Goal: Task Accomplishment & Management: Manage account settings

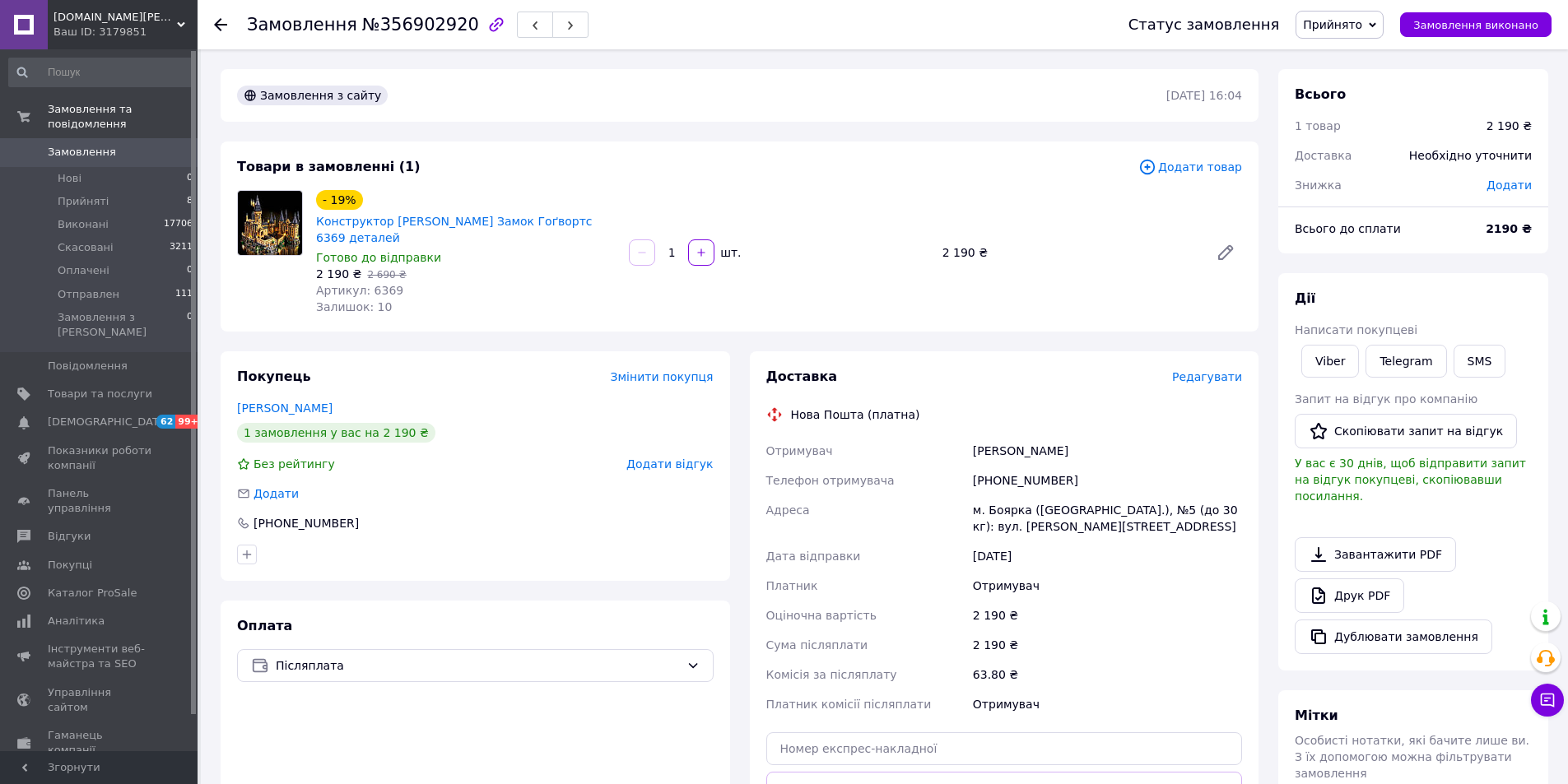
click at [1203, 370] on span "Редагувати" at bounding box center [1207, 377] width 70 height 13
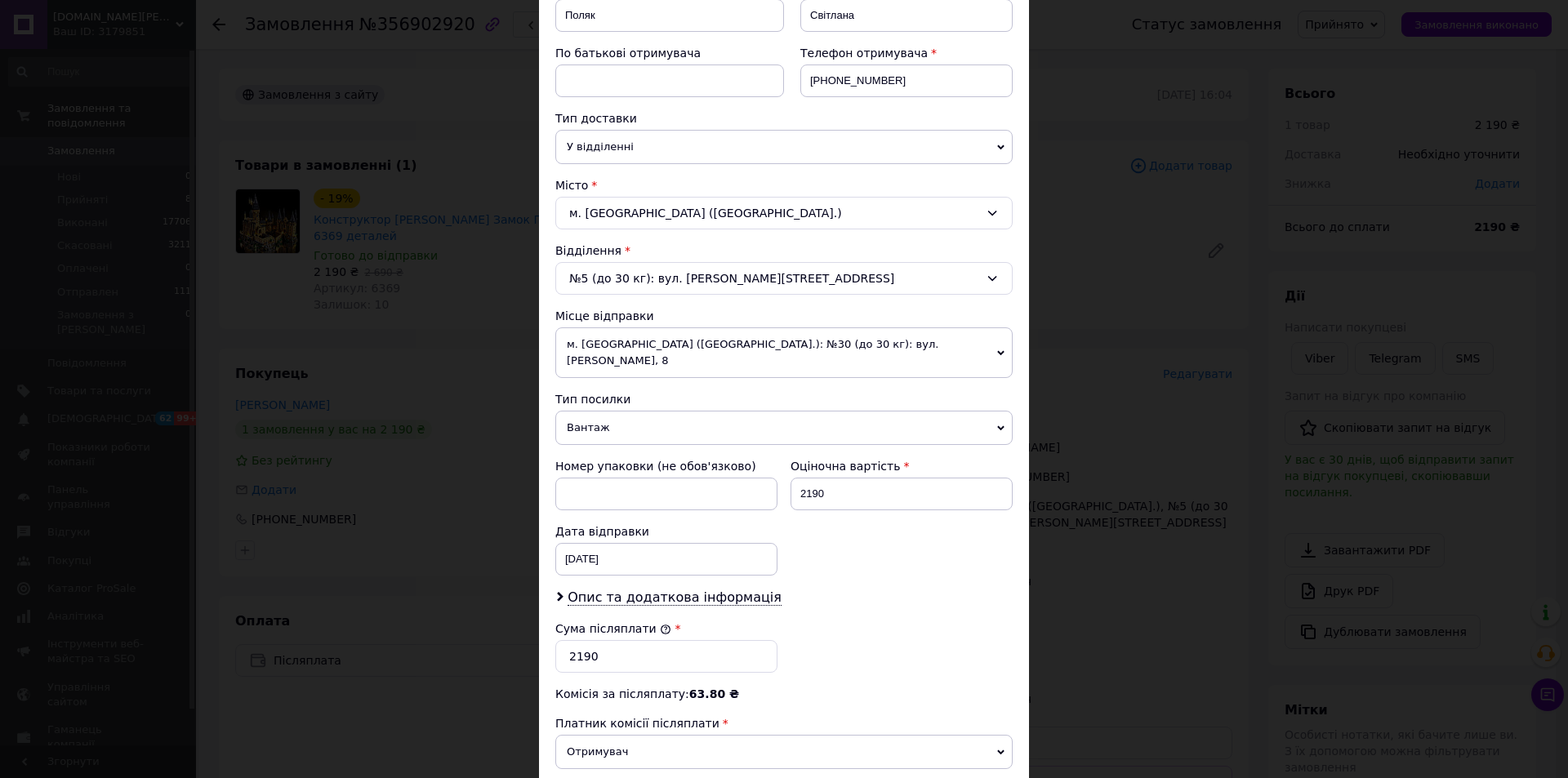
scroll to position [327, 0]
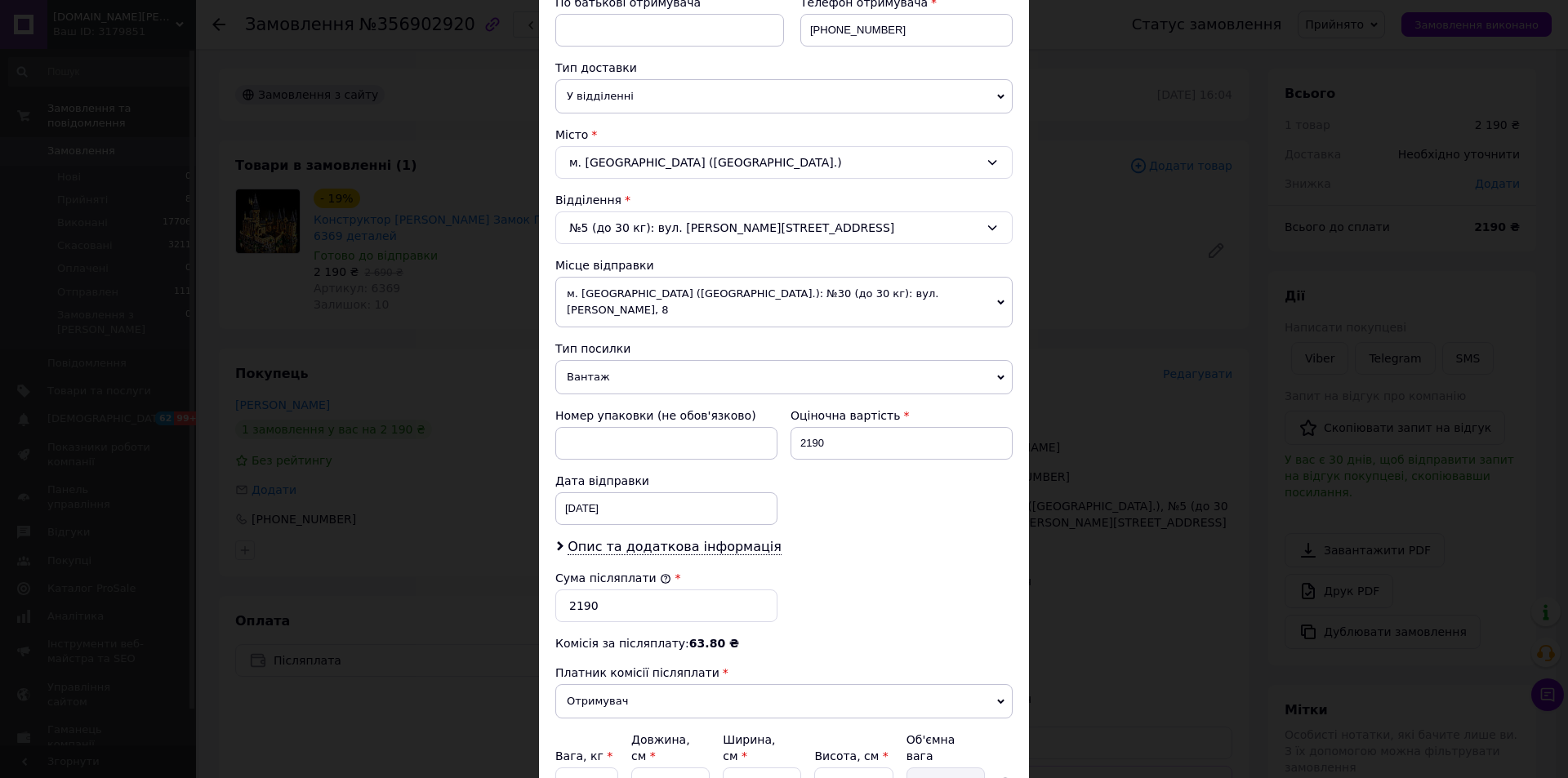
click at [701, 298] on span "м. [GEOGRAPHIC_DATA] ([GEOGRAPHIC_DATA].): №30 (до 30 кг): вул. [PERSON_NAME], 8" at bounding box center [783, 302] width 457 height 51
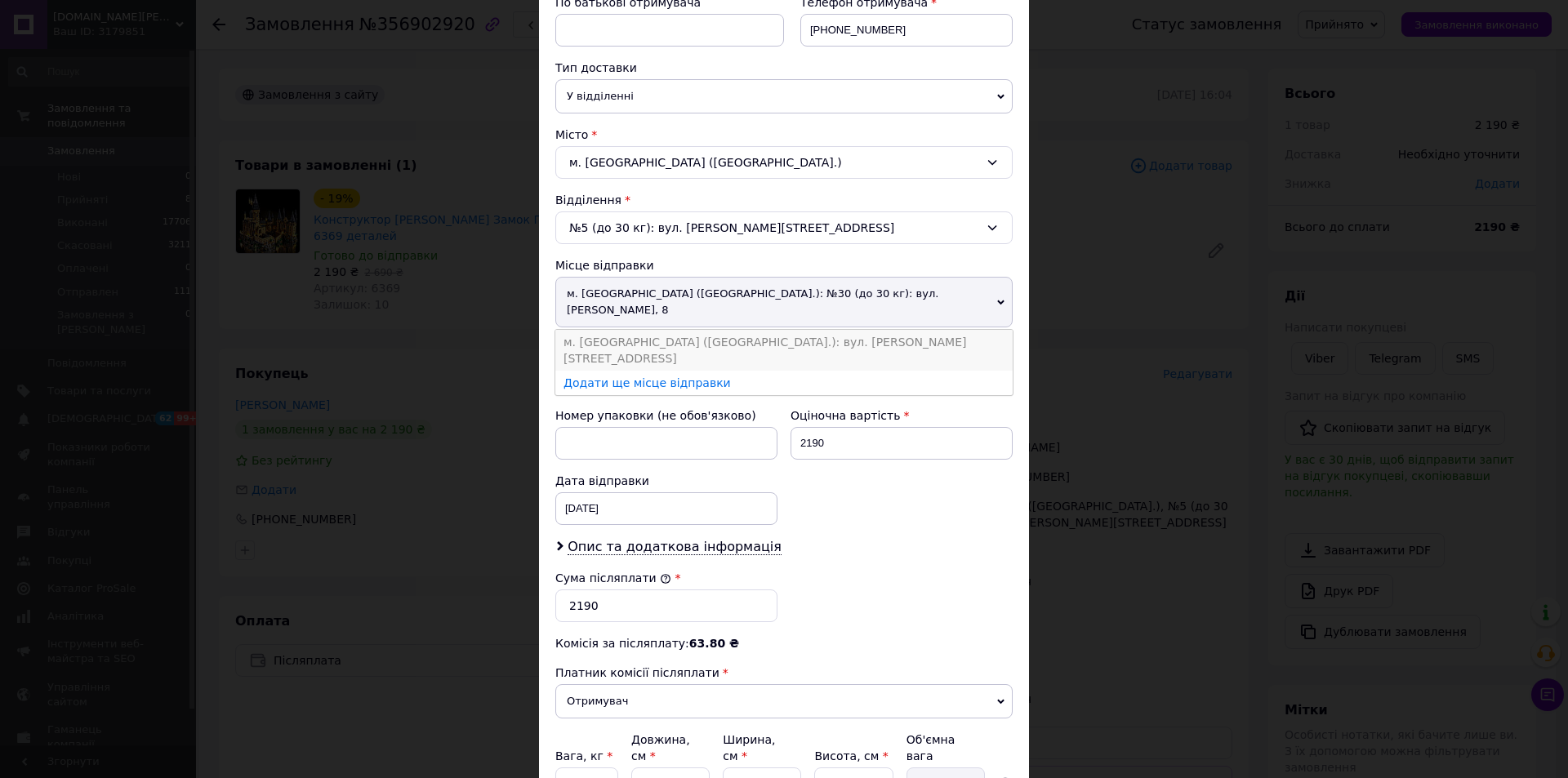
click at [696, 330] on li "м. [GEOGRAPHIC_DATA] ([GEOGRAPHIC_DATA].): вул. [PERSON_NAME][STREET_ADDRESS]" at bounding box center [783, 349] width 457 height 41
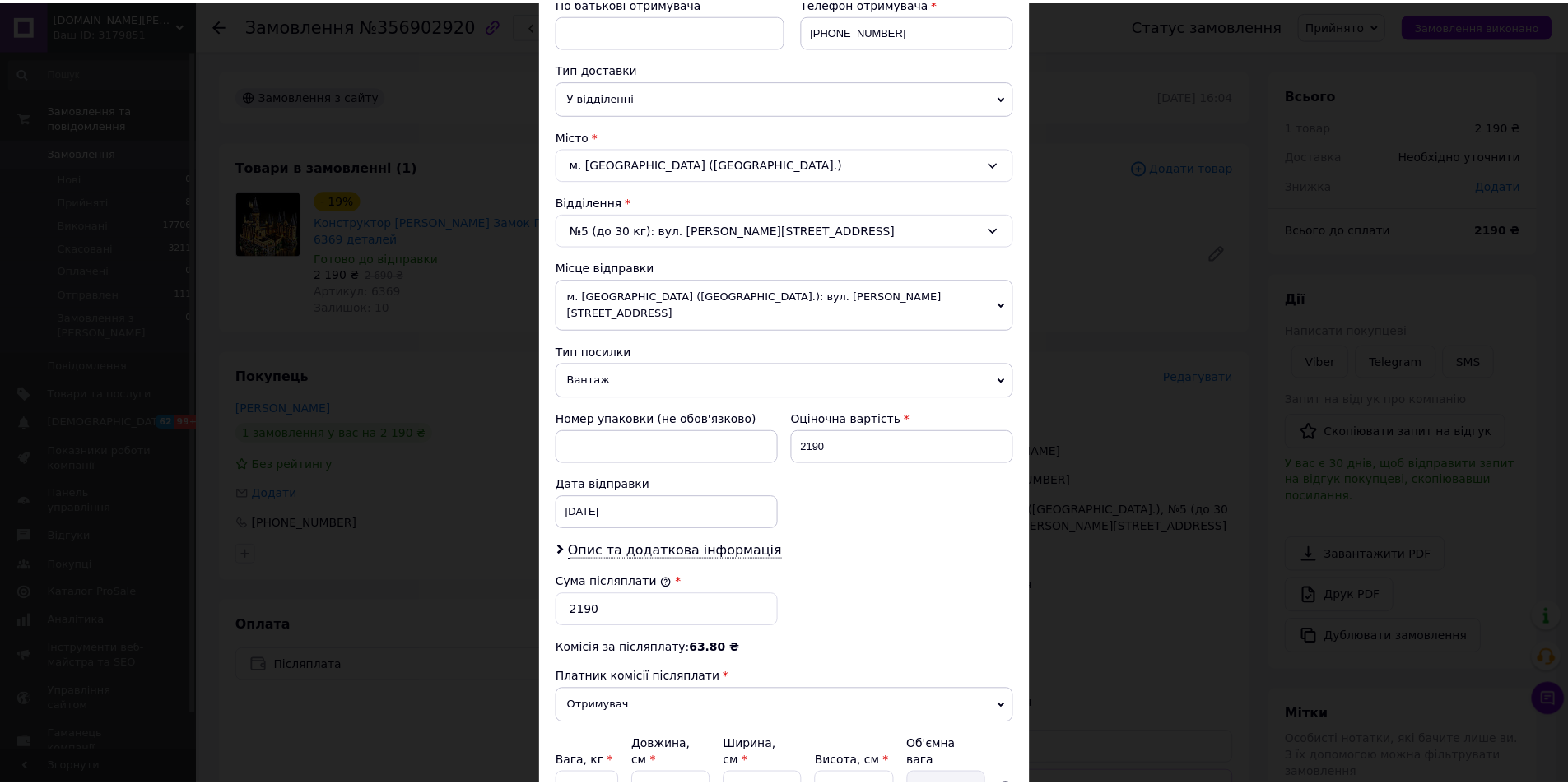
scroll to position [472, 0]
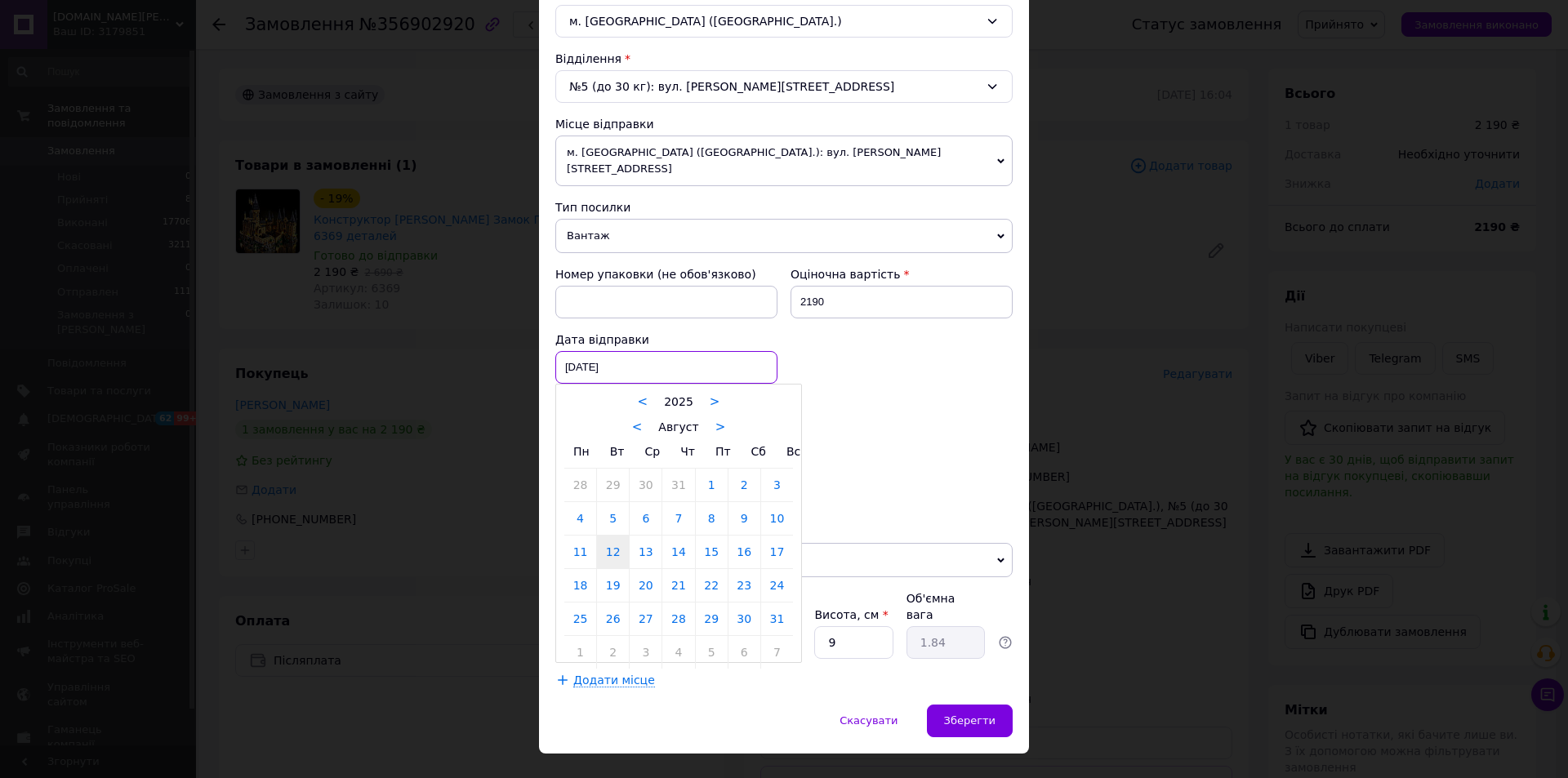
click at [653, 351] on div "12.08.2025 < 2025 > < Август > Пн Вт Ср Чт Пт Сб Вс 28 29 30 31 1 2 3 4 5 6 7 8…" at bounding box center [666, 367] width 222 height 33
click at [658, 535] on link "13" at bounding box center [645, 551] width 32 height 33
type input "13.08.2025"
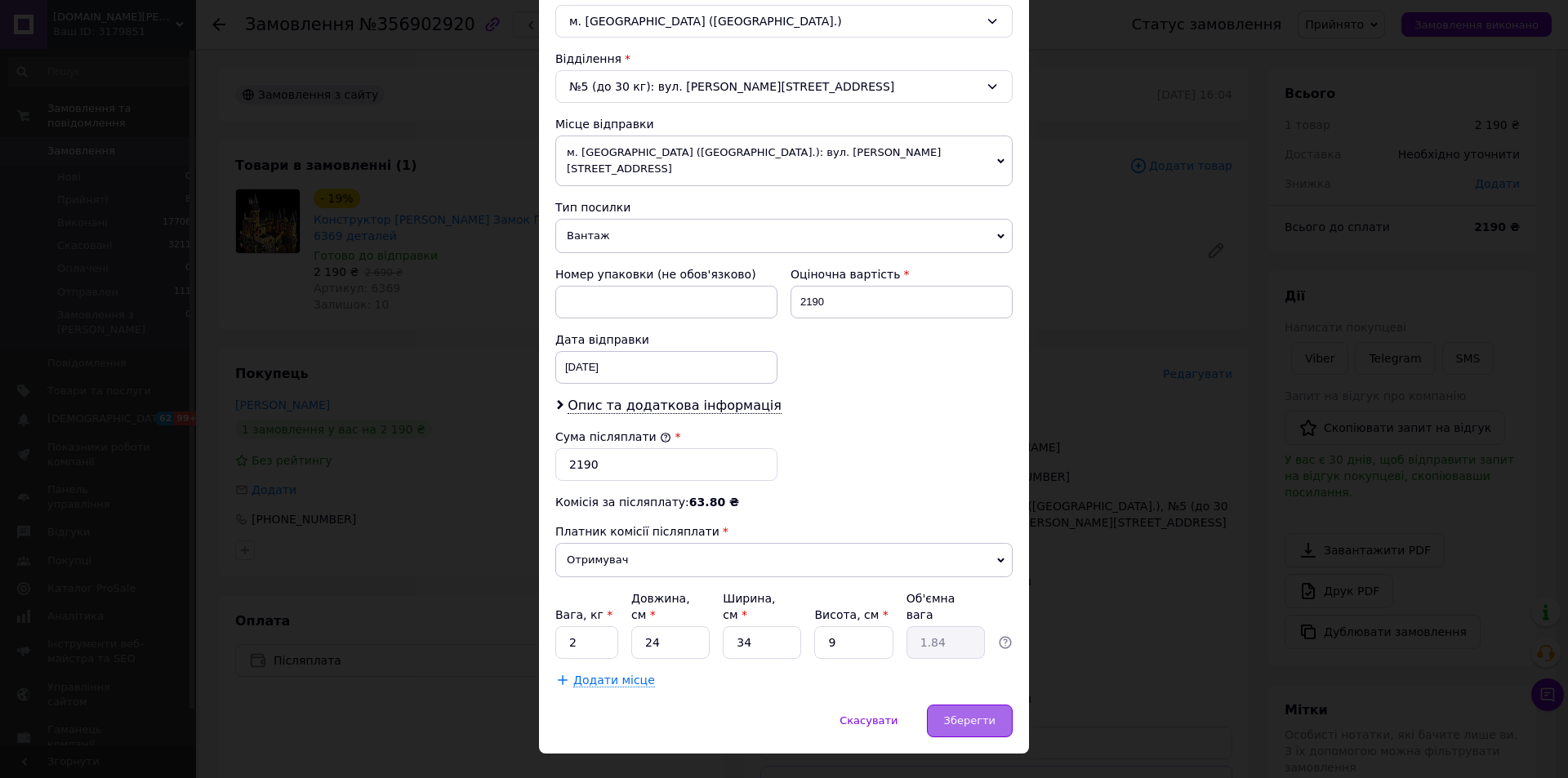
click at [980, 714] on span "Зберегти" at bounding box center [970, 720] width 52 height 12
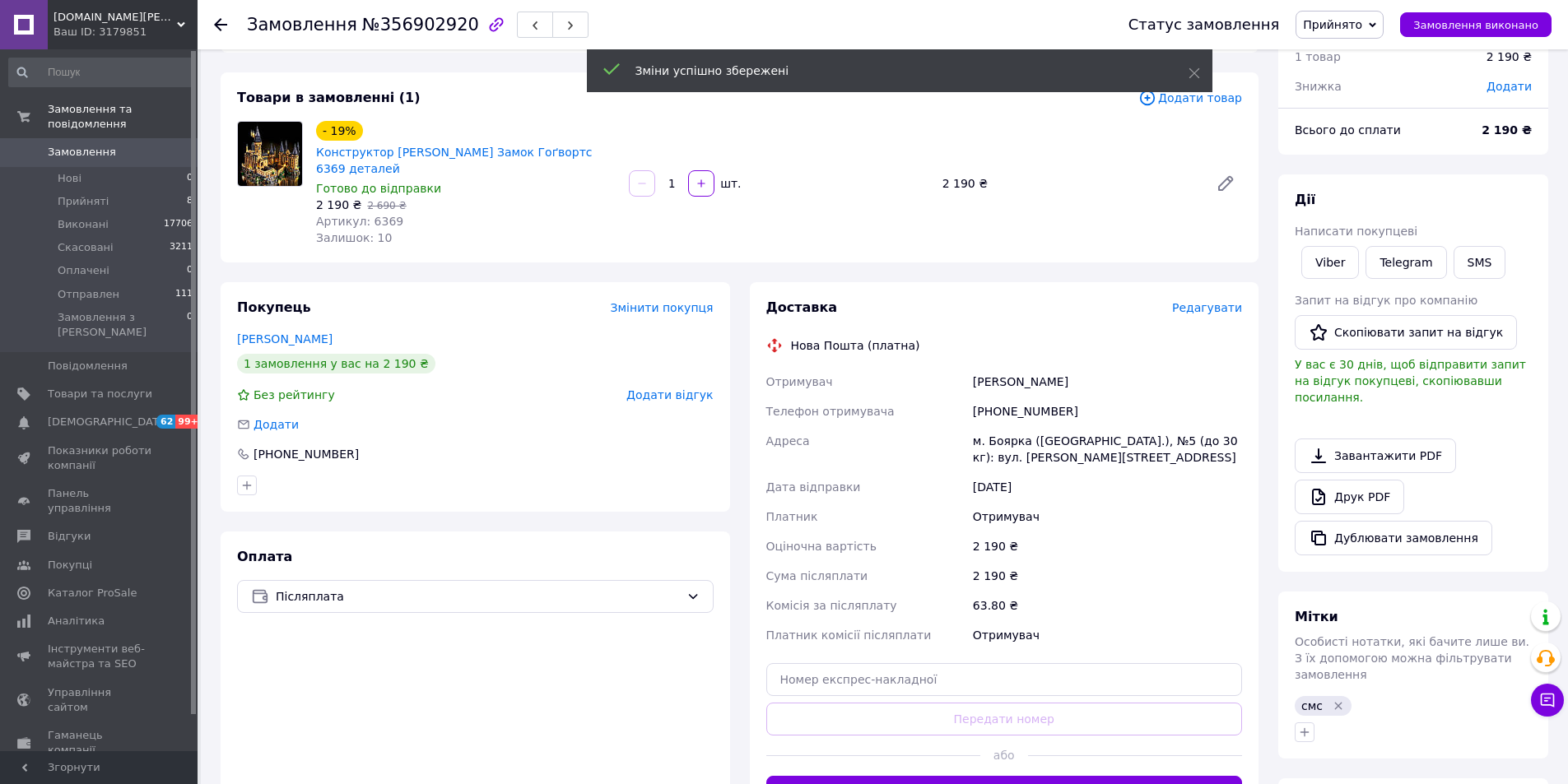
scroll to position [164, 0]
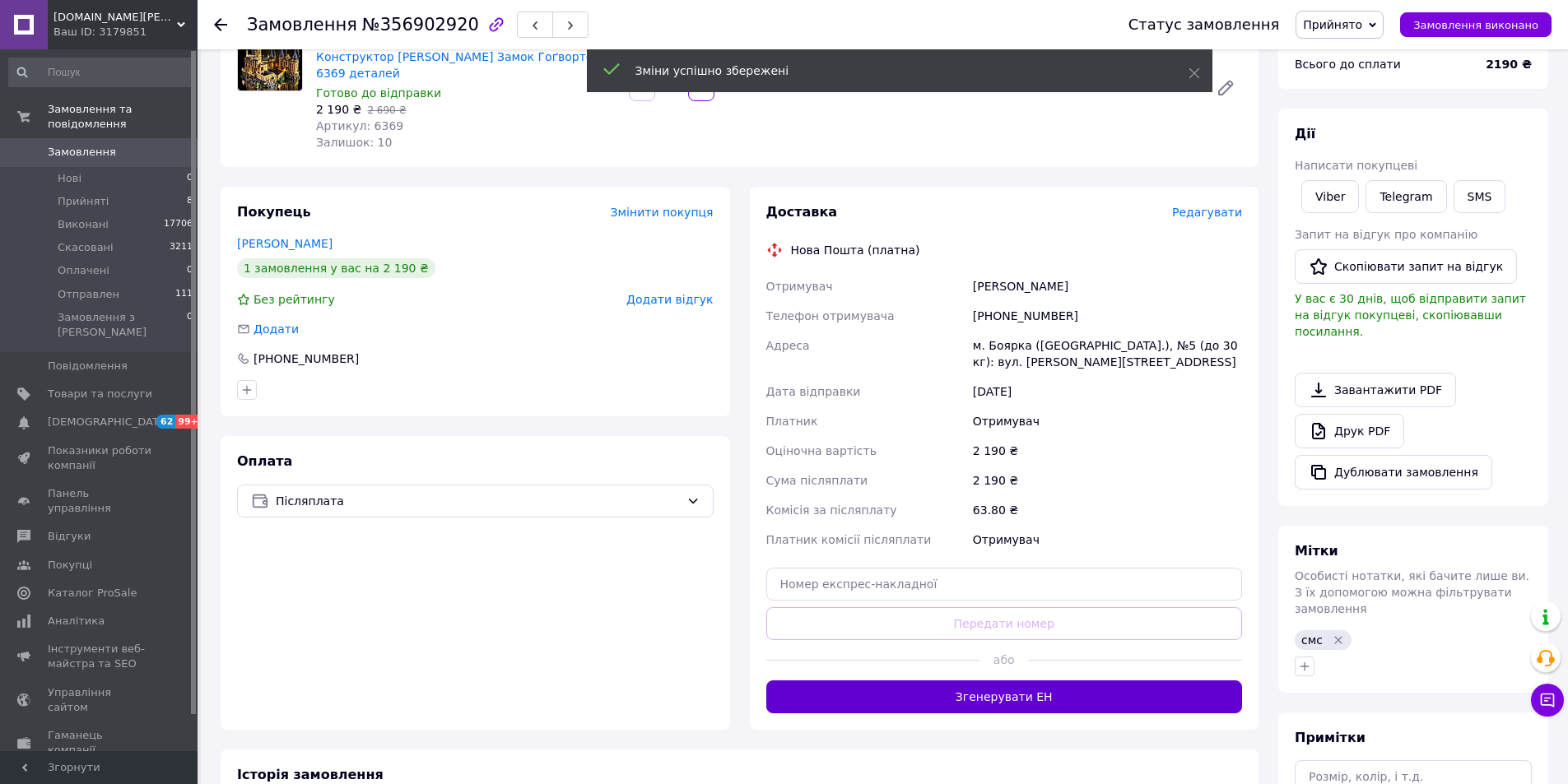
click at [1021, 681] on button "Згенерувати ЕН" at bounding box center [1005, 697] width 477 height 33
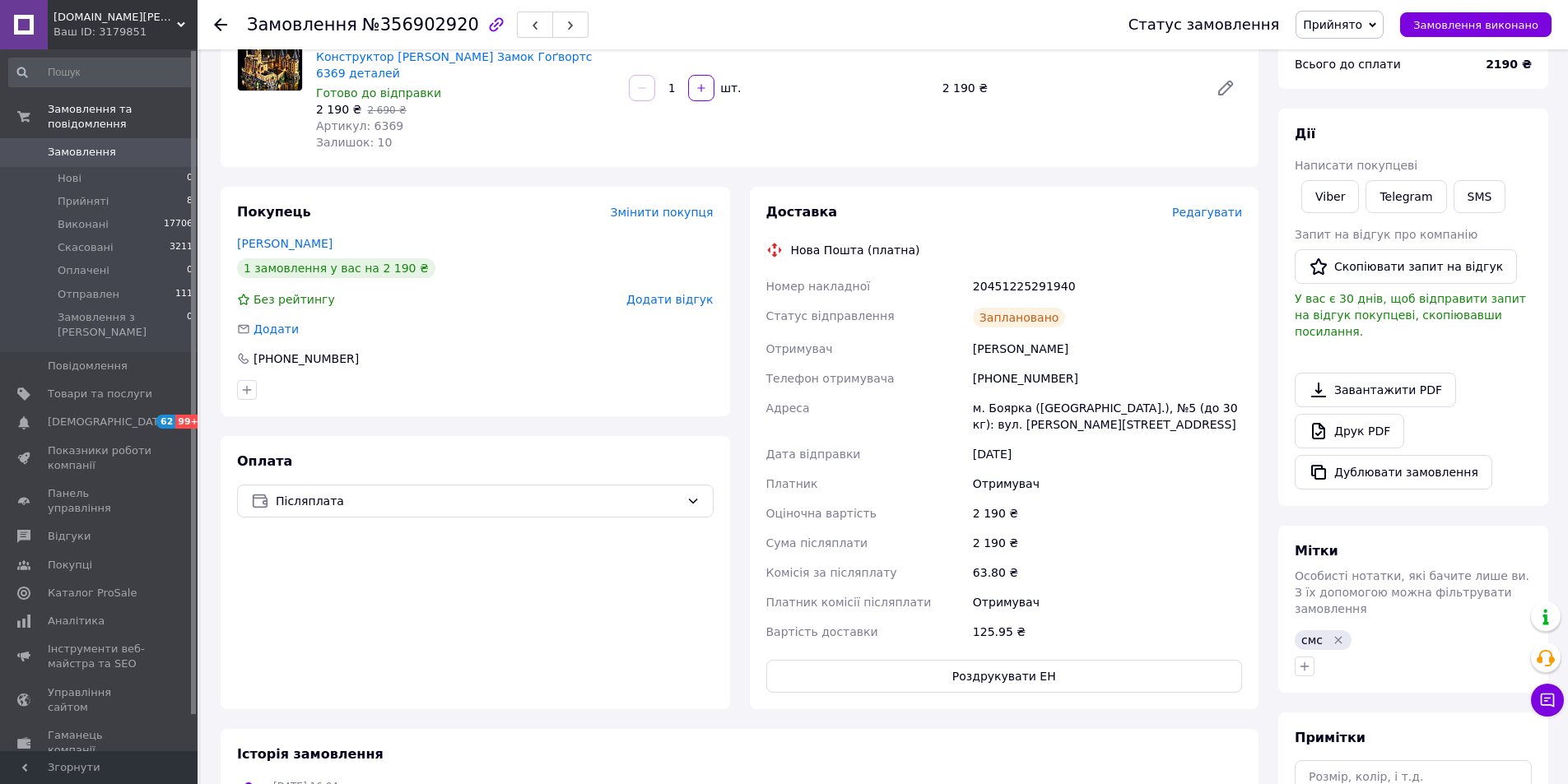
scroll to position [0, 0]
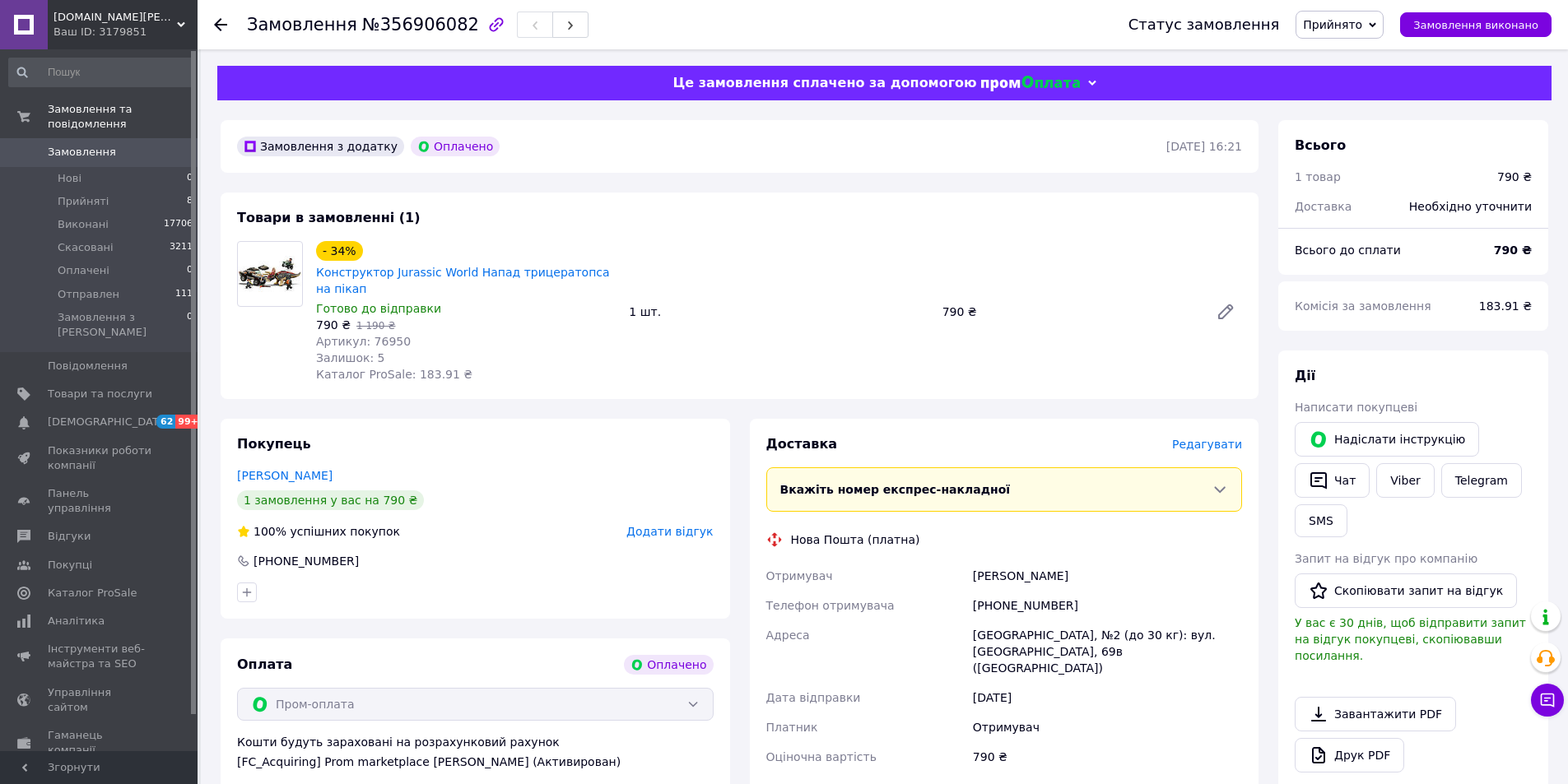
click at [1209, 453] on div "Редагувати" at bounding box center [1207, 443] width 70 height 16
click at [1209, 449] on span "Редагувати" at bounding box center [1207, 444] width 70 height 13
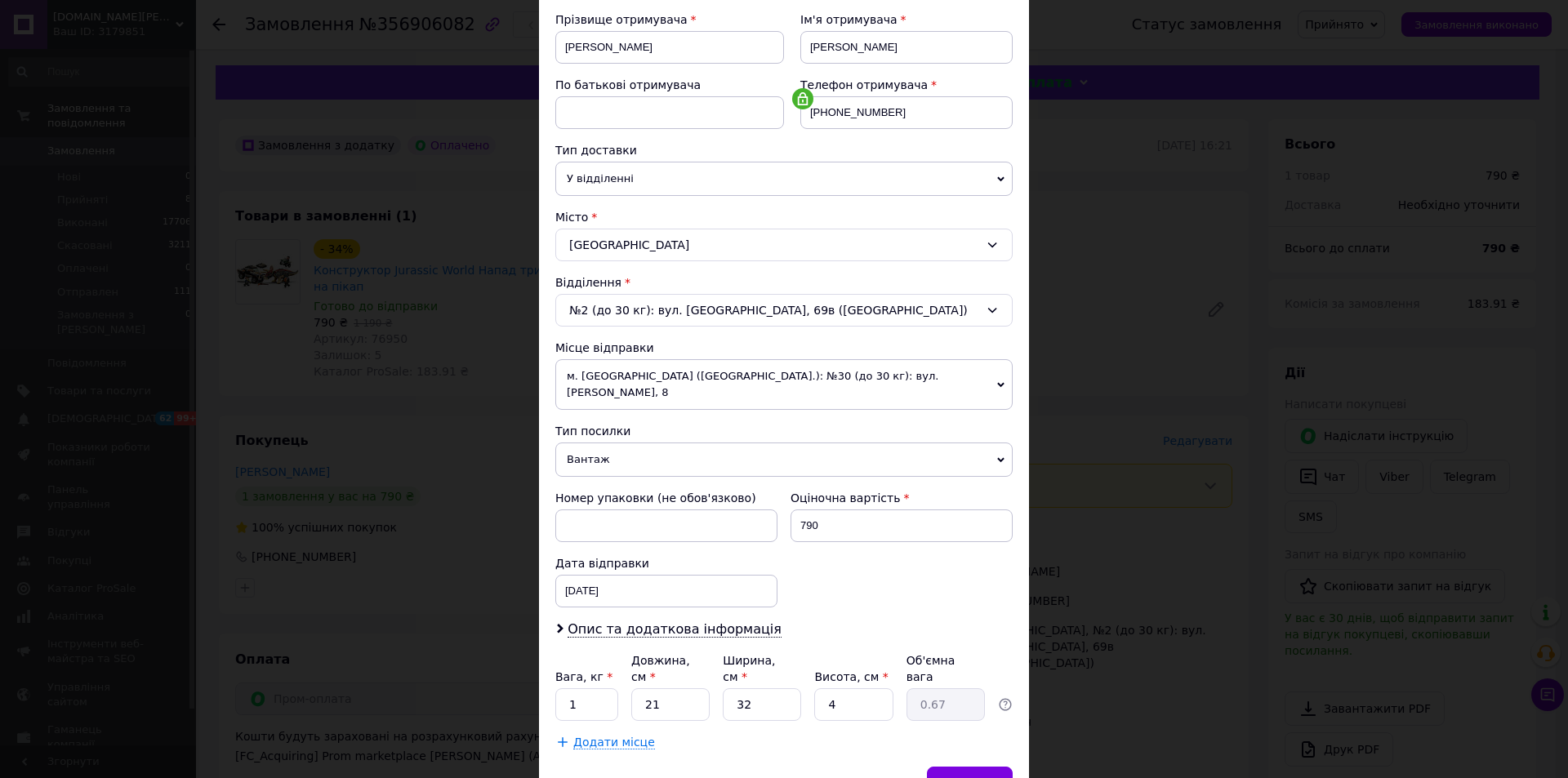
scroll to position [245, 0]
click at [718, 382] on span "м. [GEOGRAPHIC_DATA] ([GEOGRAPHIC_DATA].): №30 (до 30 кг): вул. [PERSON_NAME], 8" at bounding box center [783, 383] width 457 height 51
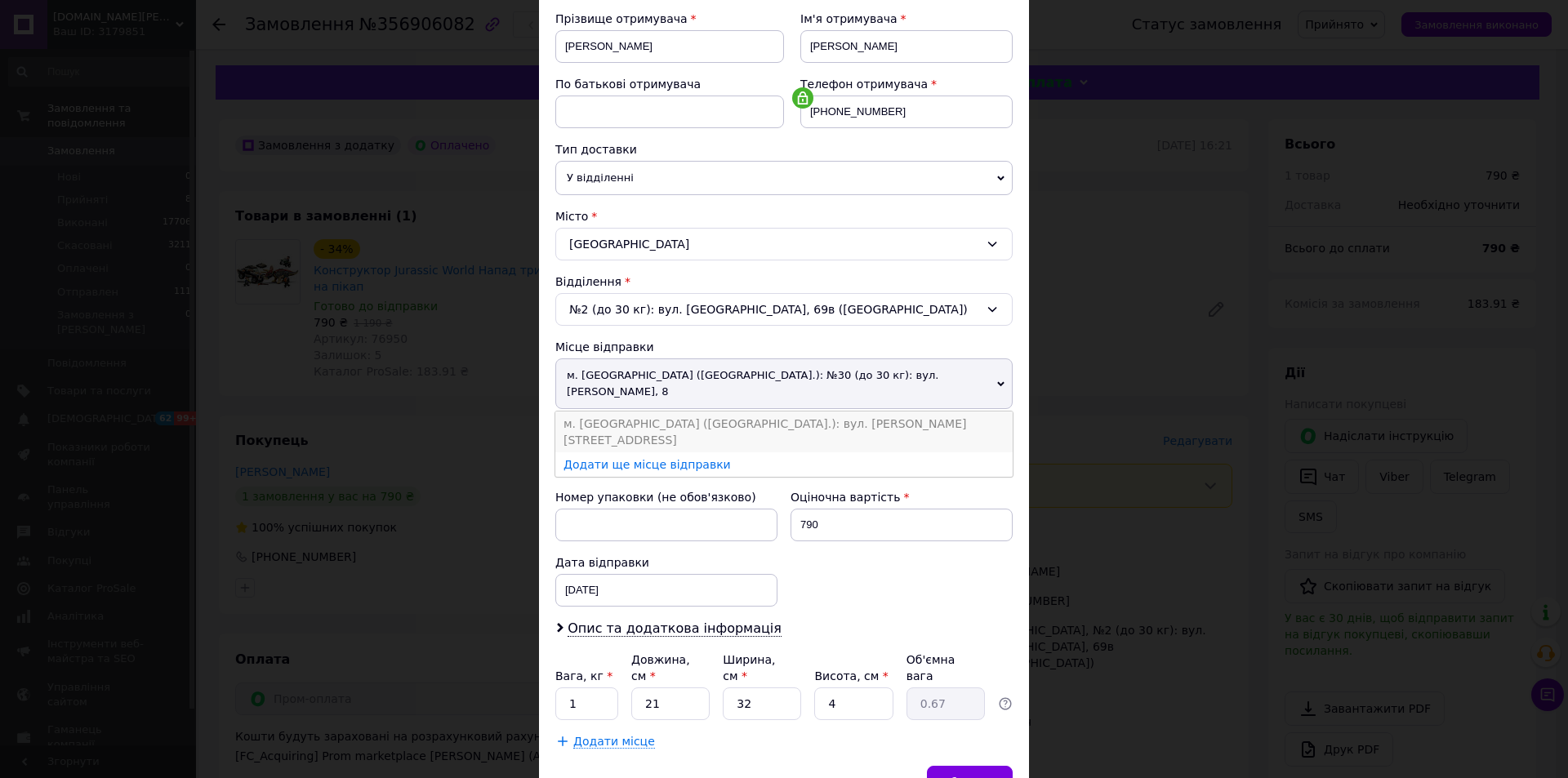
click at [718, 412] on li "м. [GEOGRAPHIC_DATA] ([GEOGRAPHIC_DATA].): вул. [PERSON_NAME][STREET_ADDRESS]" at bounding box center [783, 431] width 457 height 41
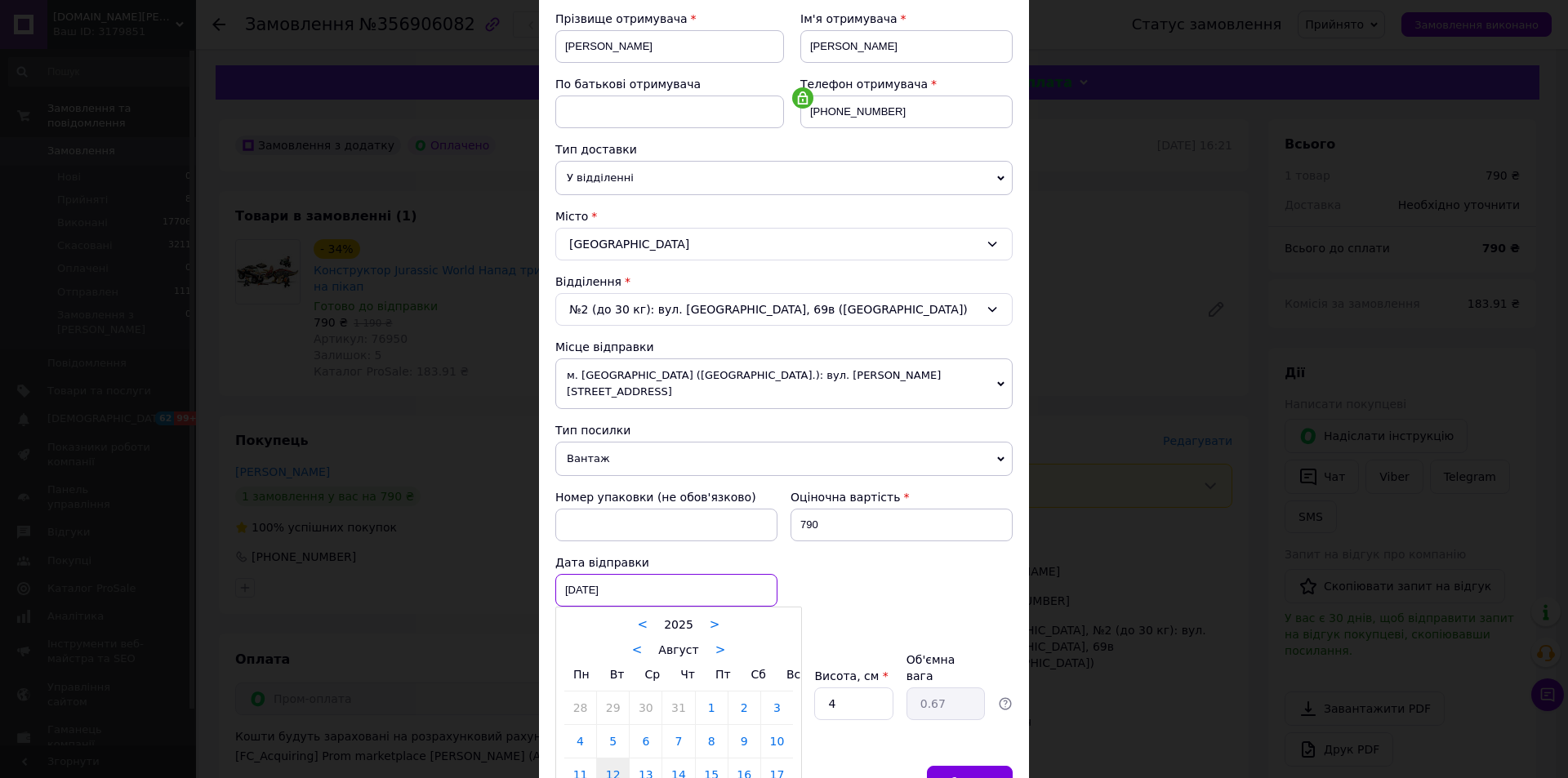
click at [647, 582] on div "[DATE] < 2025 > < Август > Пн Вт Ср Чт Пт Сб Вс 28 29 30 31 1 2 3 4 5 6 7 8 9 1…" at bounding box center [666, 590] width 222 height 33
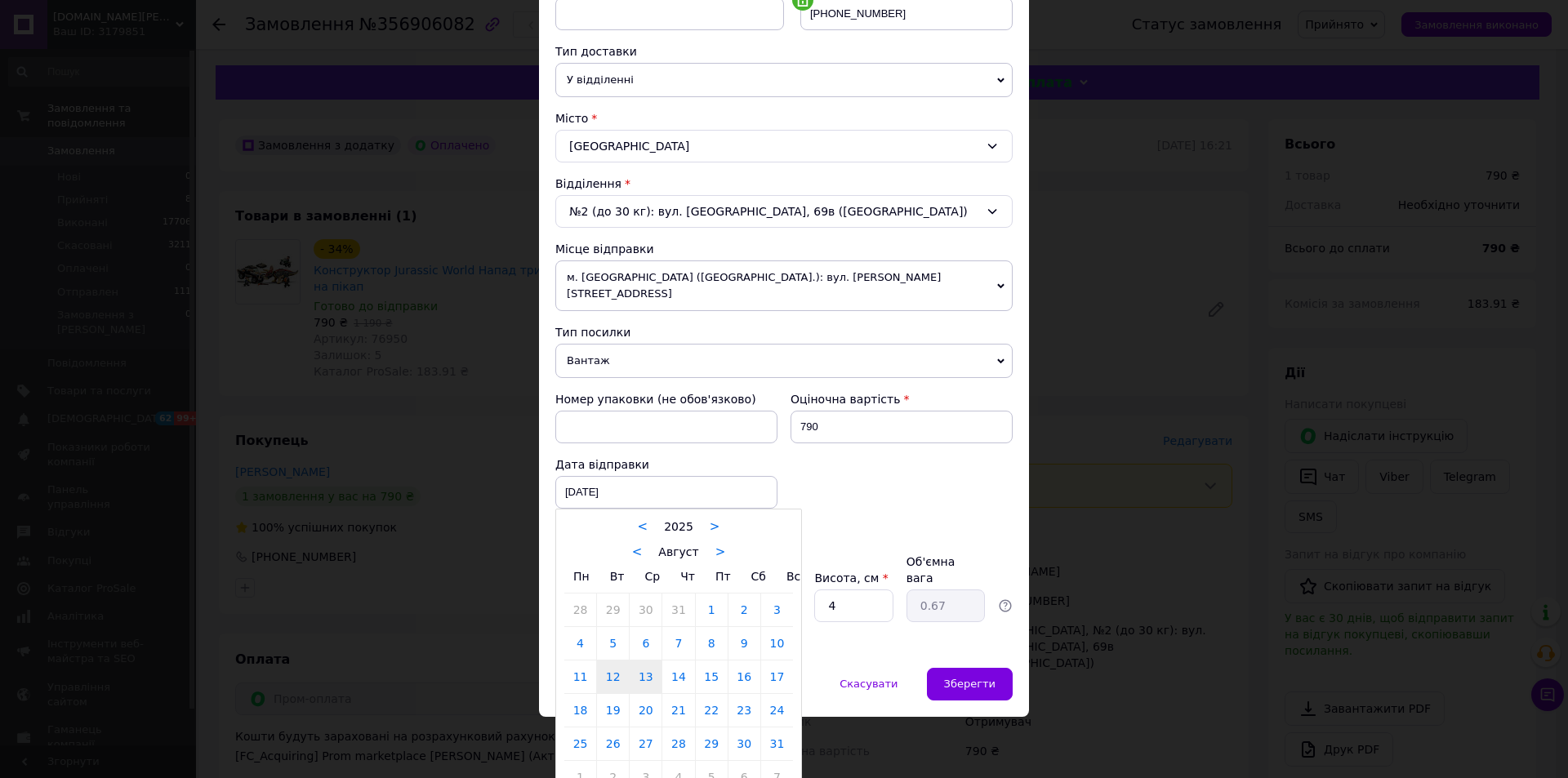
click at [649, 661] on link "13" at bounding box center [645, 676] width 32 height 33
type input "[DATE]"
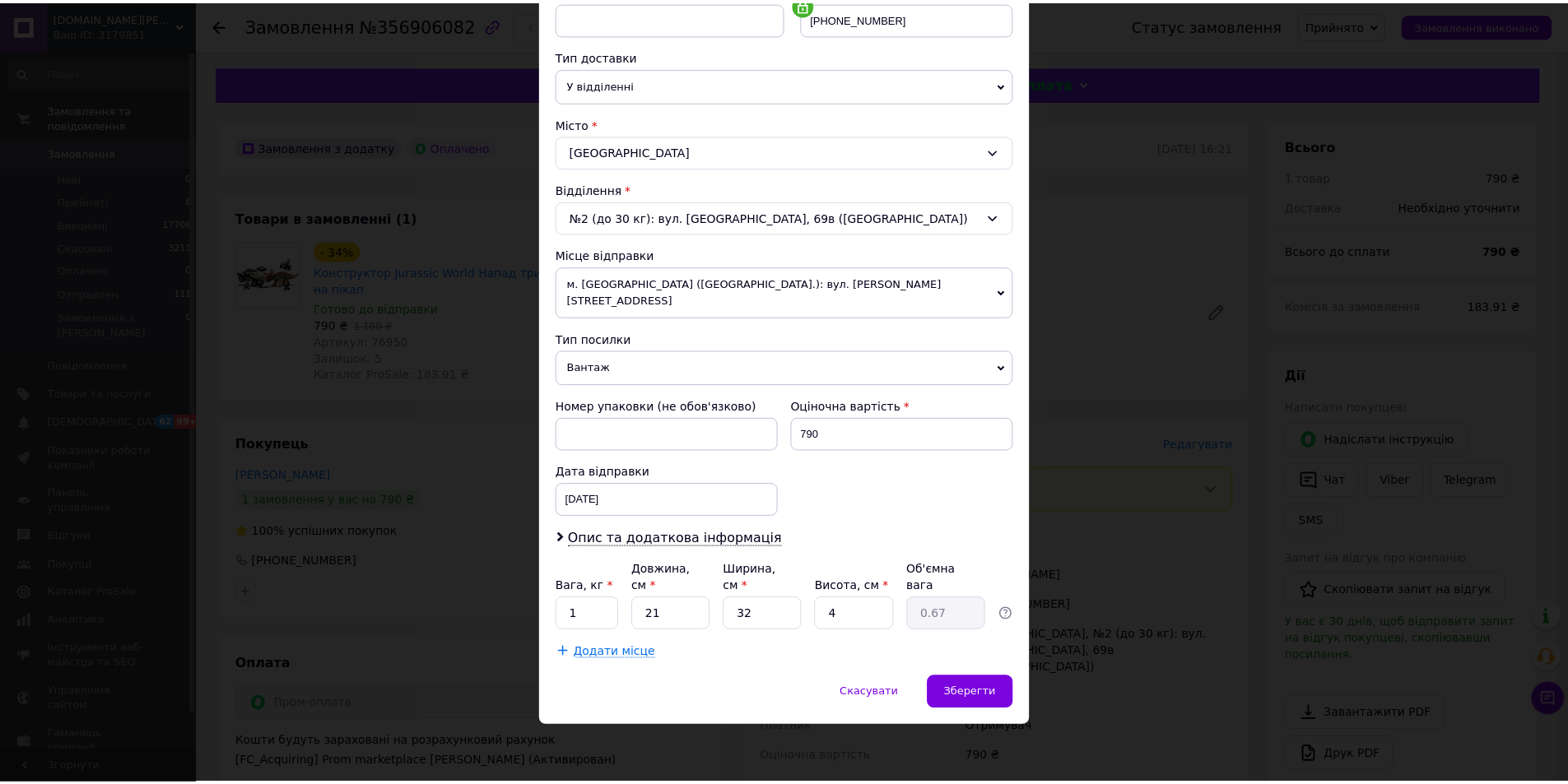
scroll to position [308, 0]
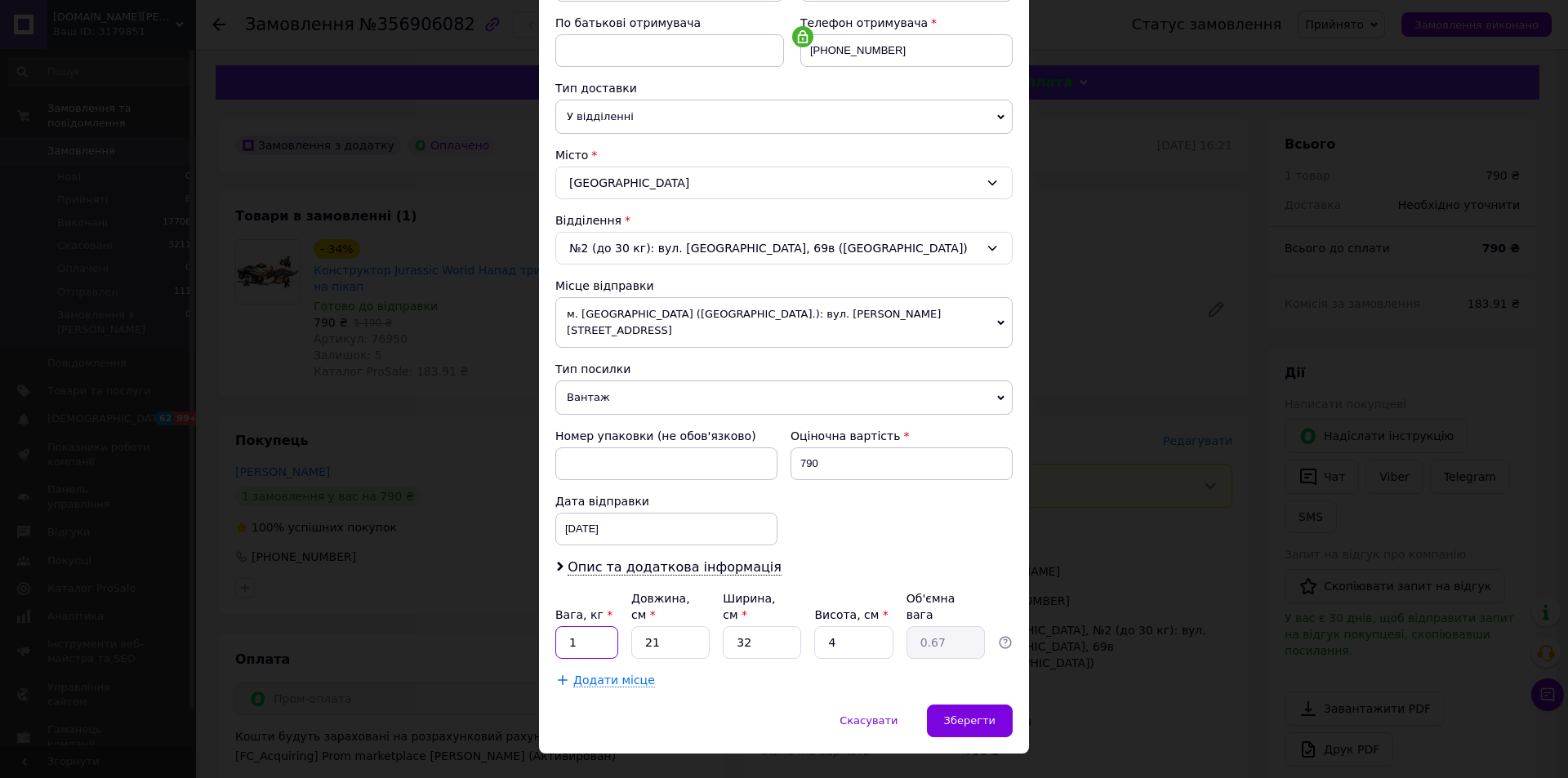
click at [601, 626] on input "1" at bounding box center [586, 642] width 63 height 33
type input "2"
click at [844, 626] on input "4" at bounding box center [853, 642] width 78 height 33
type input "1"
type input "0.17"
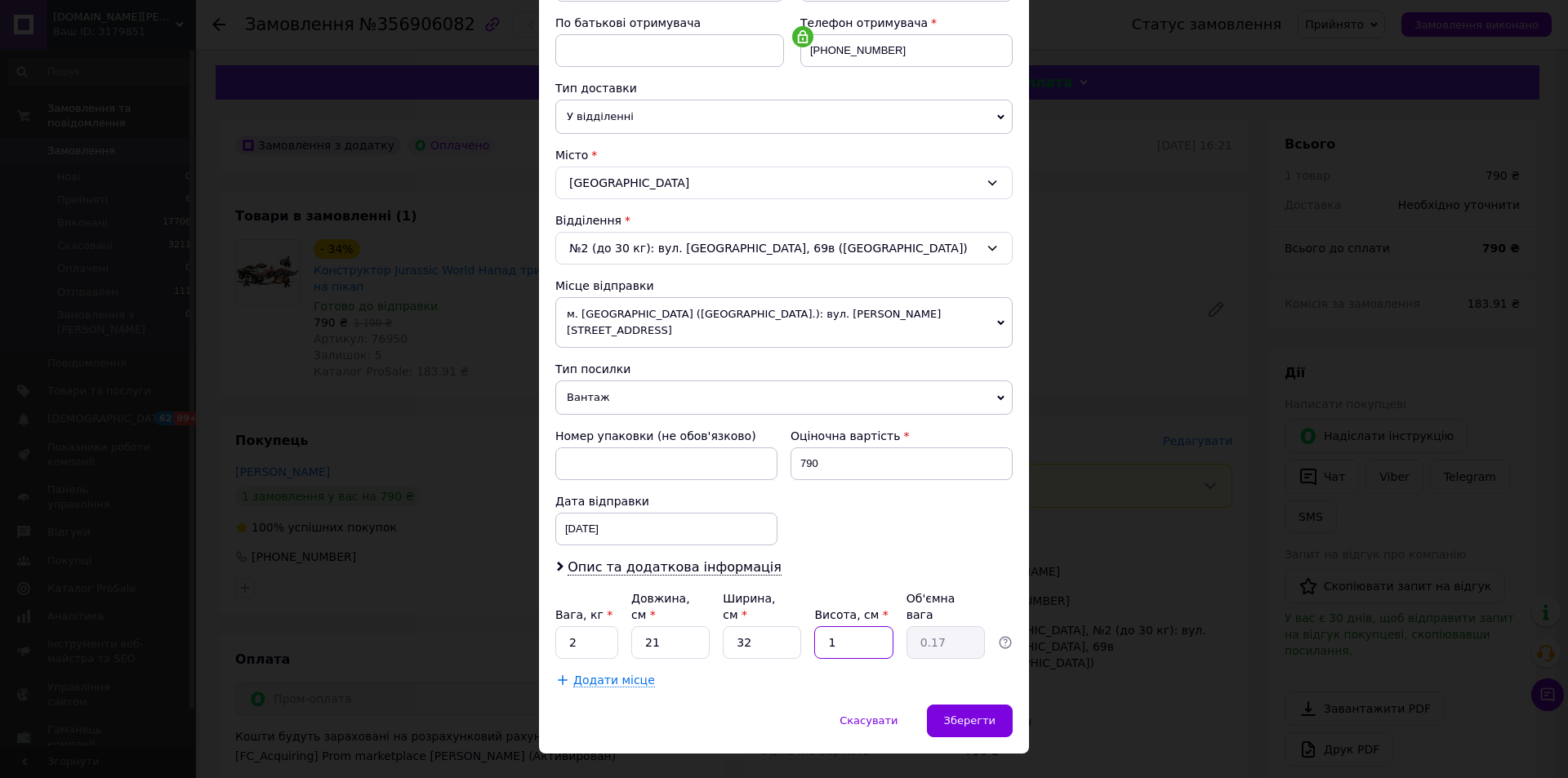
type input "10"
type input "1.68"
type input "10"
click at [977, 714] on span "Зберегти" at bounding box center [970, 720] width 52 height 12
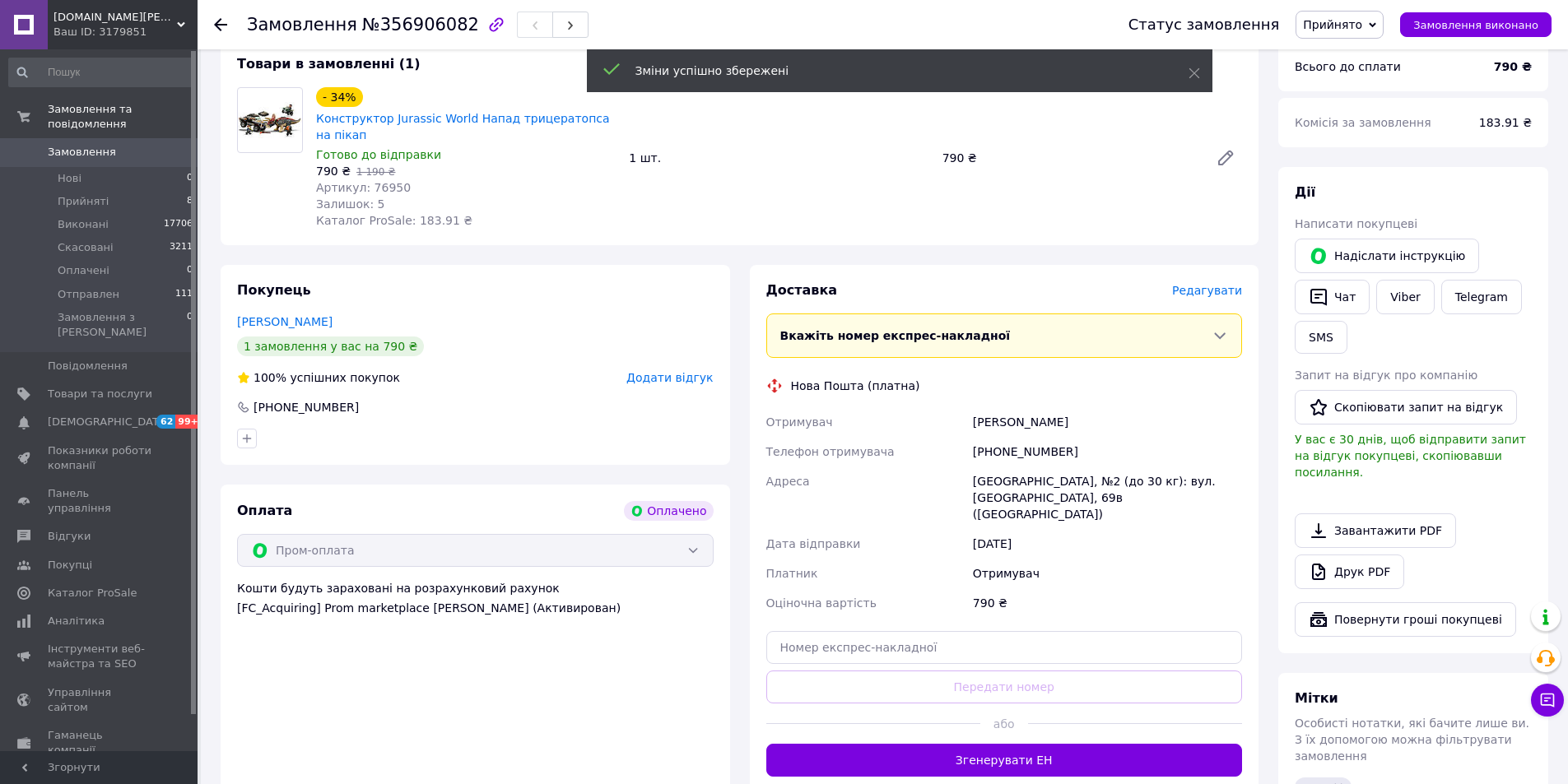
scroll to position [164, 0]
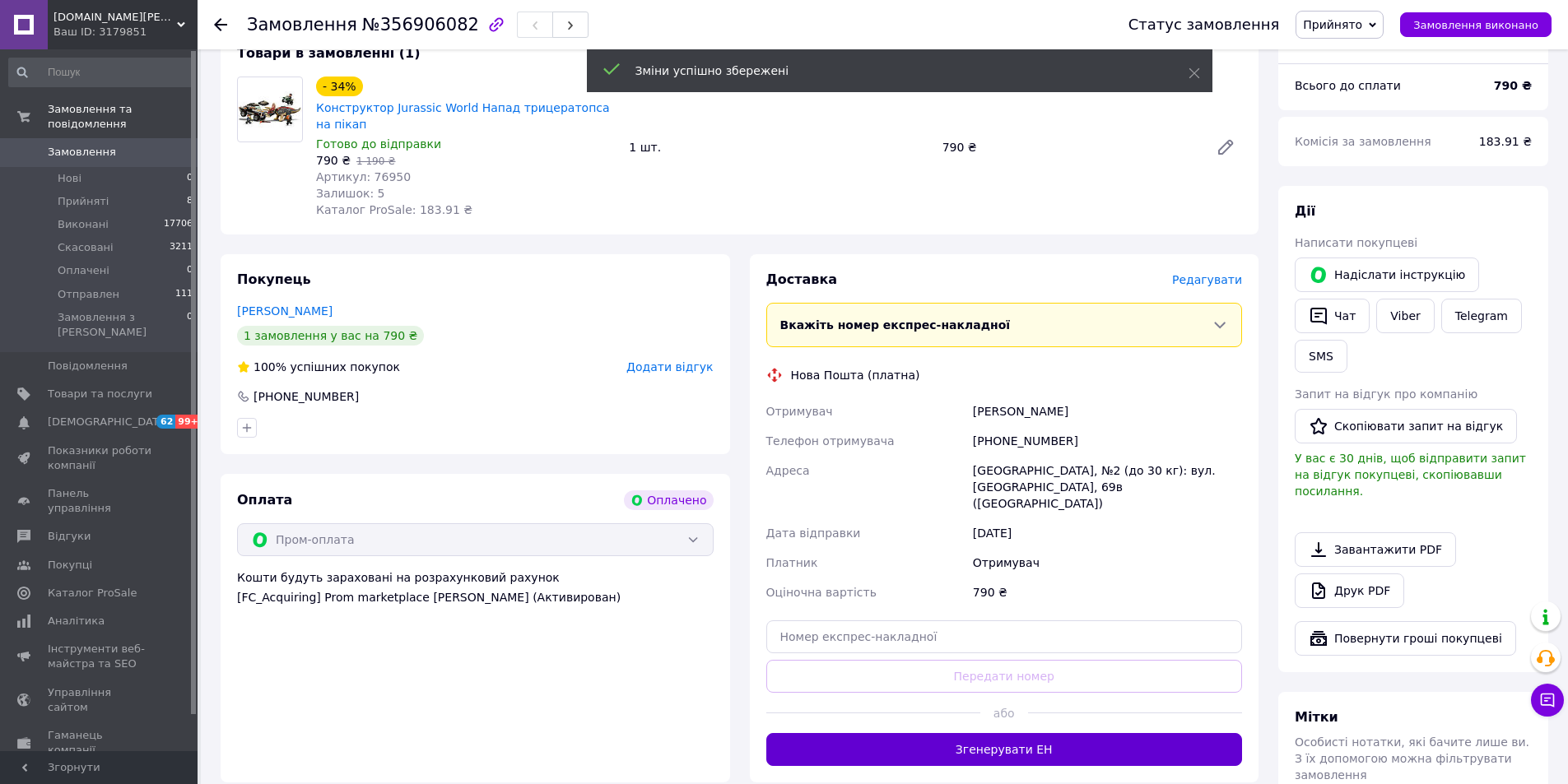
click at [1067, 733] on button "Згенерувати ЕН" at bounding box center [1005, 749] width 477 height 33
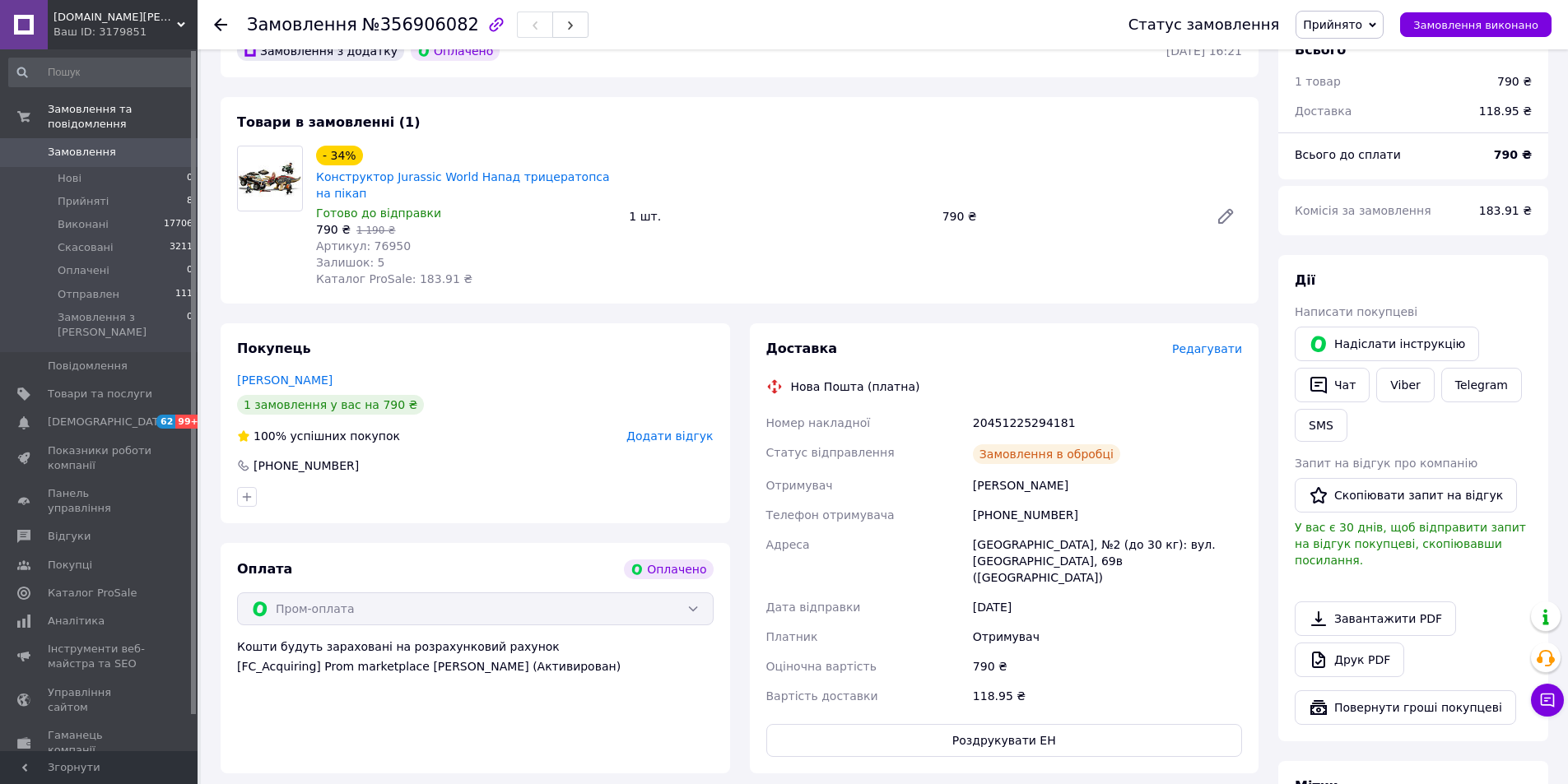
scroll to position [0, 0]
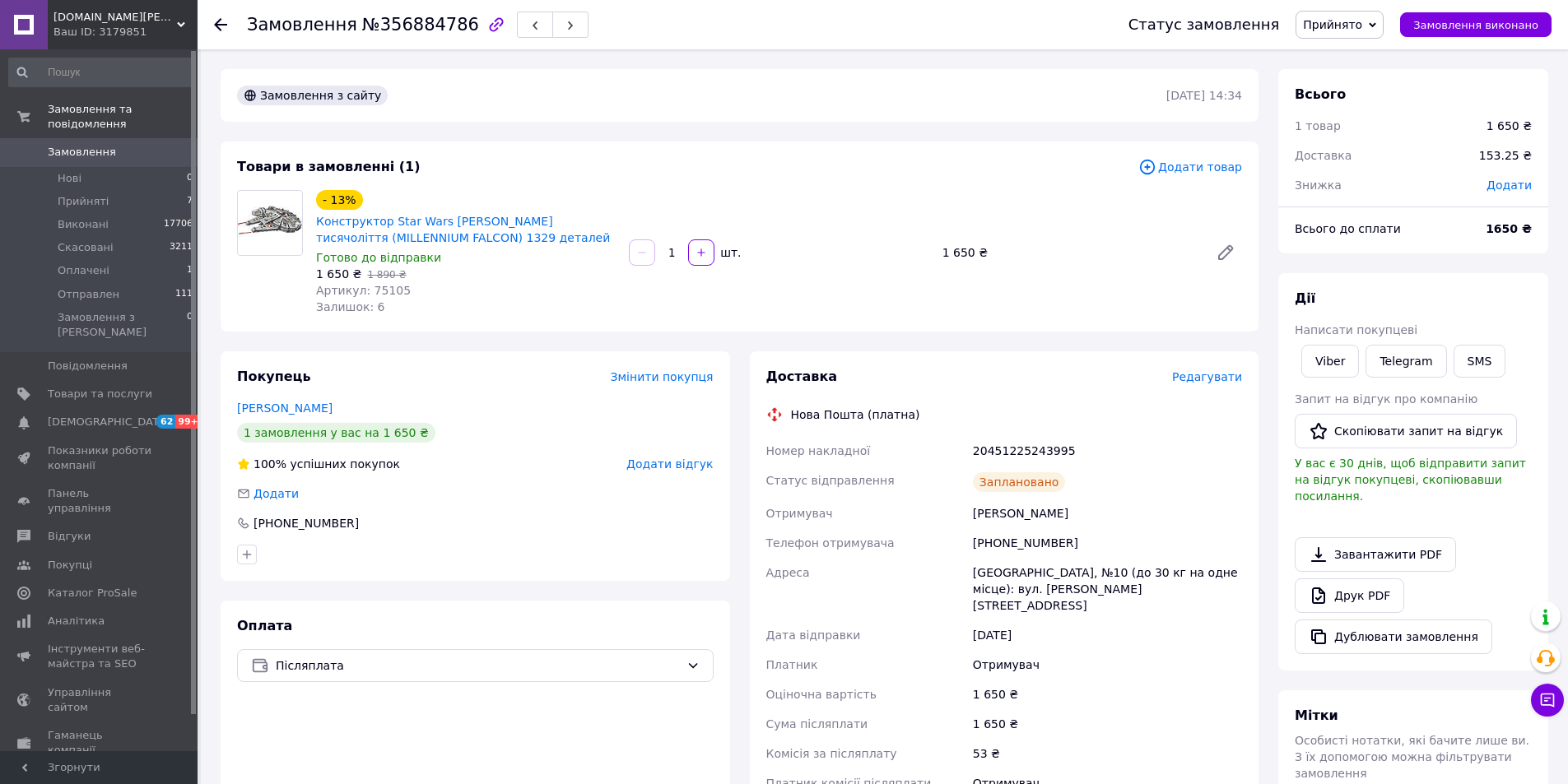
scroll to position [83, 0]
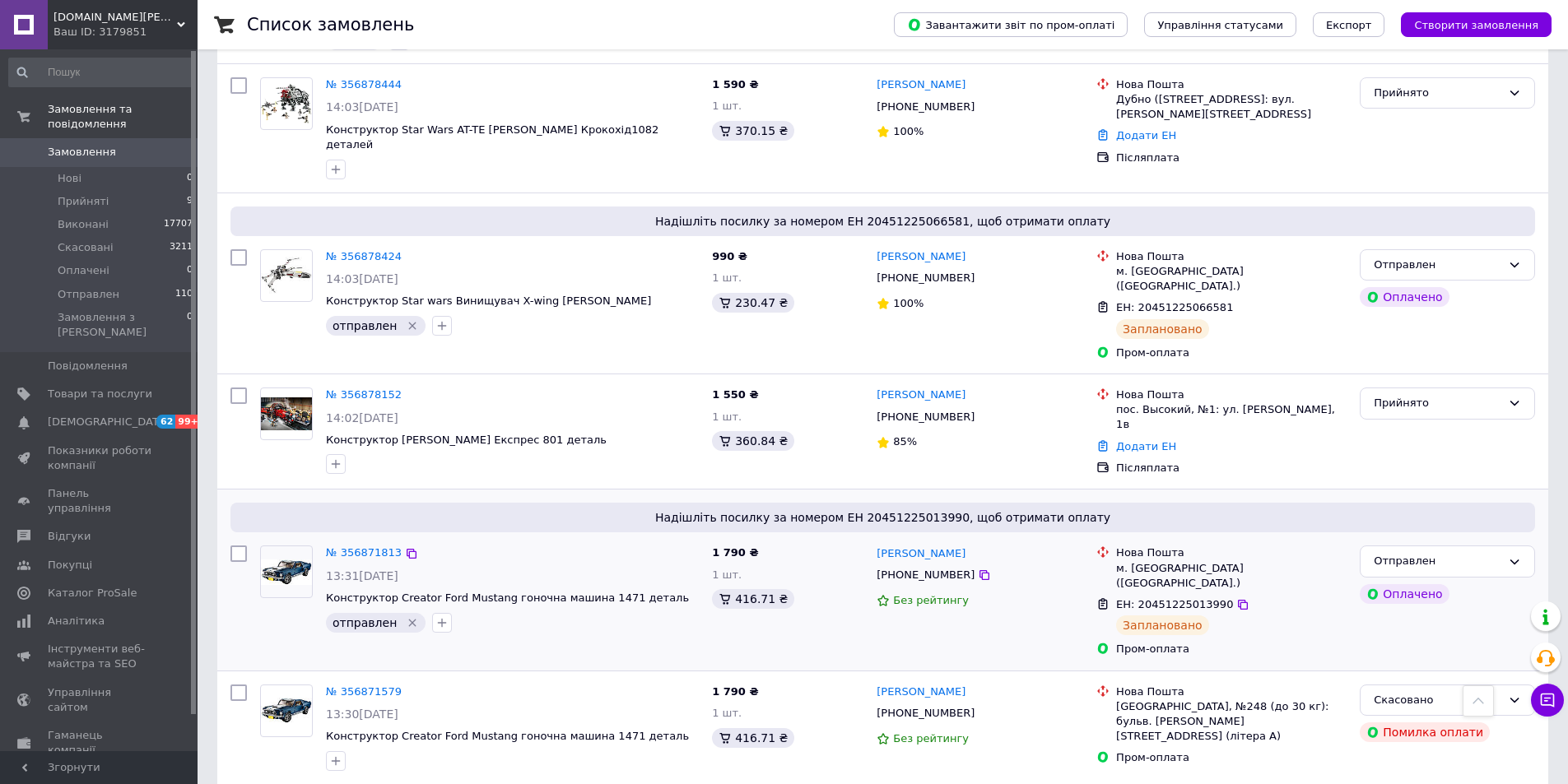
scroll to position [905, 0]
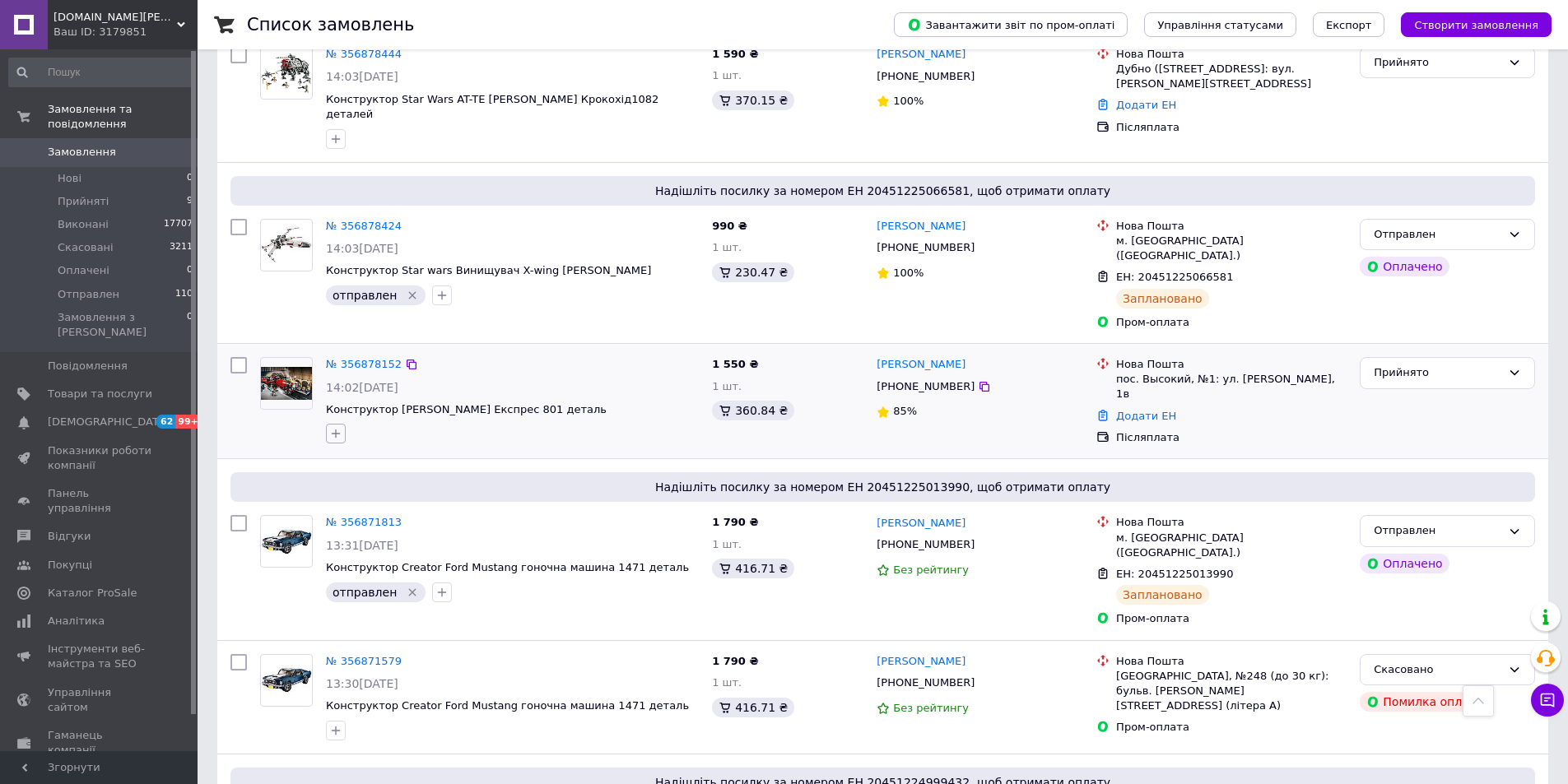
click at [336, 429] on icon "button" at bounding box center [336, 434] width 9 height 9
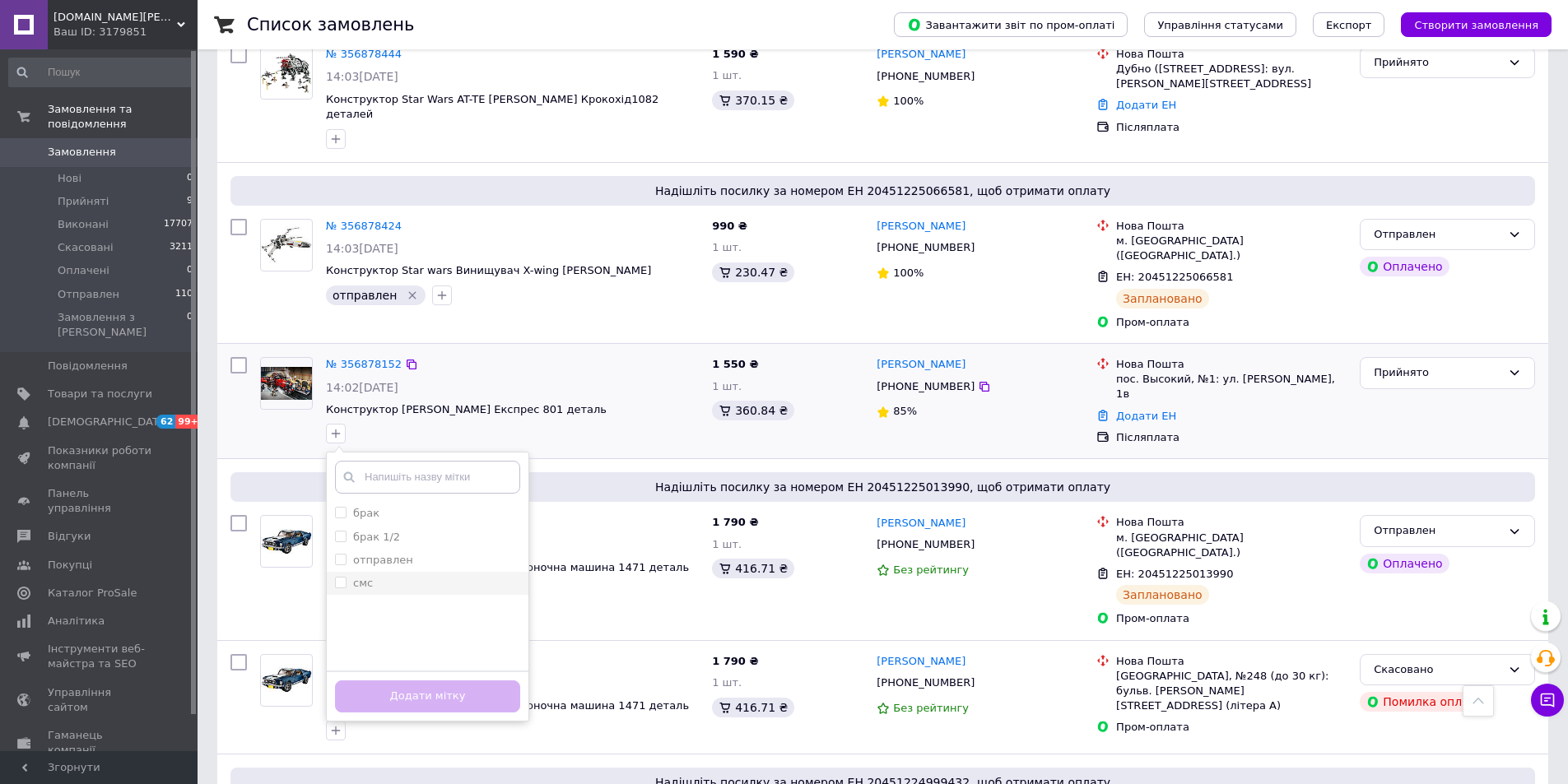
click at [337, 576] on input "смс" at bounding box center [340, 581] width 10 height 10
checkbox input "true"
click at [368, 681] on button "Додати мітку" at bounding box center [427, 697] width 185 height 32
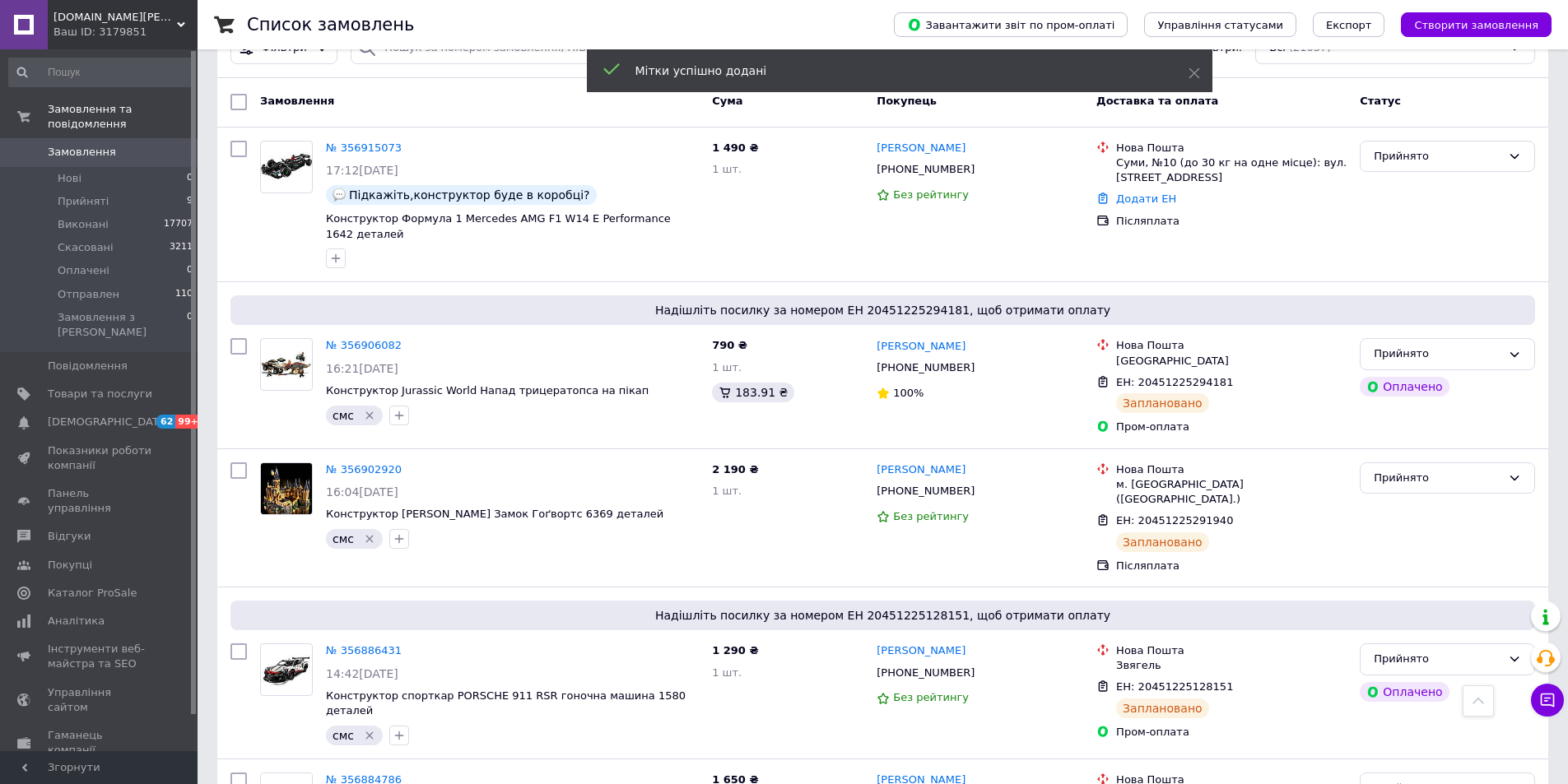
scroll to position [0, 0]
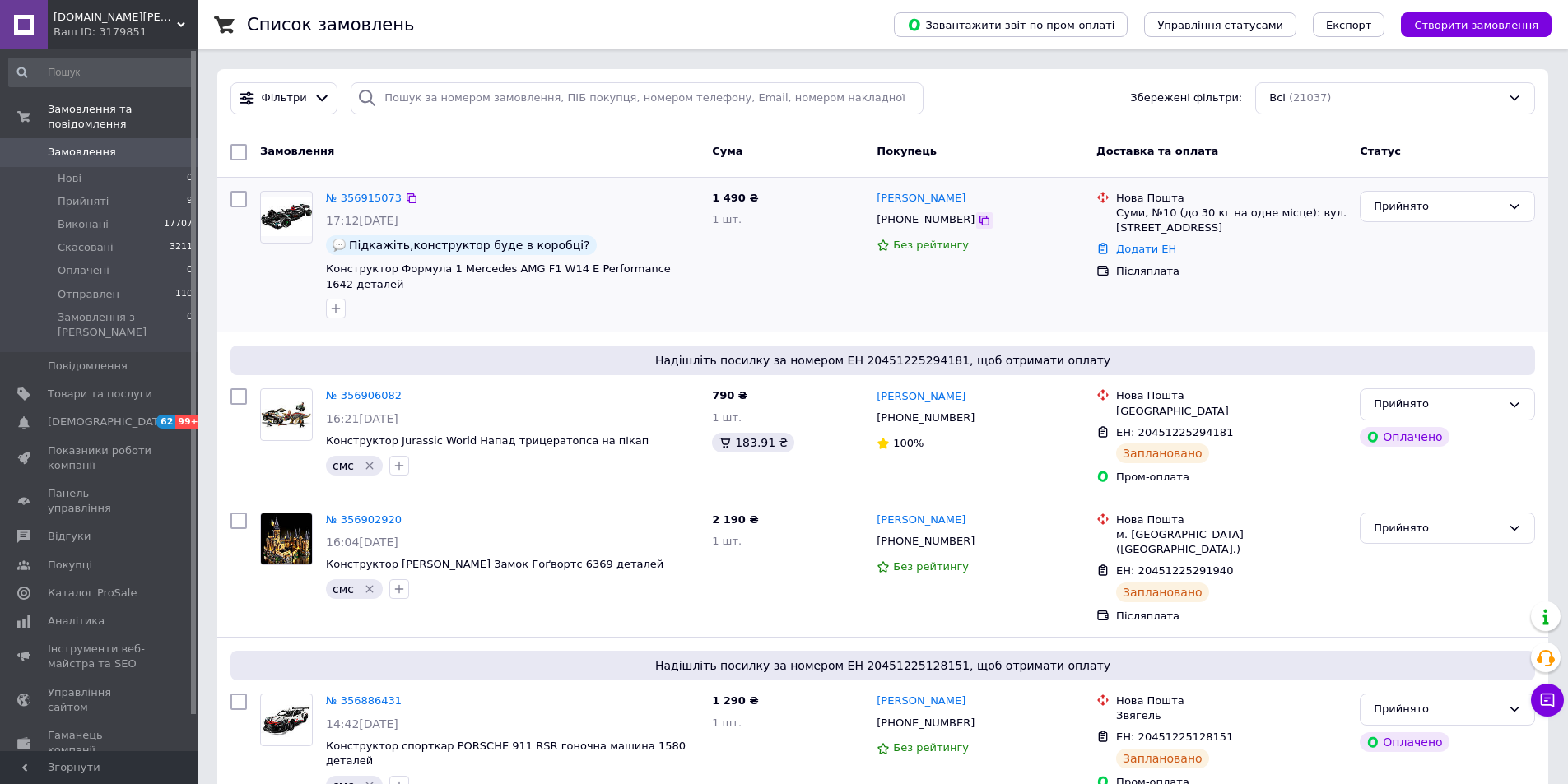
click at [977, 218] on icon at bounding box center [984, 220] width 13 height 13
click at [329, 299] on button "button" at bounding box center [335, 308] width 20 height 20
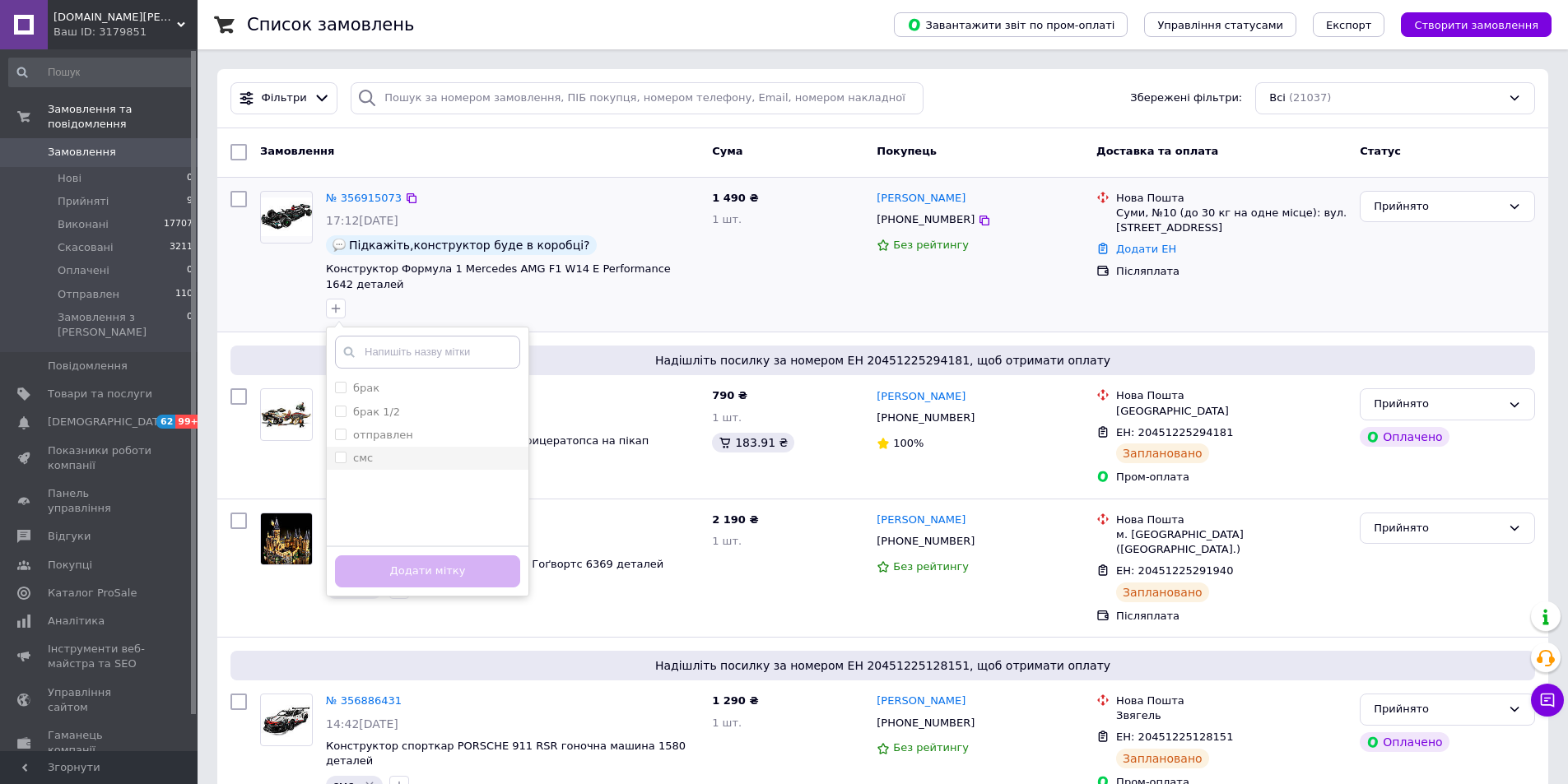
click at [339, 452] on input "смс" at bounding box center [340, 457] width 10 height 10
checkbox input "true"
click at [353, 555] on button "Додати мітку" at bounding box center [427, 571] width 185 height 32
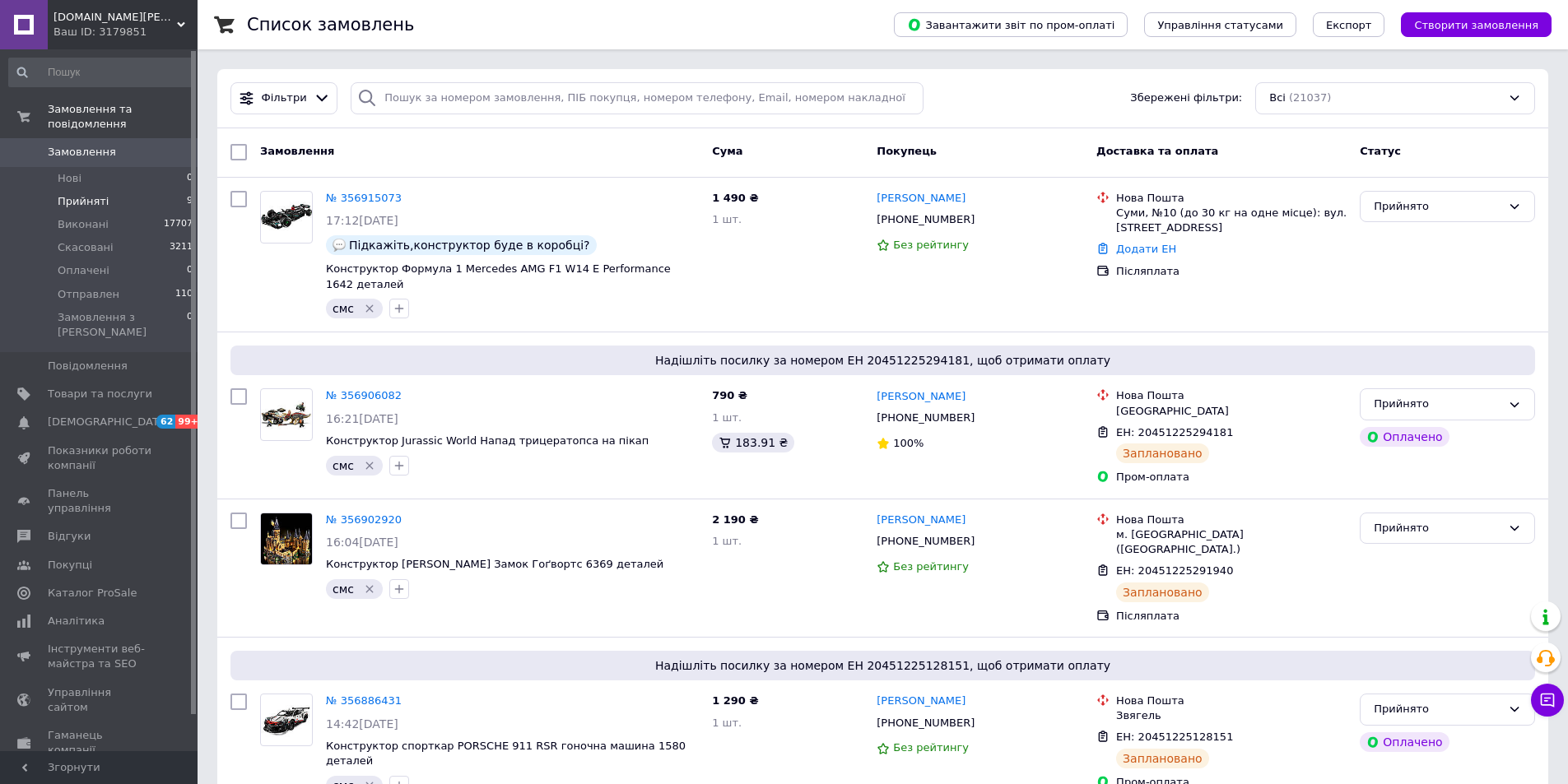
click at [97, 195] on span "Прийняті" at bounding box center [84, 202] width 51 height 15
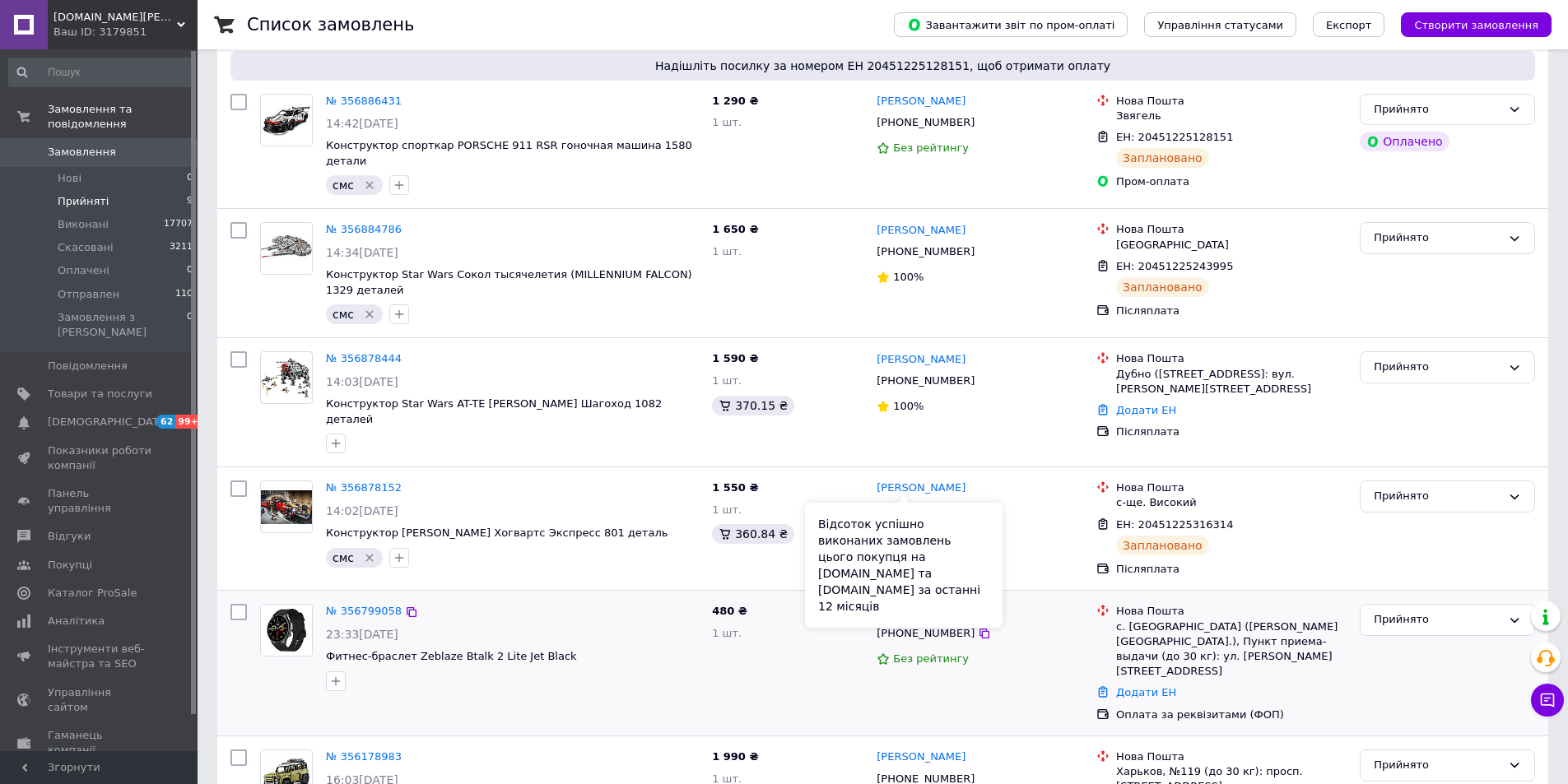
scroll to position [663, 0]
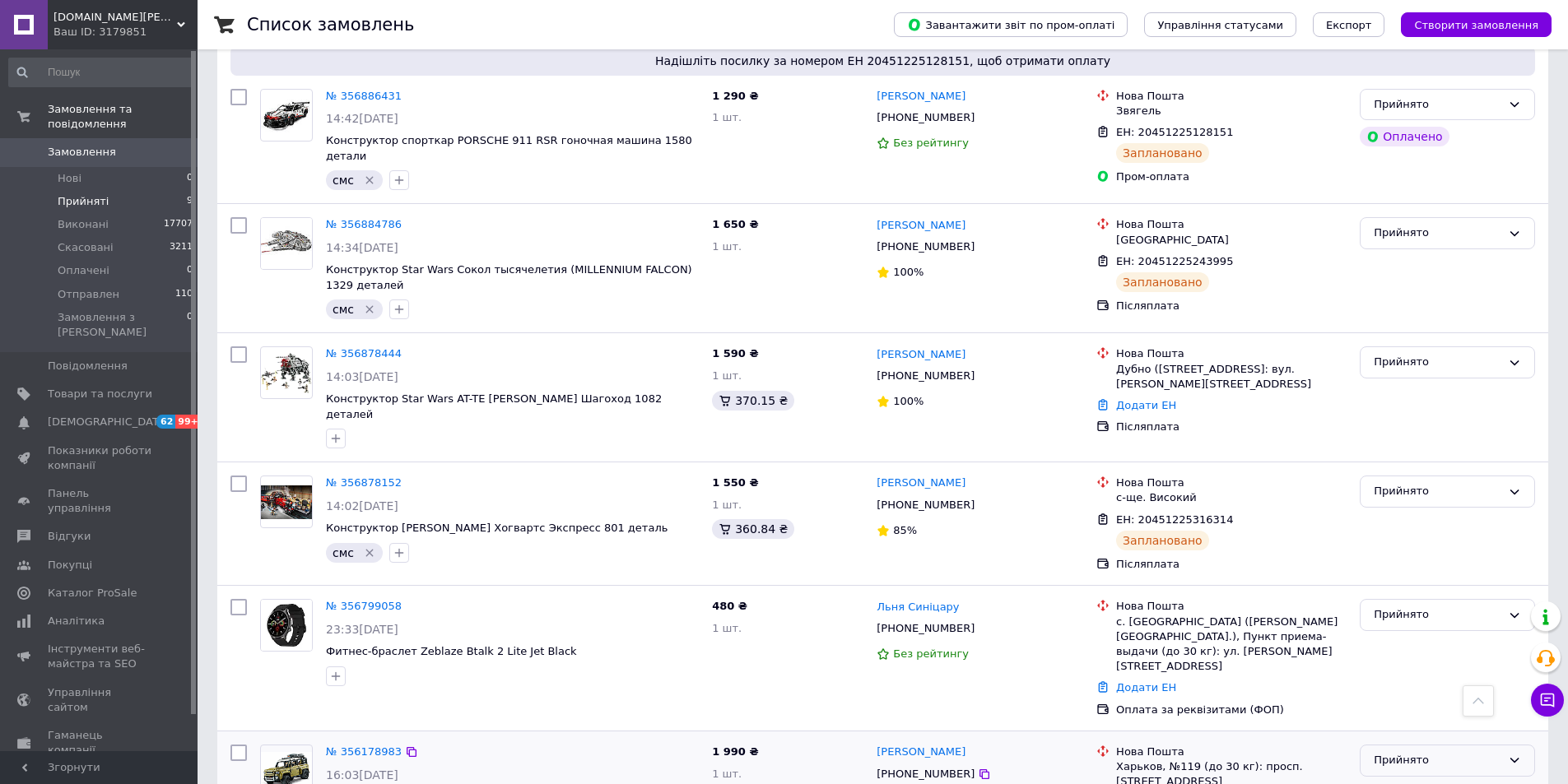
click at [1418, 752] on div "Прийнято" at bounding box center [1437, 760] width 127 height 17
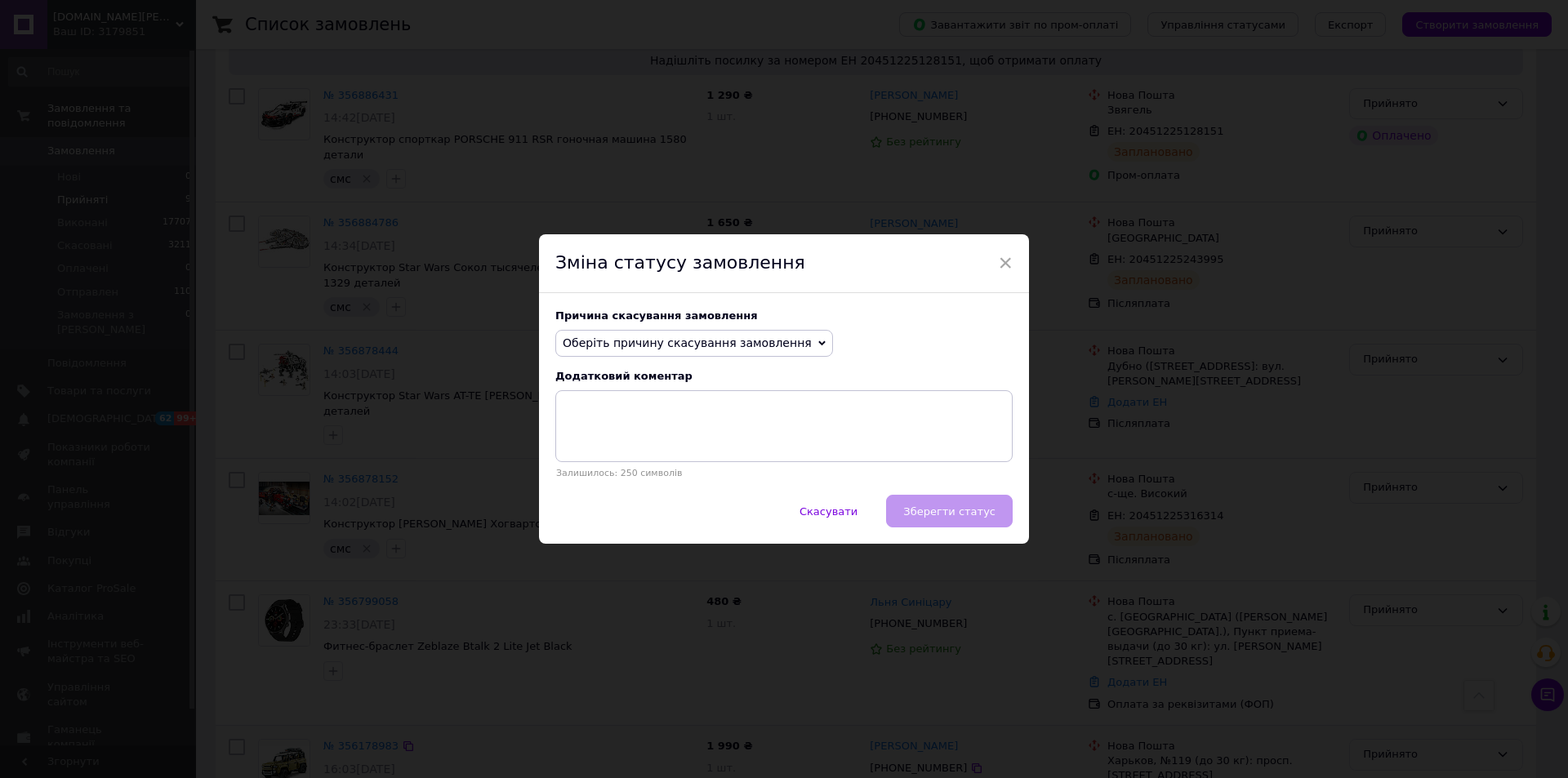
click at [678, 339] on span "Оберіть причину скасування замовлення" at bounding box center [687, 343] width 249 height 13
click at [628, 511] on li "Інше" at bounding box center [694, 512] width 276 height 23
click at [691, 426] on textarea at bounding box center [783, 426] width 457 height 72
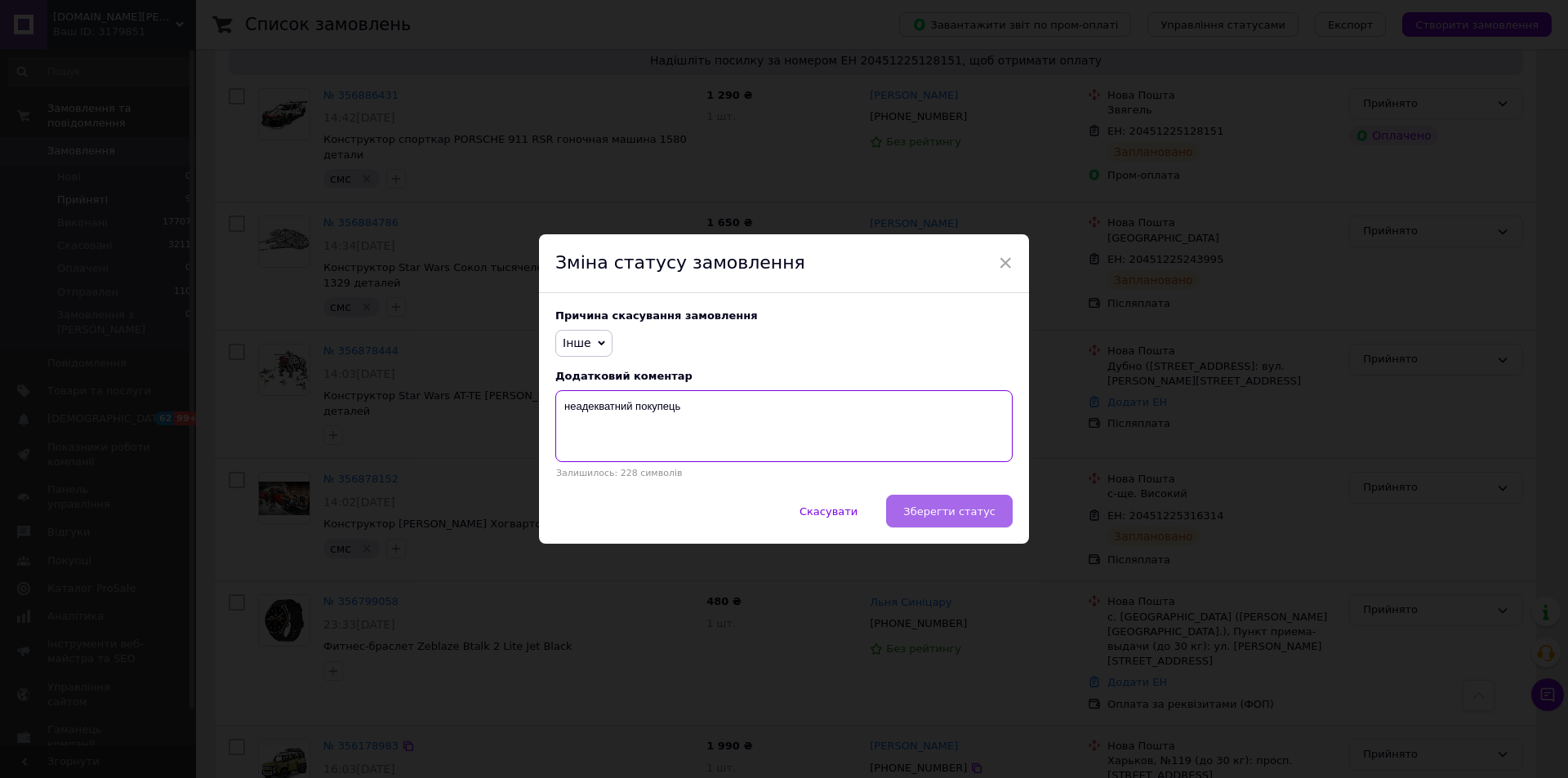
type textarea "неадекватний покупець"
click at [952, 524] on button "Зберегти статус" at bounding box center [949, 511] width 126 height 33
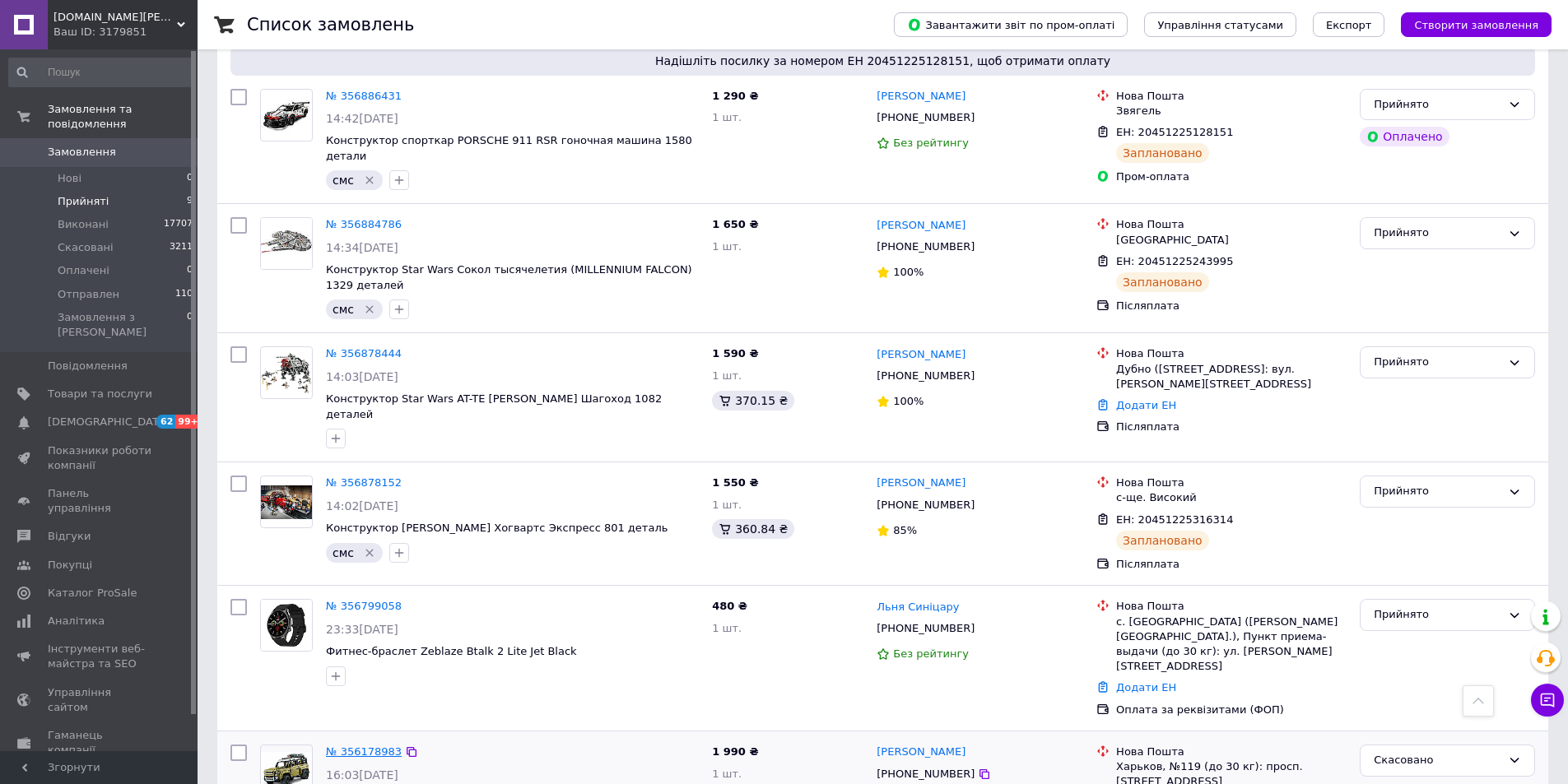
click at [385, 745] on link "№ 356178983" at bounding box center [364, 751] width 76 height 12
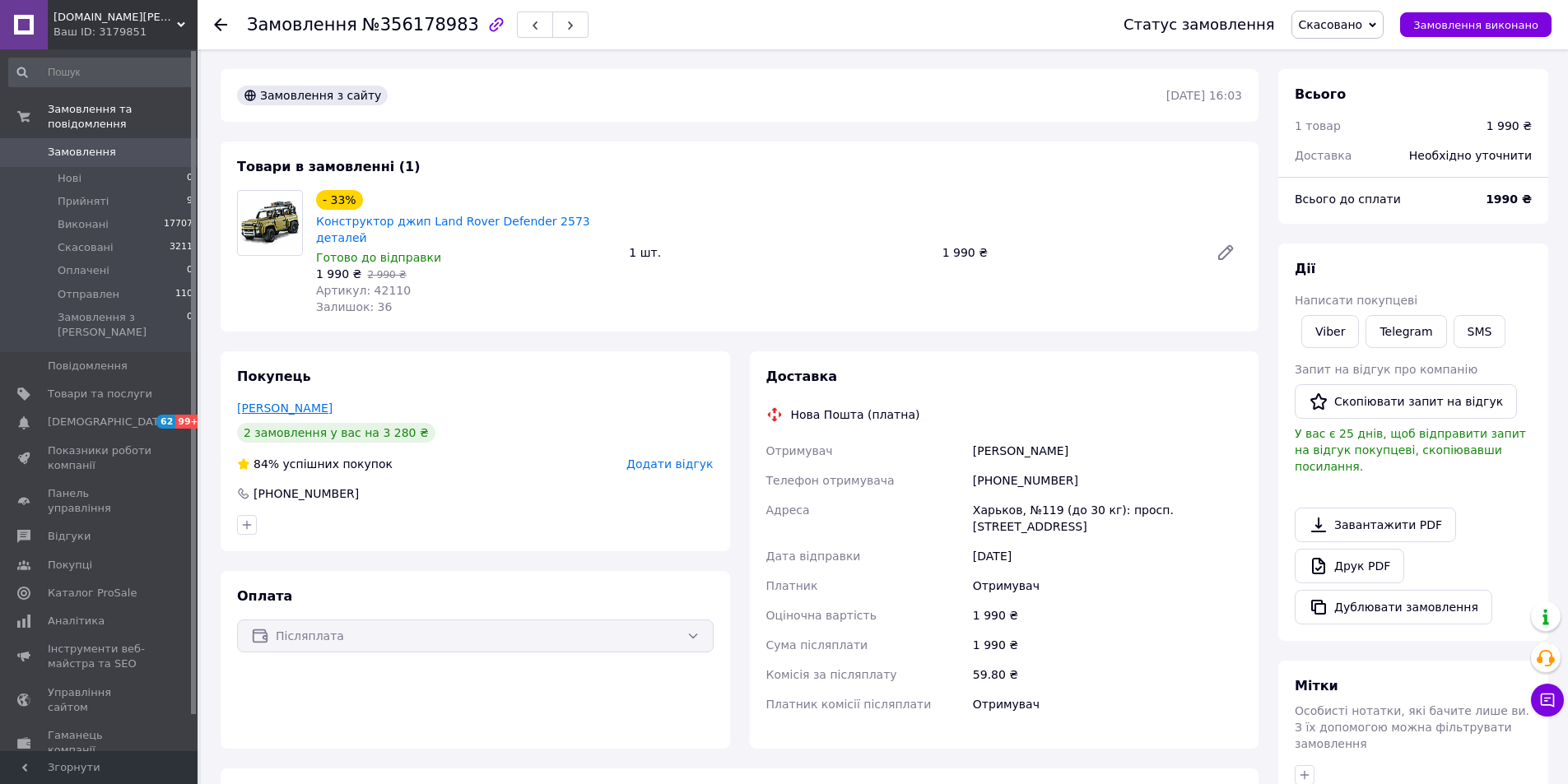
click at [275, 401] on link "Єфимов Євген" at bounding box center [285, 408] width 96 height 13
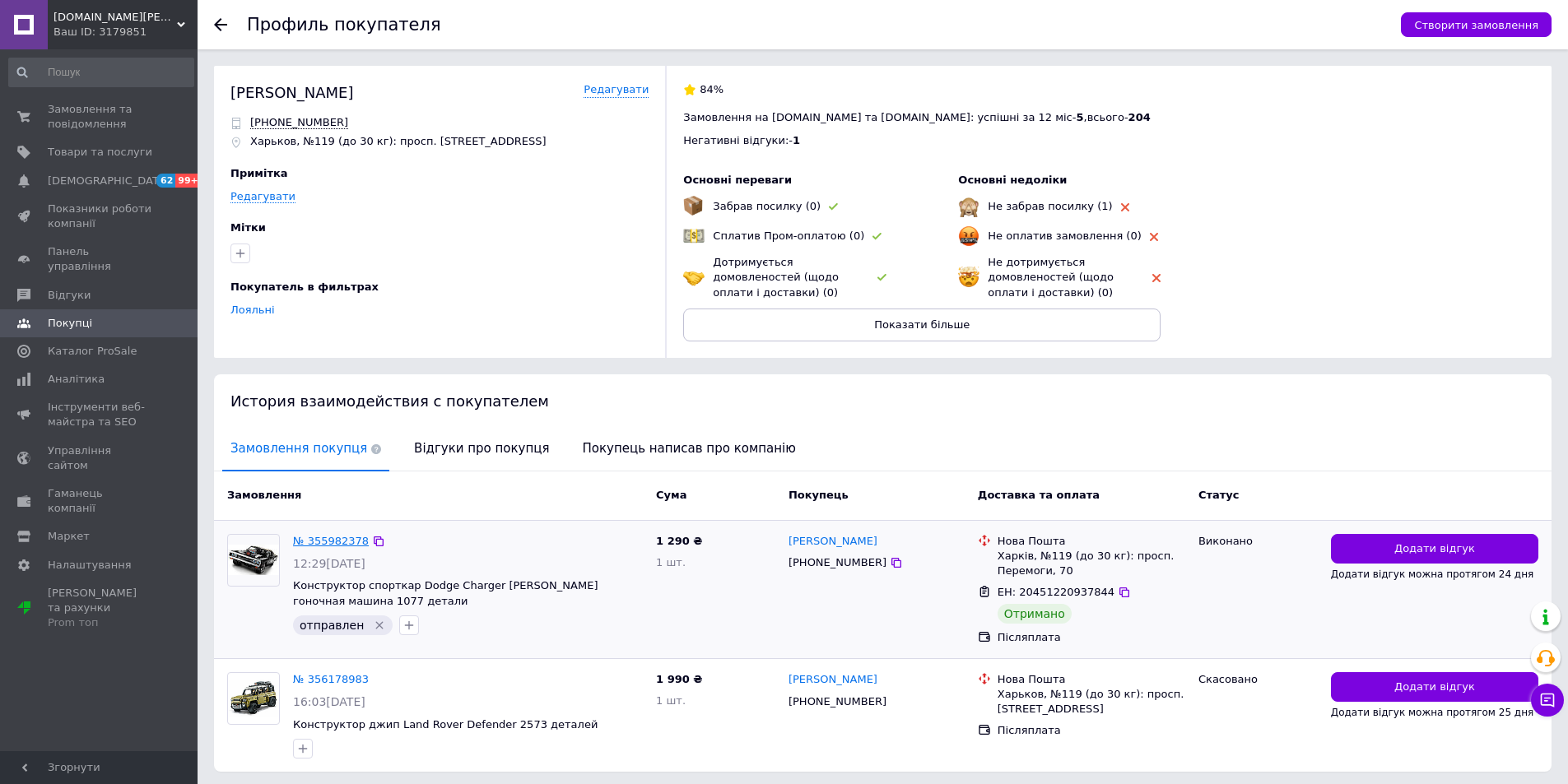
click at [328, 539] on link "№ 355982378" at bounding box center [331, 540] width 76 height 12
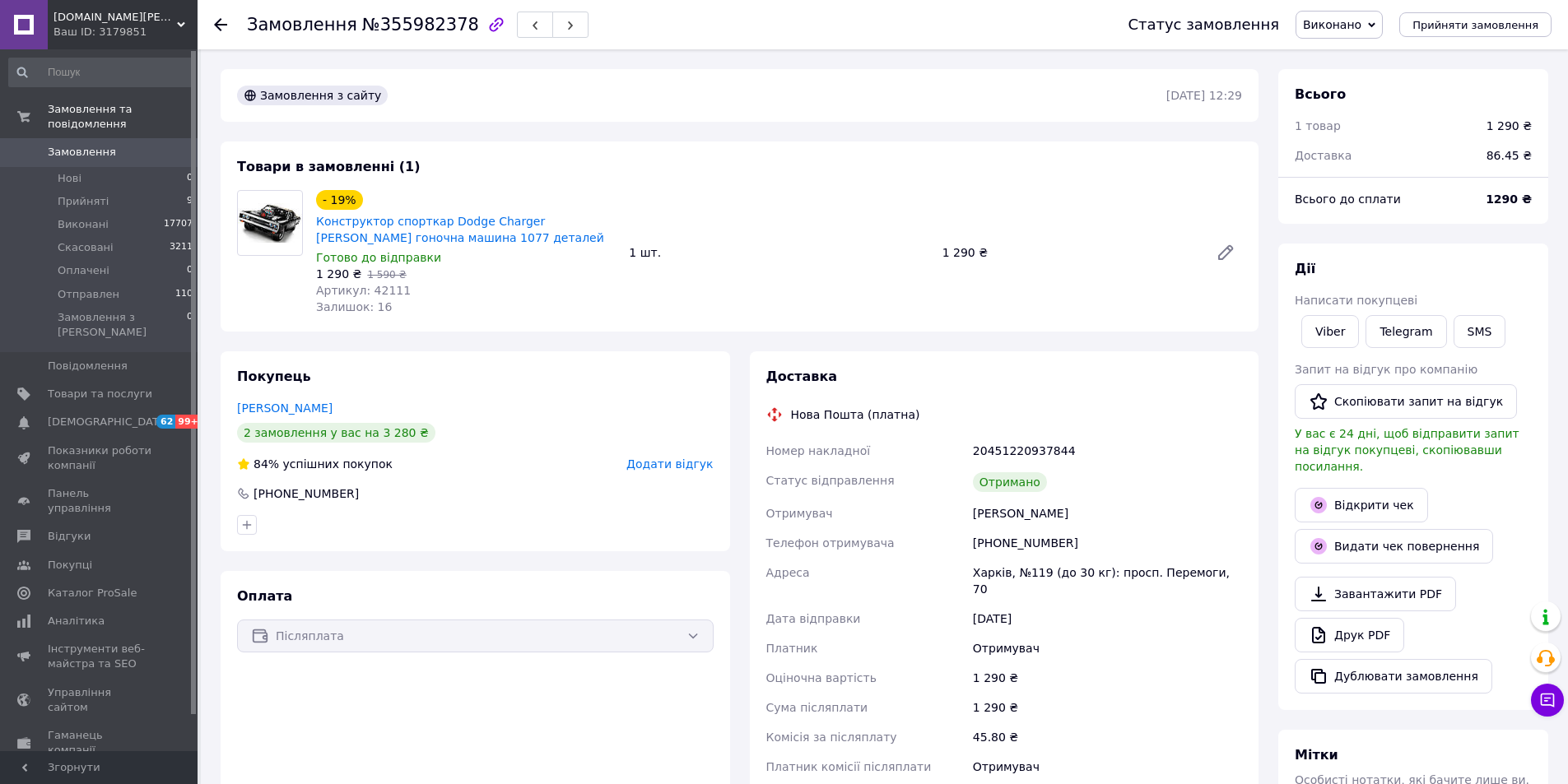
click at [217, 16] on div at bounding box center [220, 24] width 13 height 16
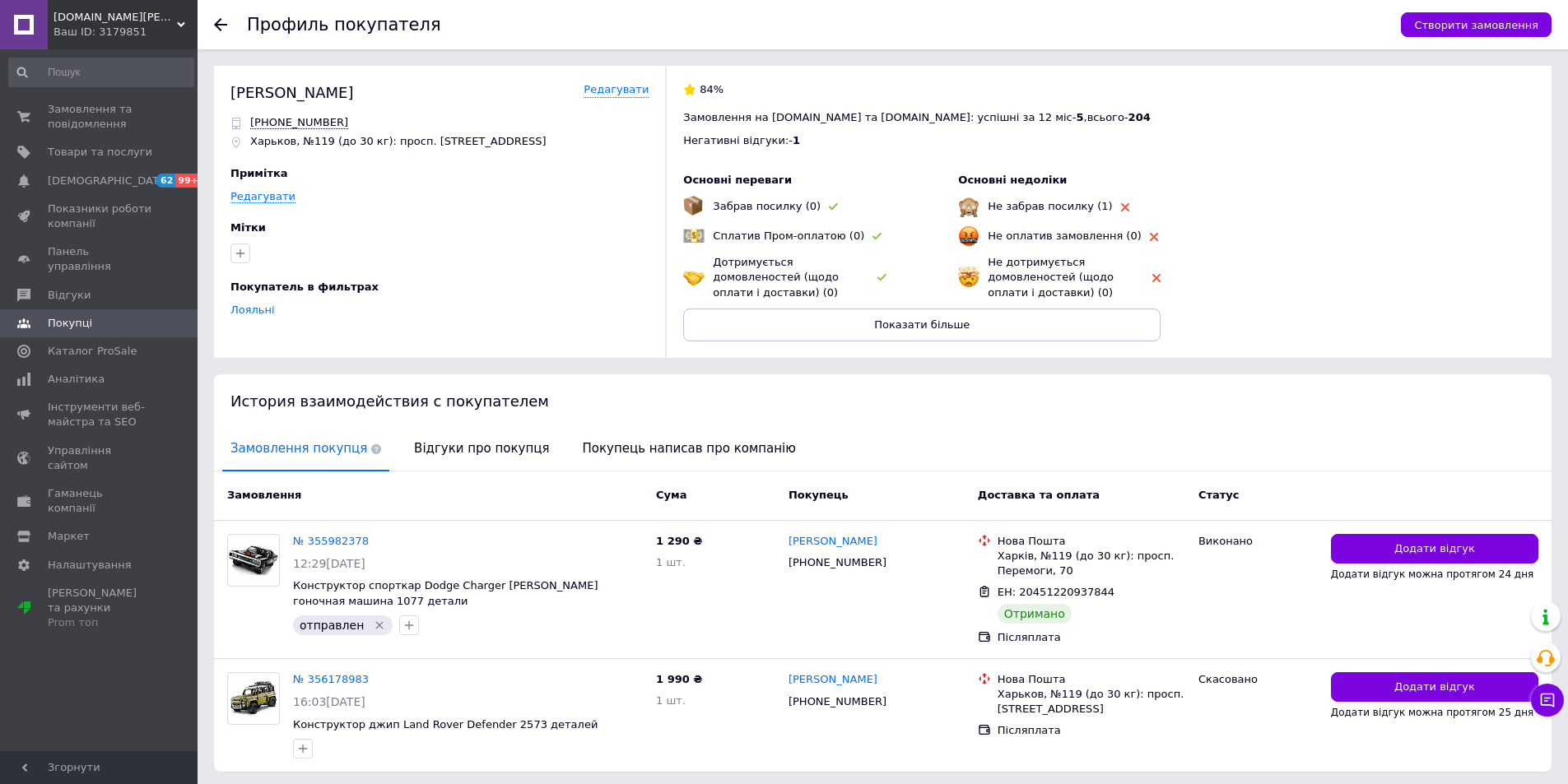
click at [214, 26] on icon at bounding box center [220, 25] width 13 height 13
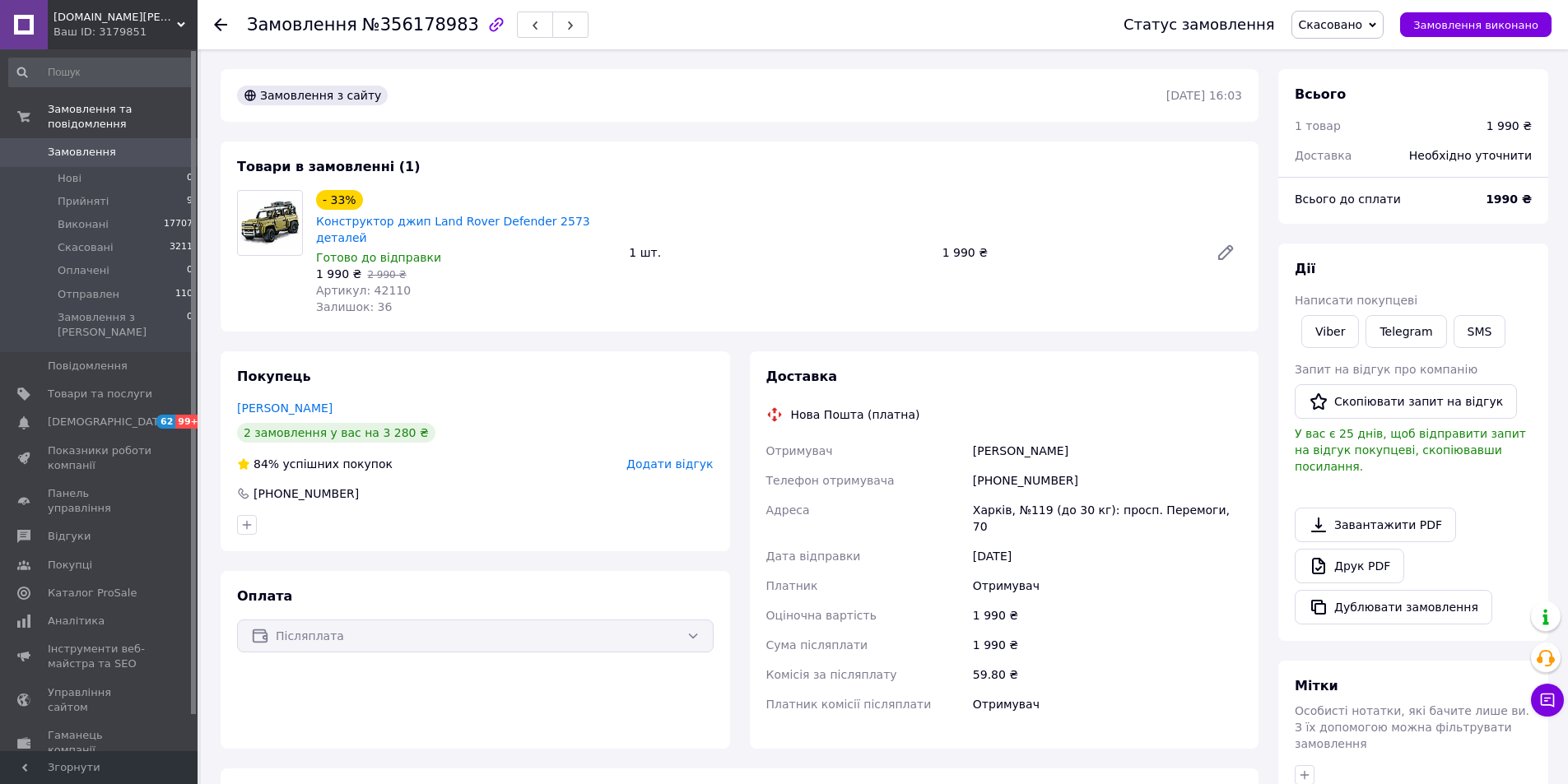
click at [215, 26] on use at bounding box center [220, 25] width 13 height 13
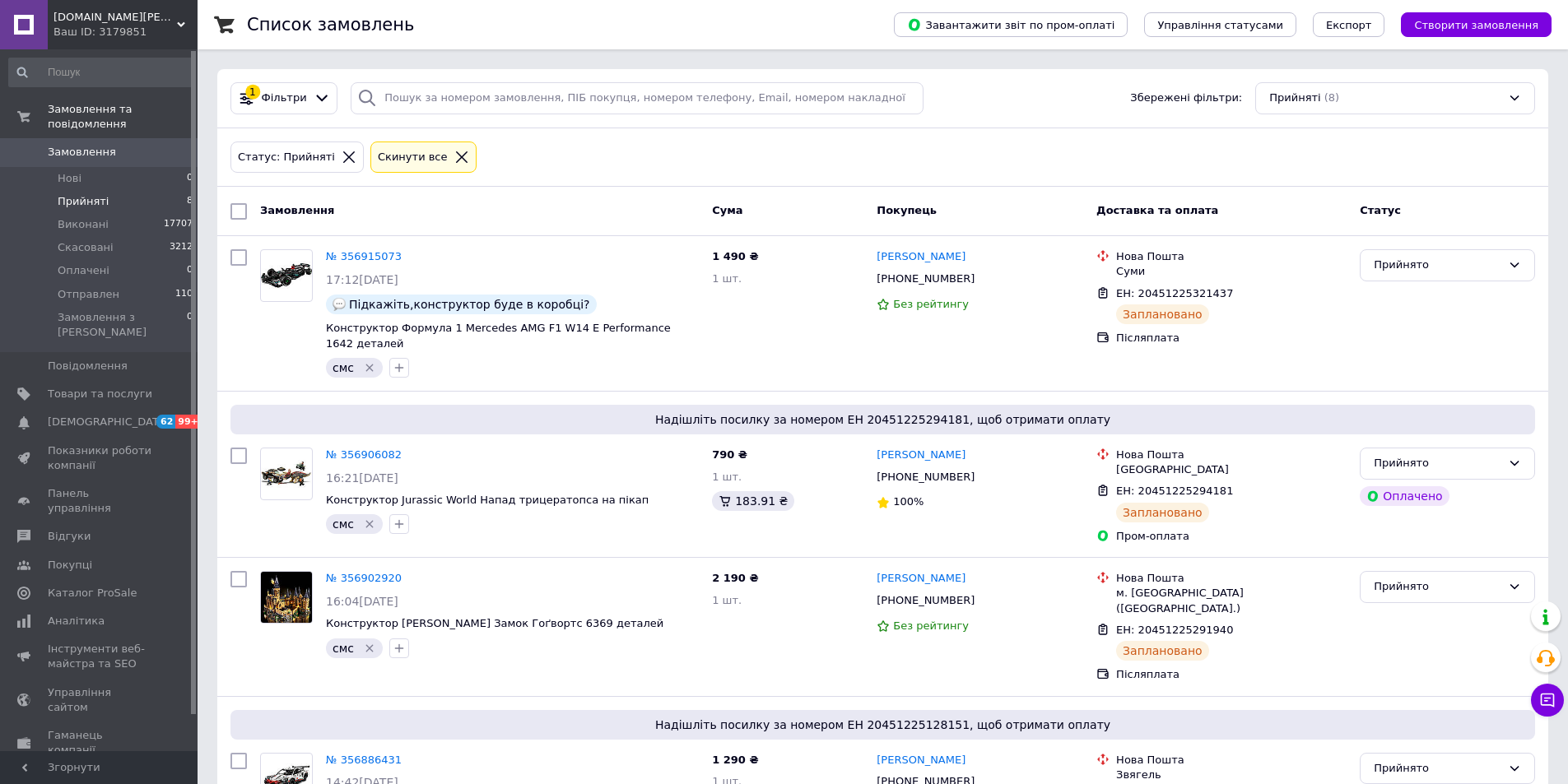
click at [454, 163] on icon at bounding box center [462, 158] width 15 height 15
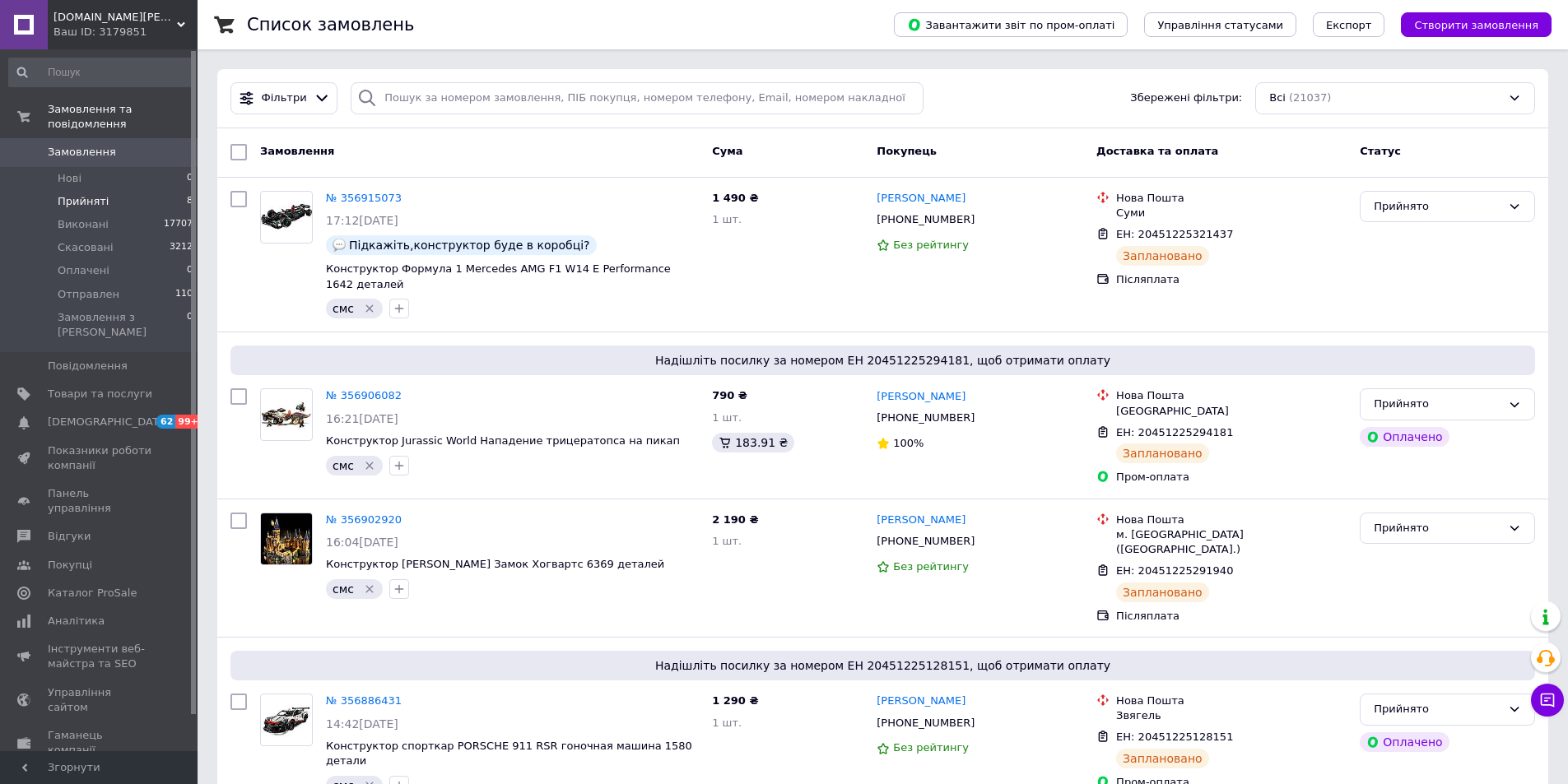
click at [120, 190] on li "Прийняті 8" at bounding box center [101, 201] width 202 height 23
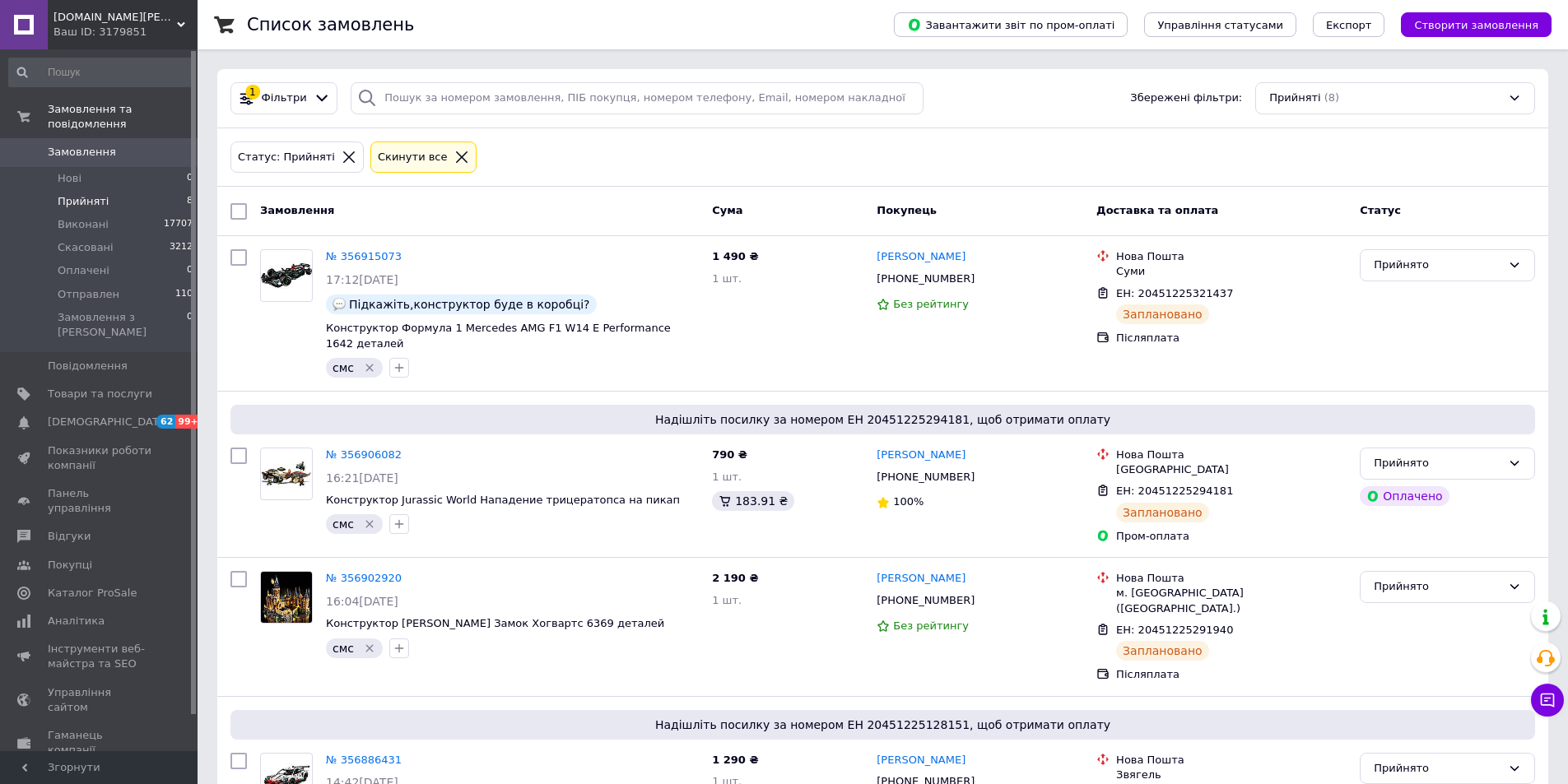
click at [454, 160] on icon at bounding box center [462, 158] width 15 height 15
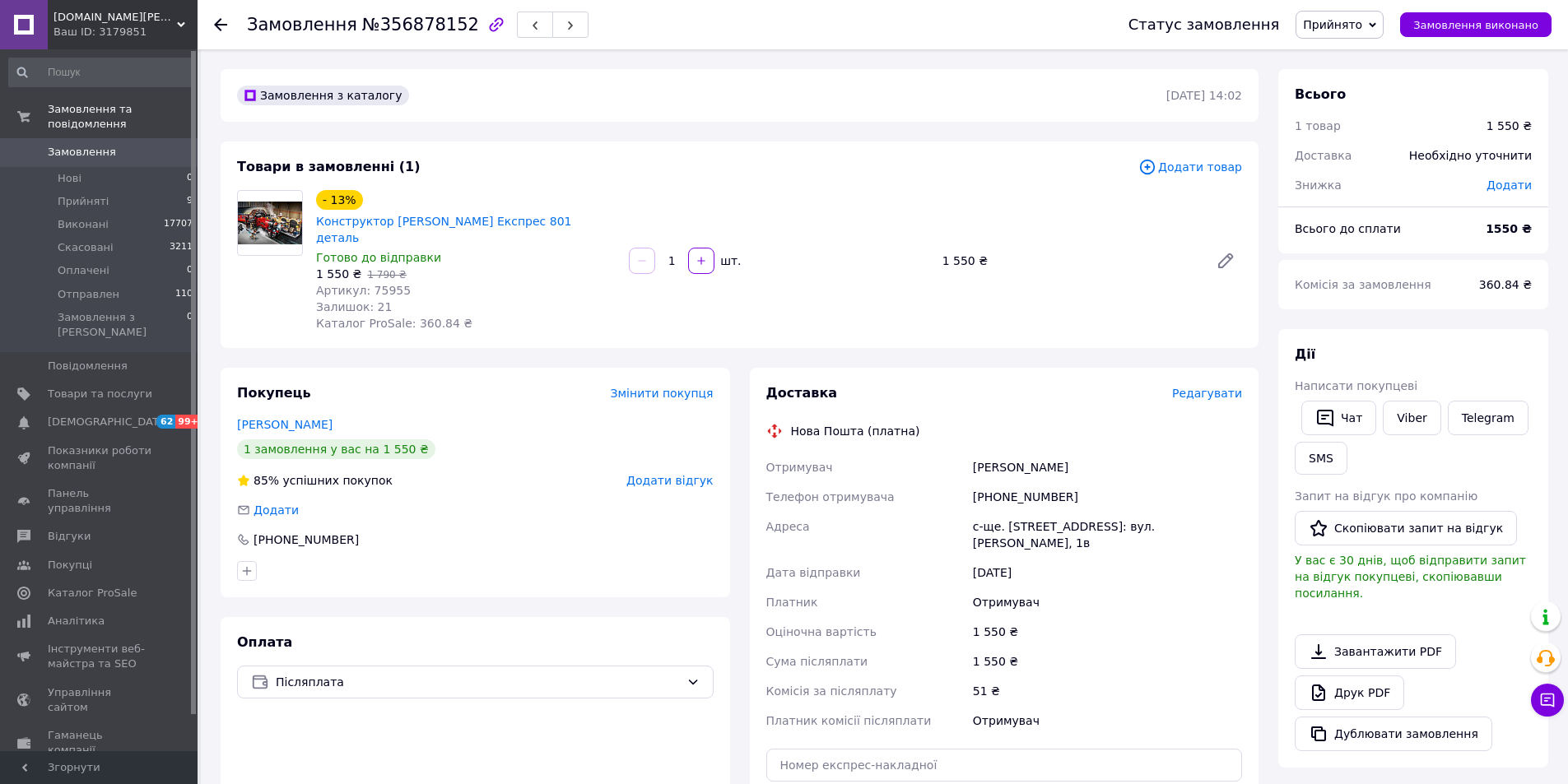
click at [1217, 386] on span "Редагувати" at bounding box center [1207, 393] width 70 height 13
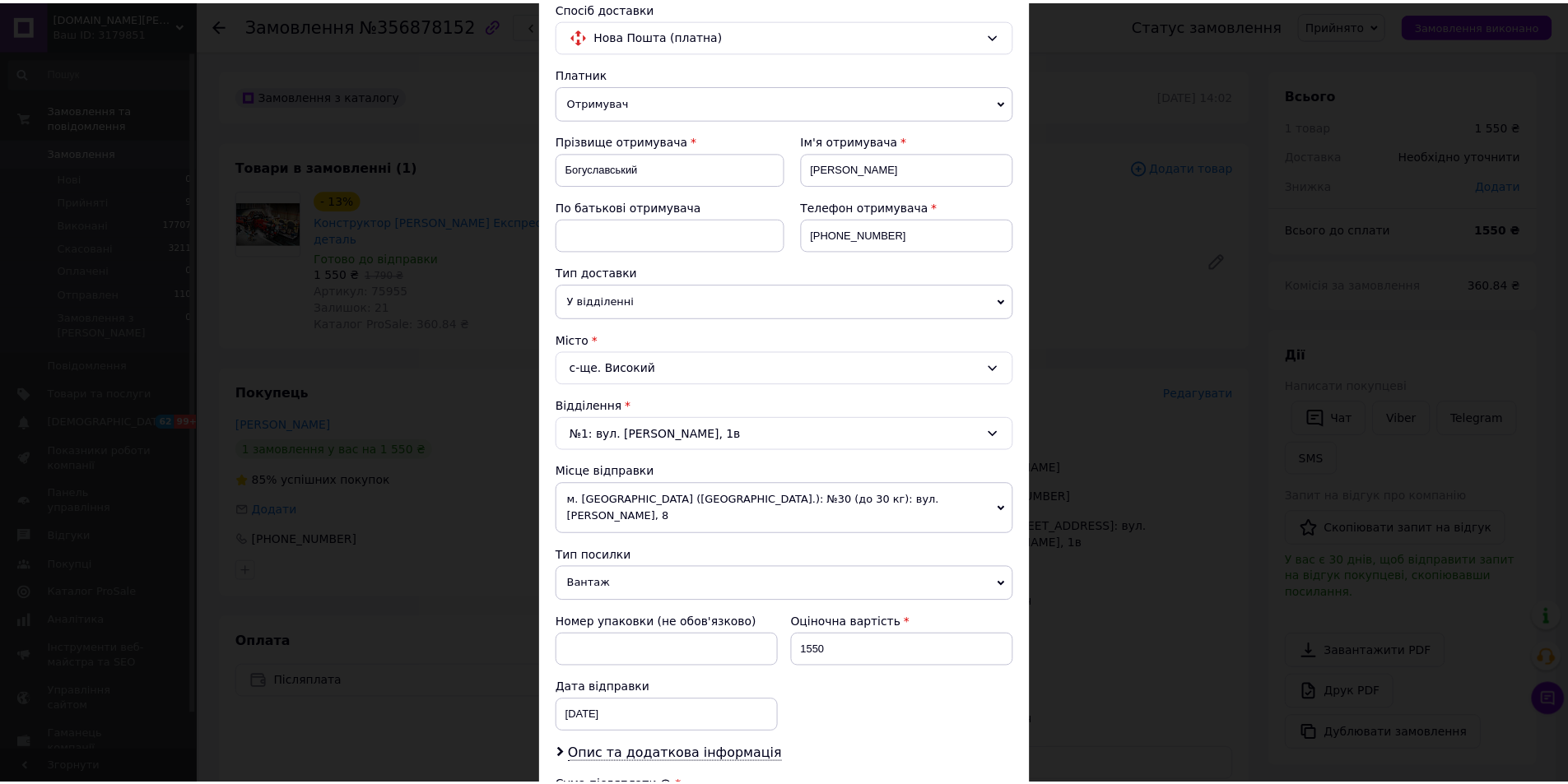
scroll to position [472, 0]
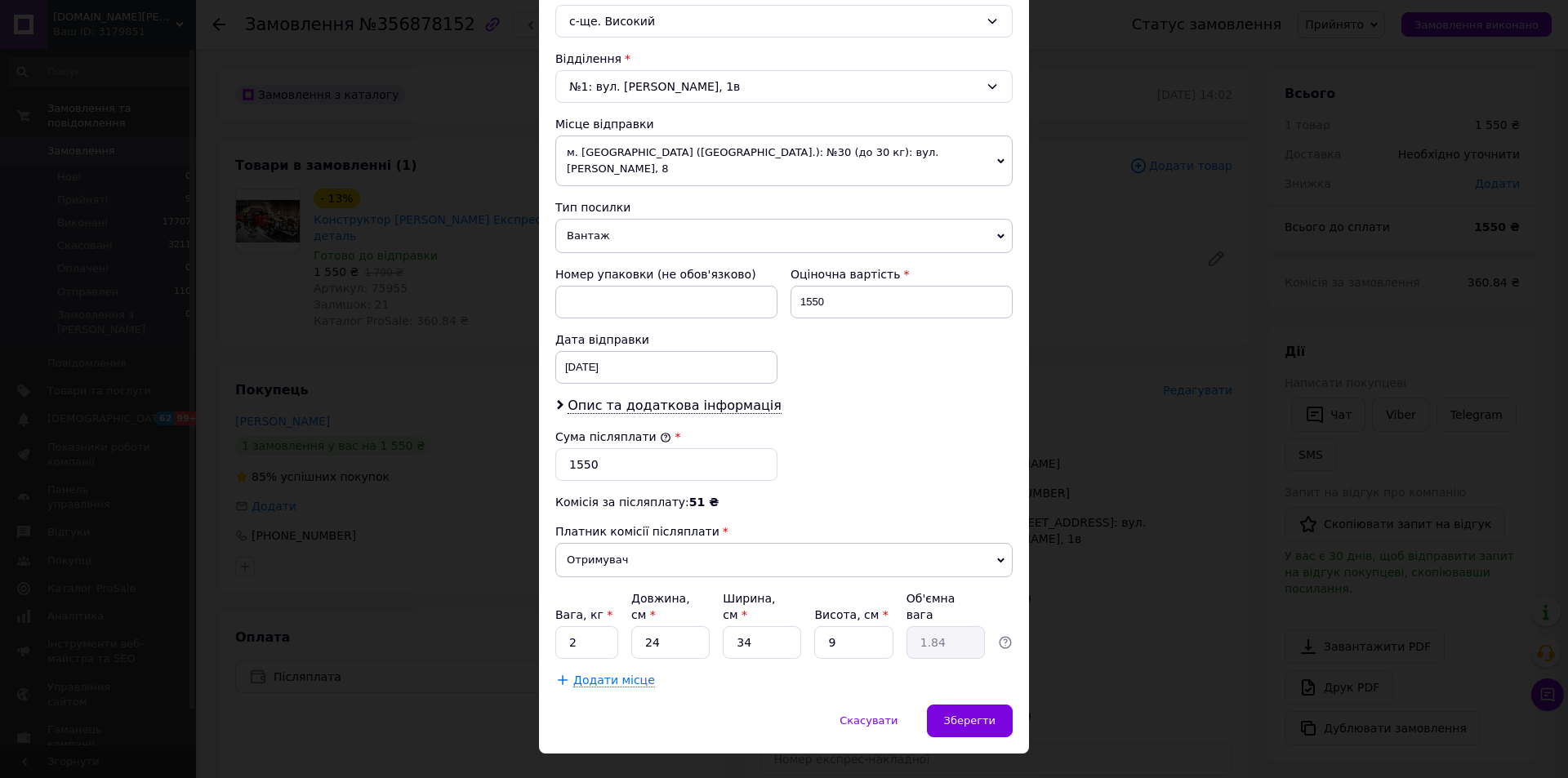
click at [668, 158] on span "м. [GEOGRAPHIC_DATA] ([GEOGRAPHIC_DATA].): №30 (до 30 кг): вул. [PERSON_NAME], 8" at bounding box center [783, 161] width 457 height 51
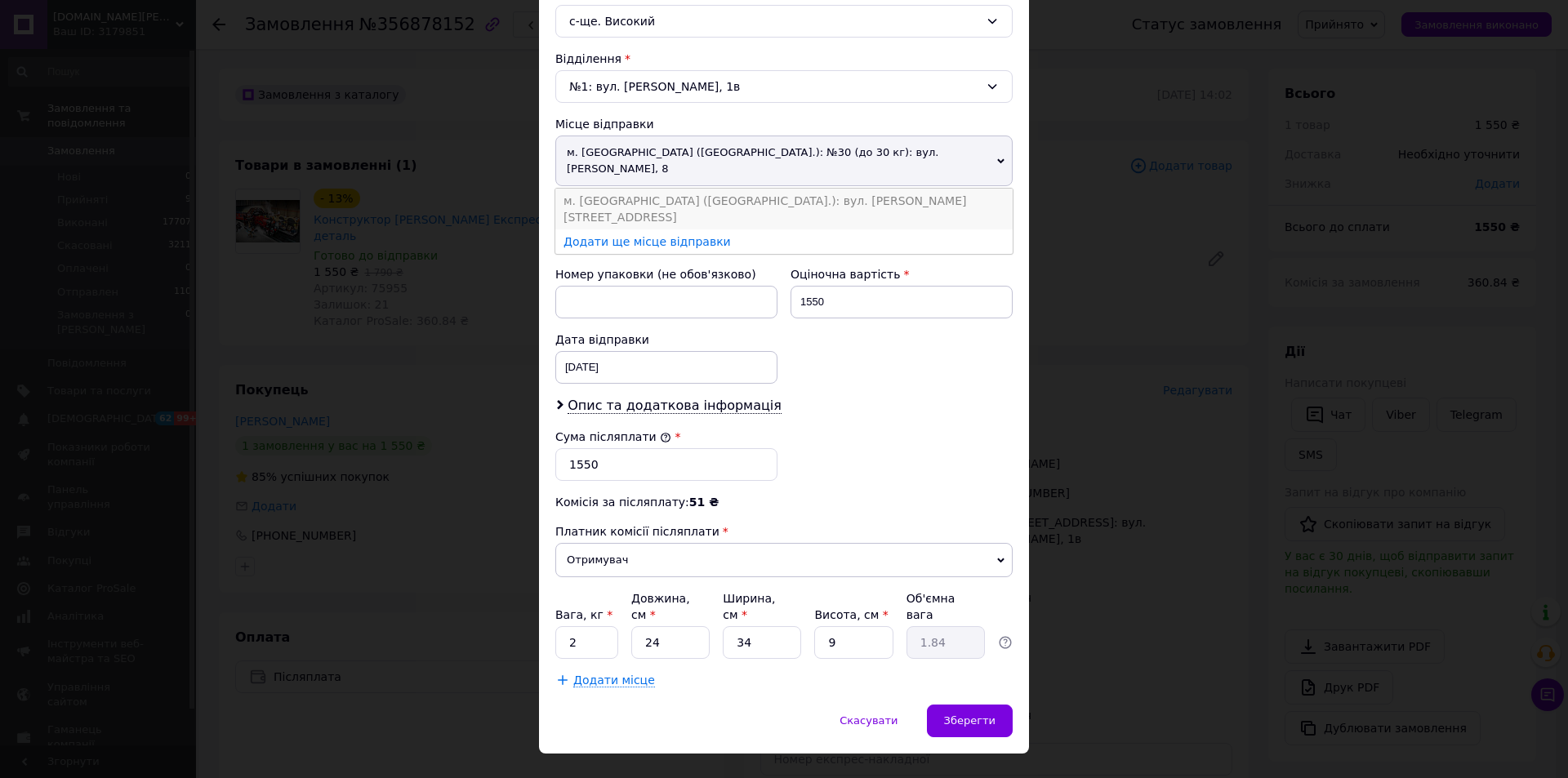
click at [659, 188] on li "м. [GEOGRAPHIC_DATA] ([GEOGRAPHIC_DATA].): вул. [PERSON_NAME][STREET_ADDRESS]" at bounding box center [783, 208] width 457 height 41
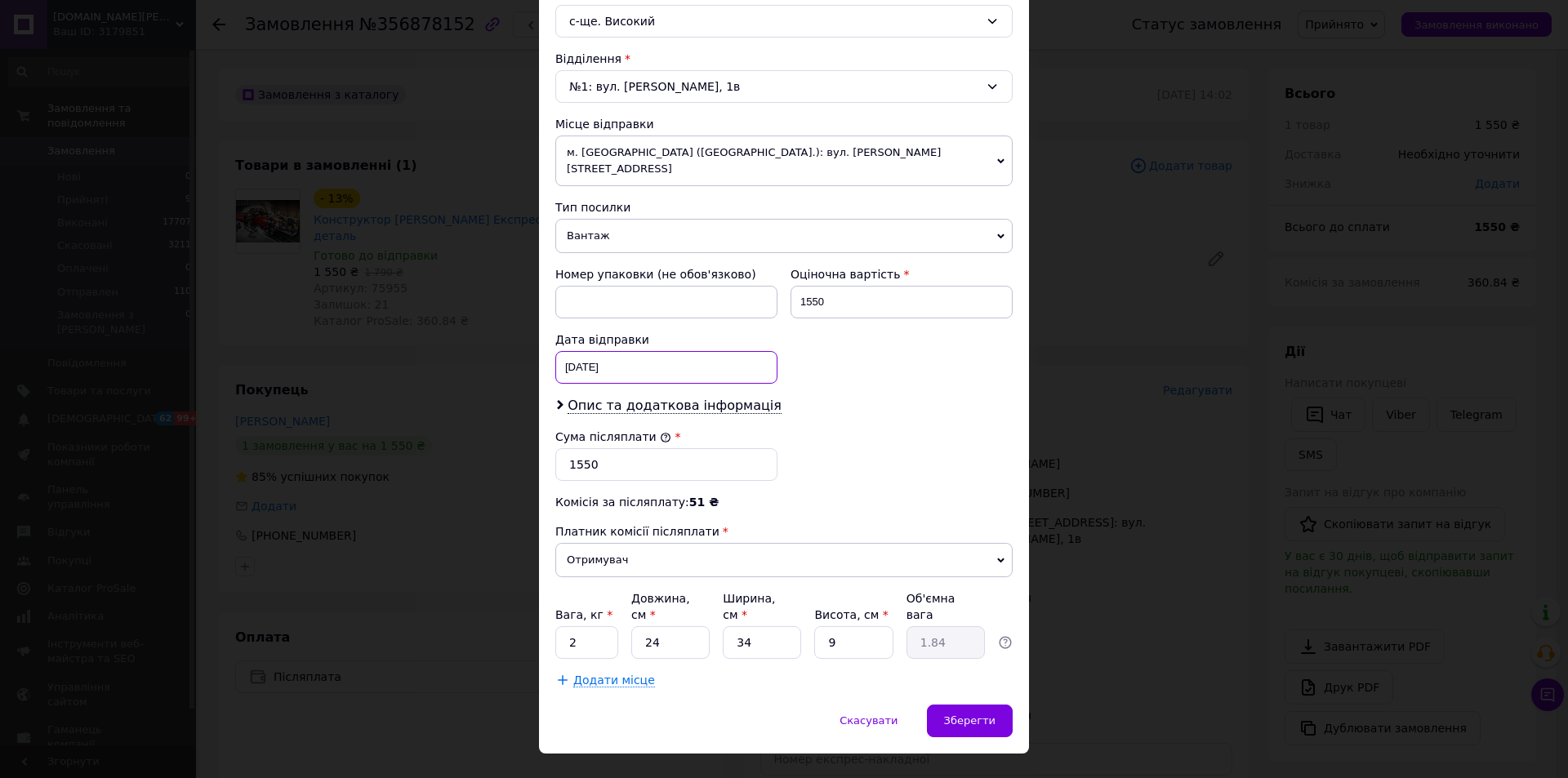
click at [639, 356] on div "12.08.2025 < 2025 > < Август > Пн Вт Ср Чт Пт Сб Вс 28 29 30 31 1 2 3 4 5 6 7 8…" at bounding box center [666, 367] width 222 height 33
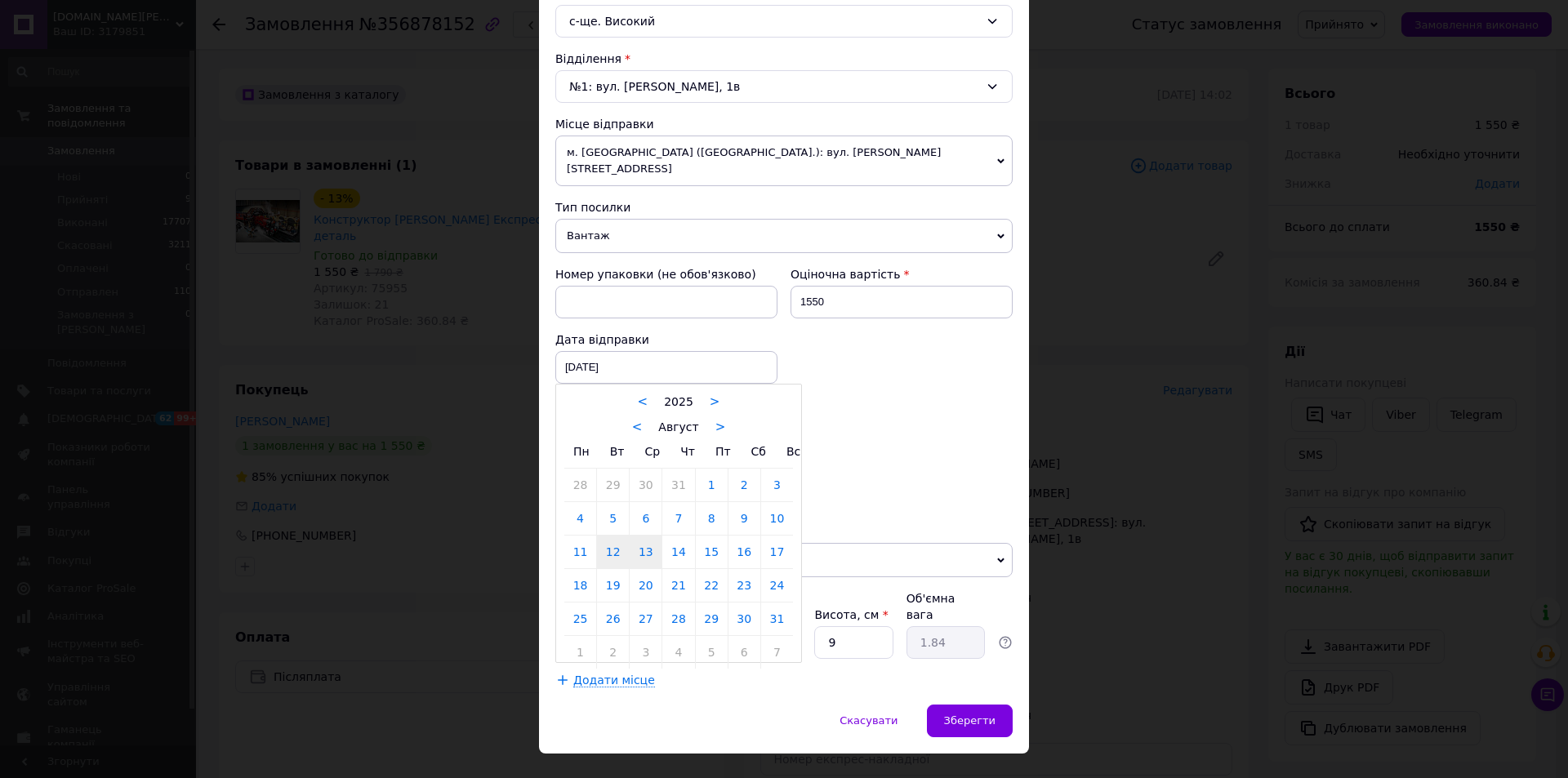
click at [636, 543] on link "13" at bounding box center [645, 551] width 32 height 33
type input "13.08.2025"
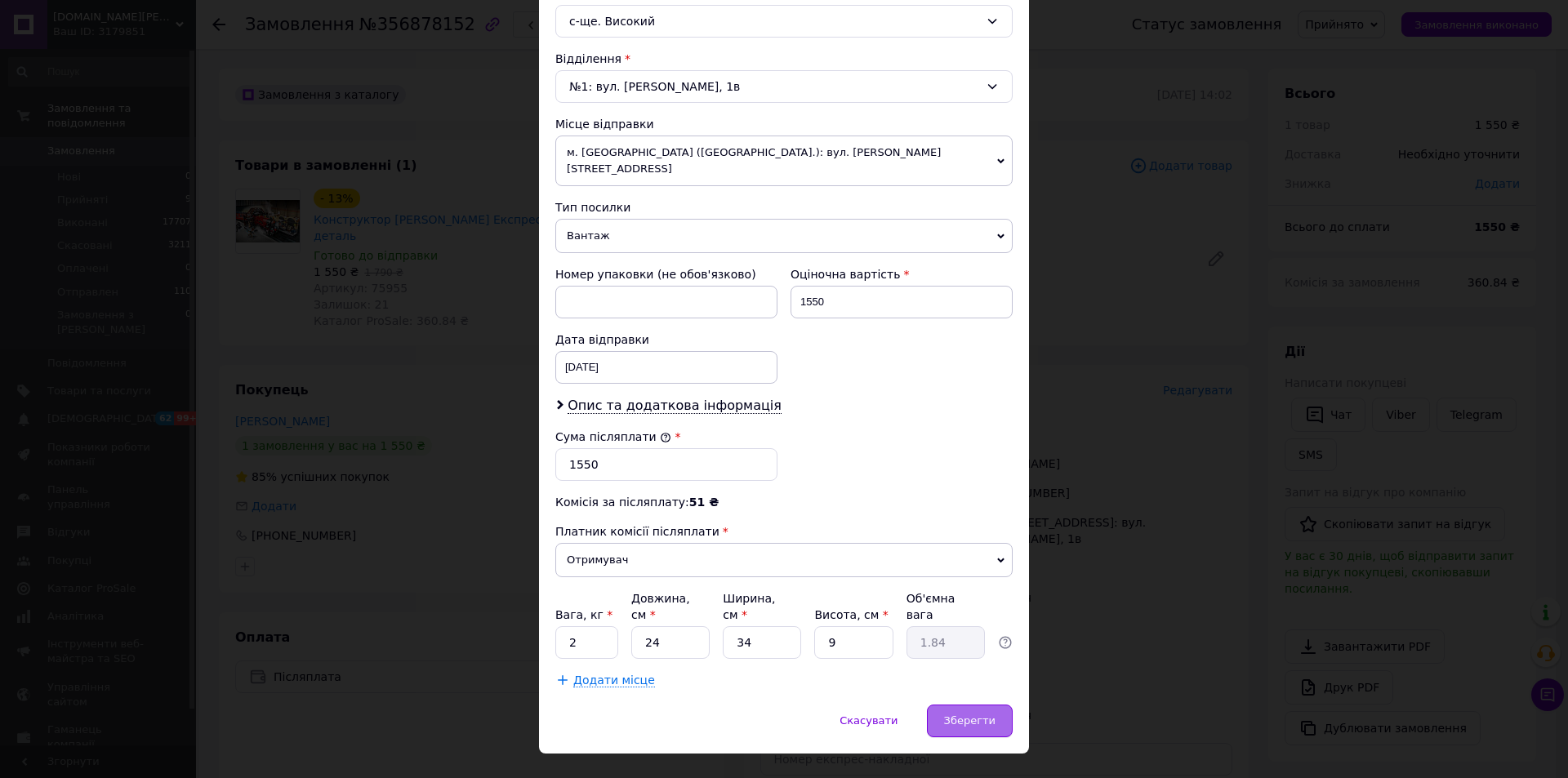
click at [982, 705] on div "Зберегти" at bounding box center [970, 721] width 86 height 33
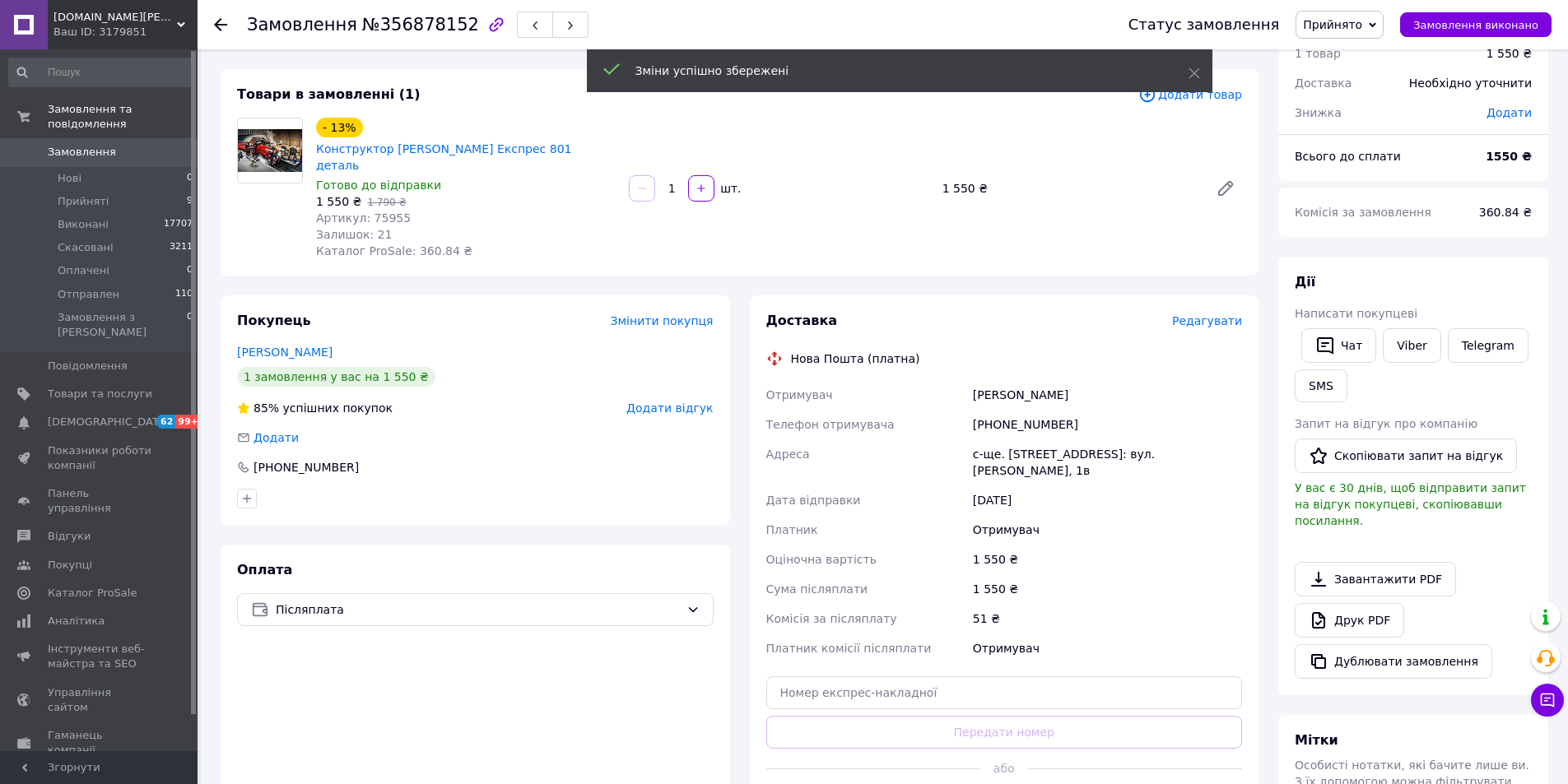
scroll to position [83, 0]
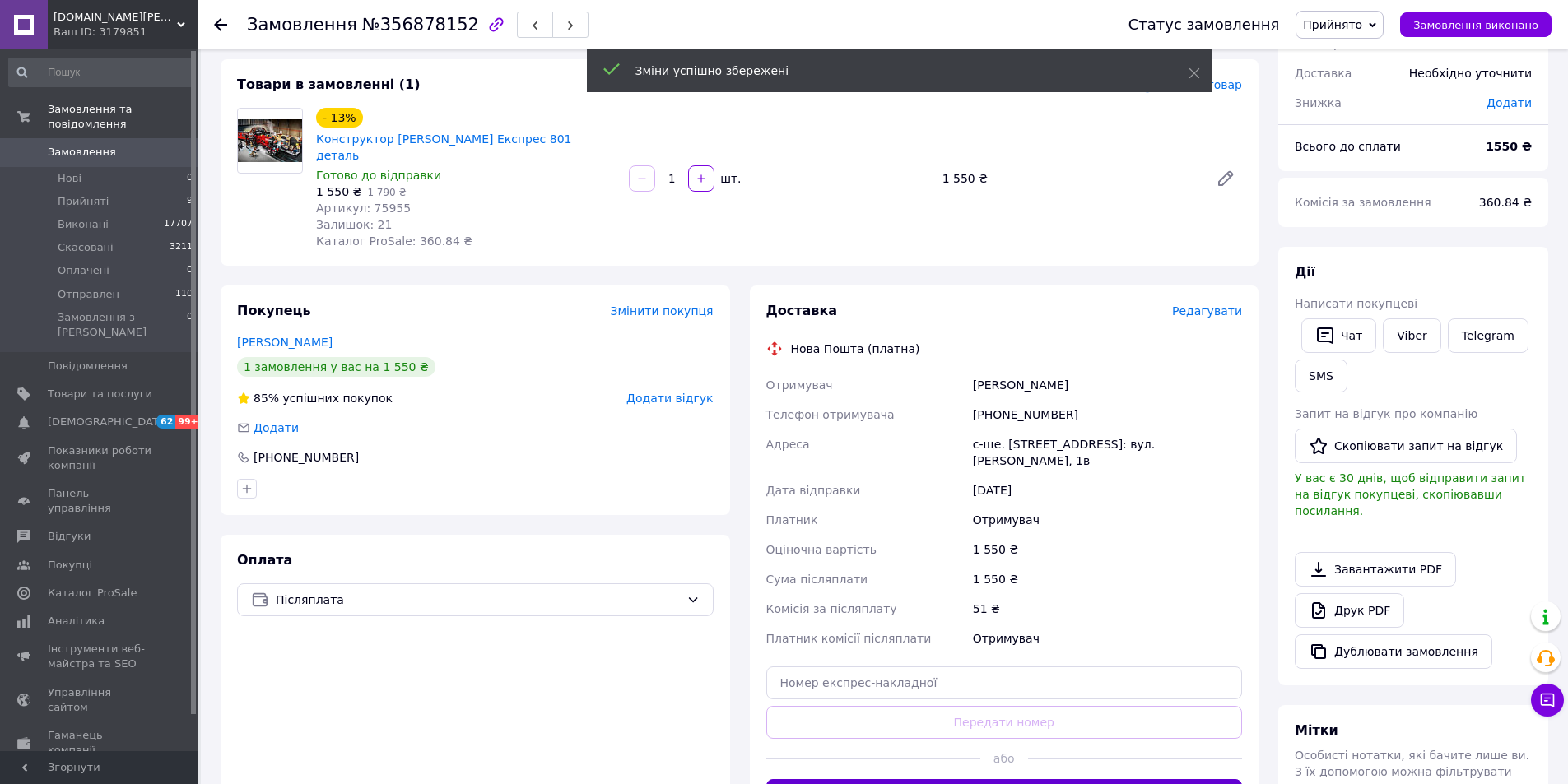
click at [990, 779] on button "Згенерувати ЕН" at bounding box center [1005, 795] width 477 height 33
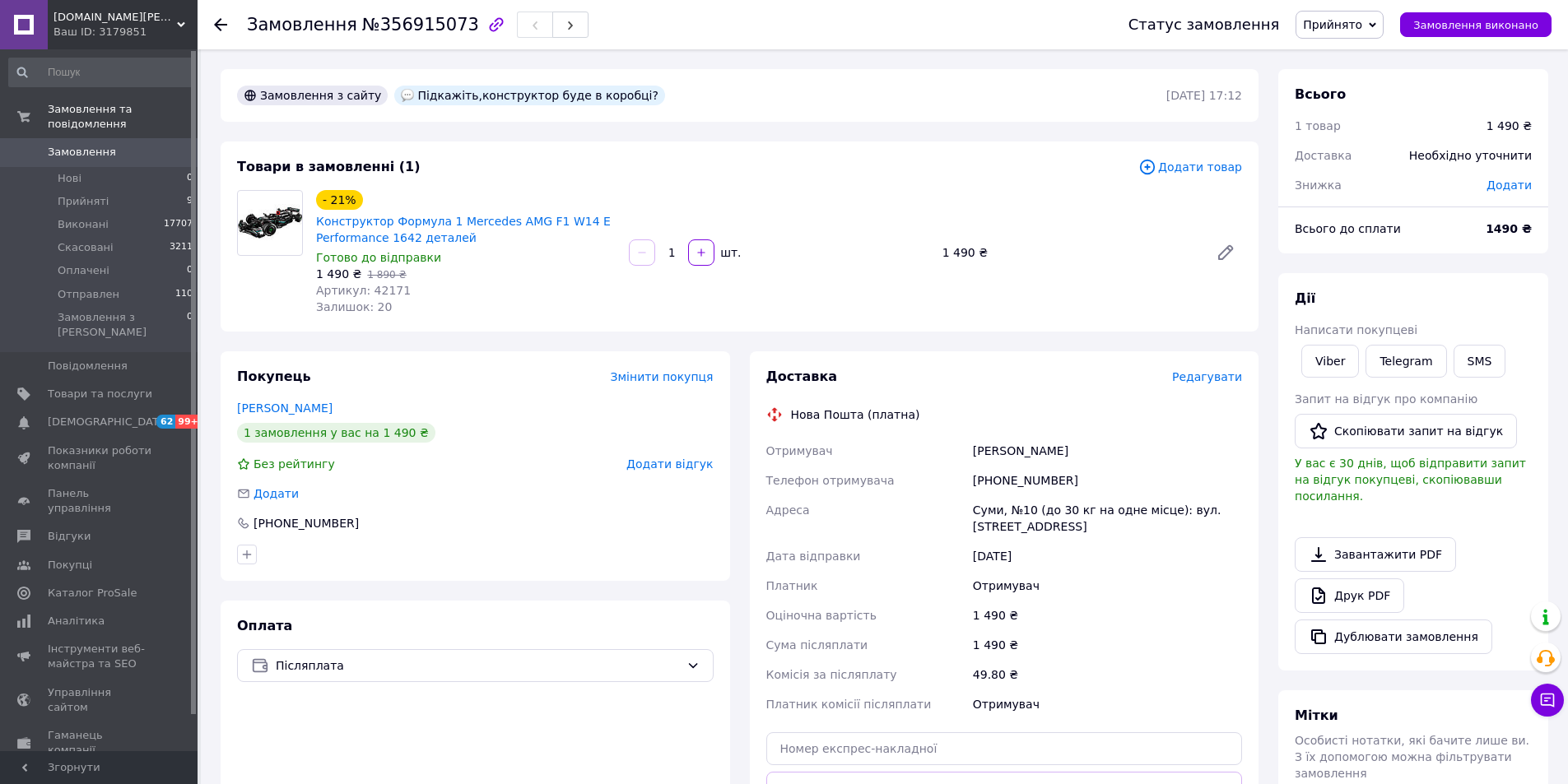
click at [1200, 373] on span "Редагувати" at bounding box center [1207, 377] width 70 height 13
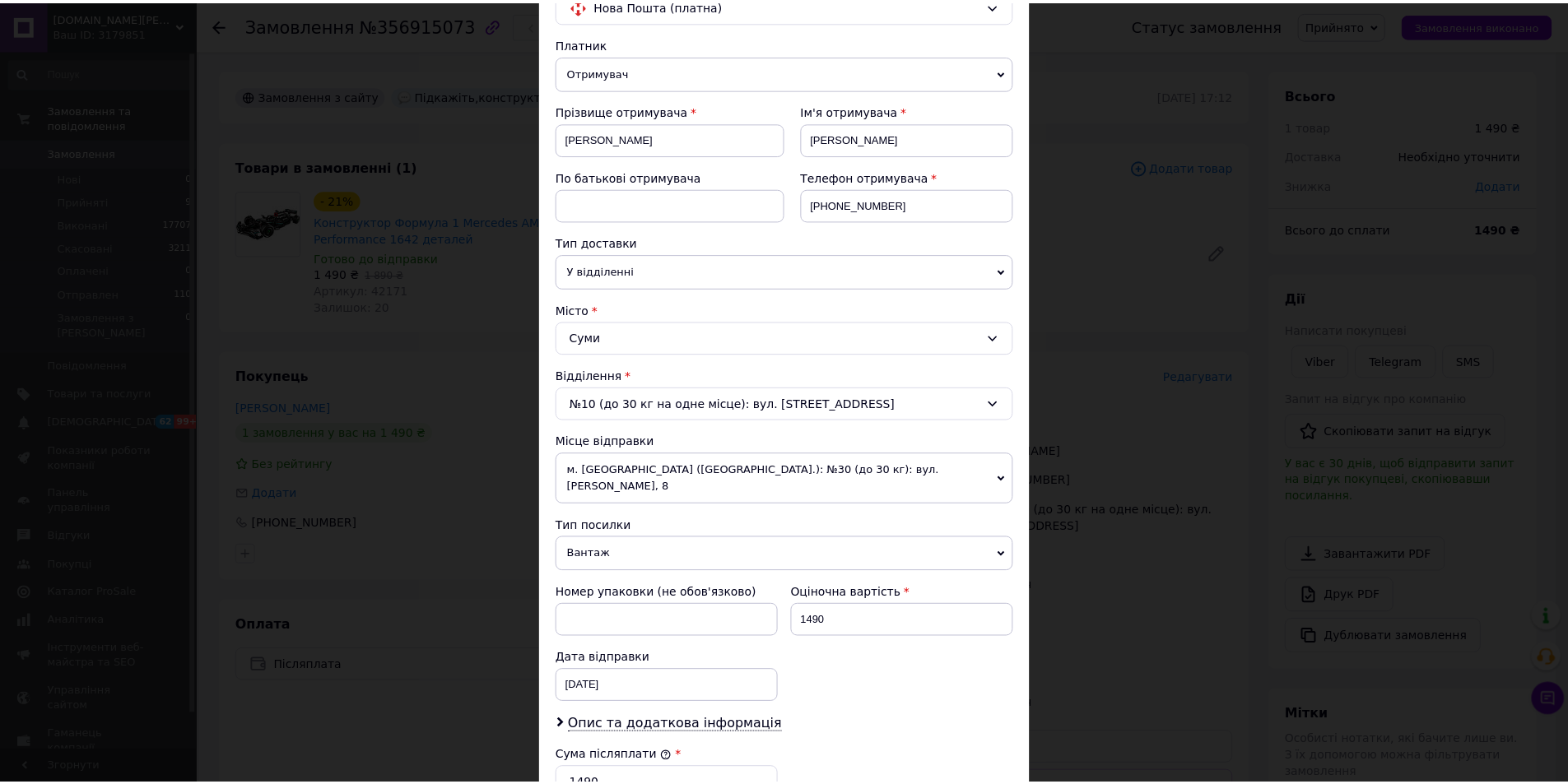
scroll to position [472, 0]
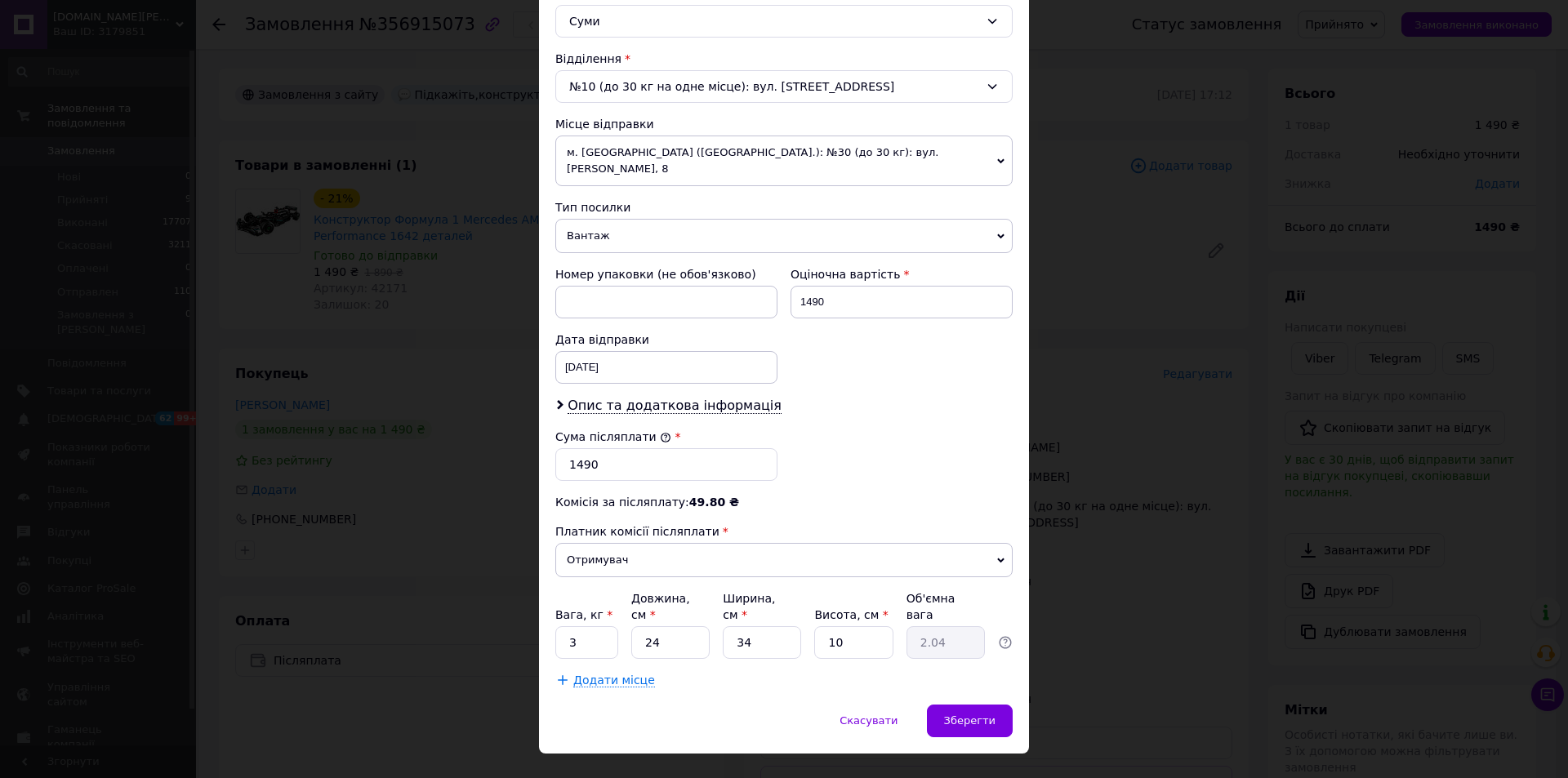
click at [677, 144] on span "м. Львів (Львівська обл.): №30 (до 30 кг): вул. Литвиненка, 8" at bounding box center [783, 161] width 457 height 51
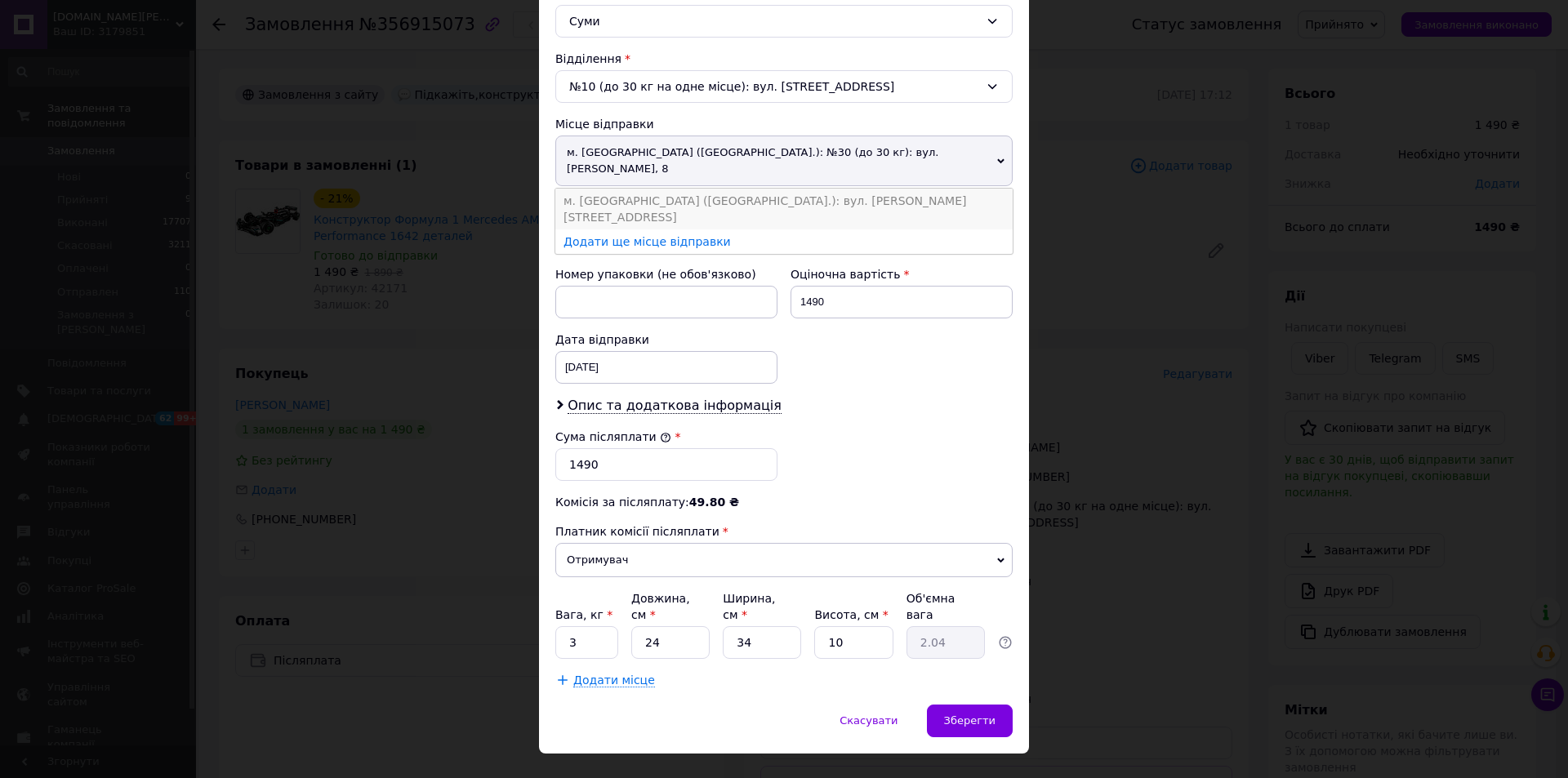
click at [672, 188] on li "м. Львів (Львівська обл.): вул. Василя Стуса д.24" at bounding box center [783, 208] width 457 height 41
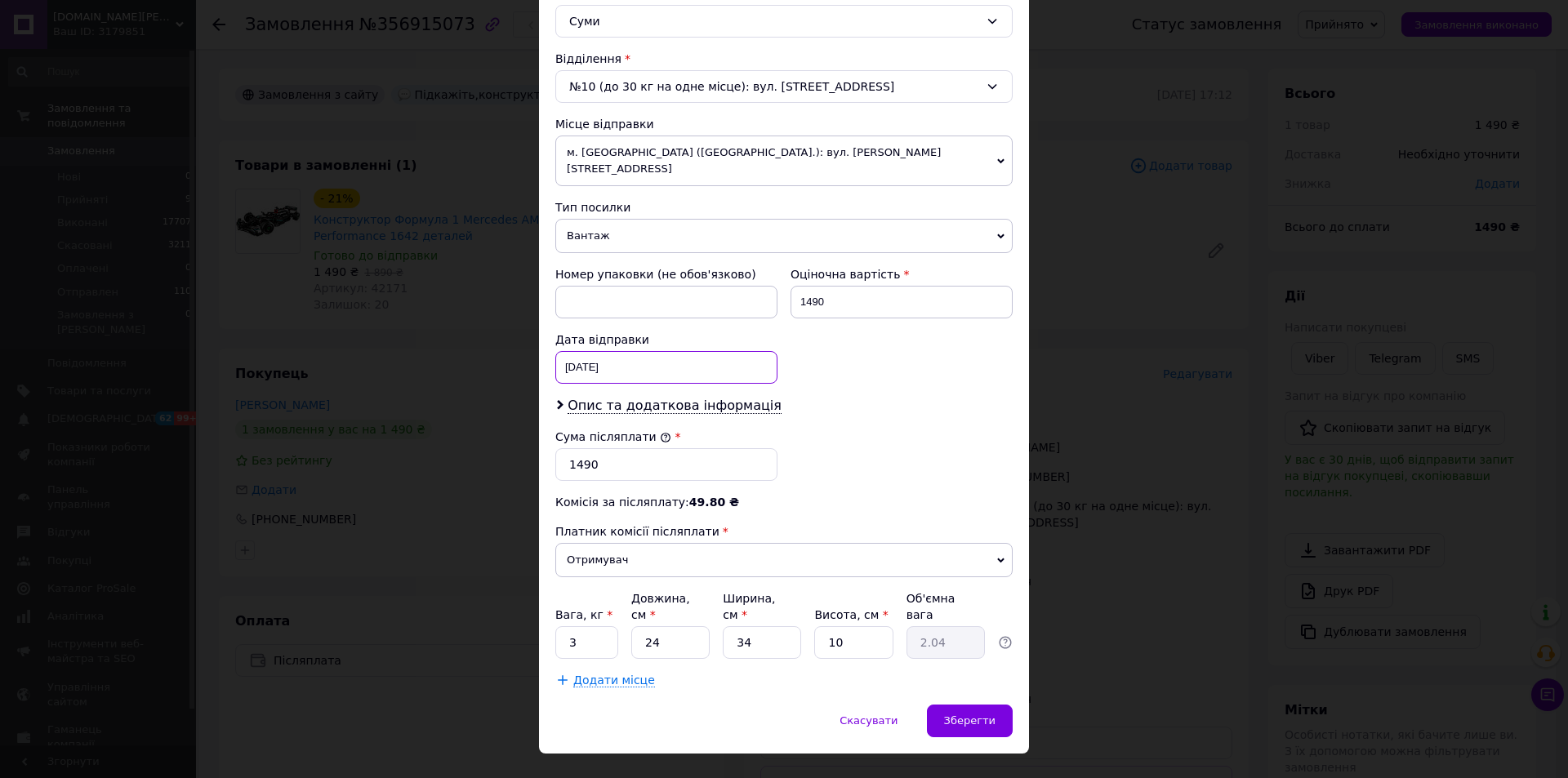
click at [667, 354] on div "12.08.2025 < 2025 > < Август > Пн Вт Ср Чт Пт Сб Вс 28 29 30 31 1 2 3 4 5 6 7 8…" at bounding box center [666, 367] width 222 height 33
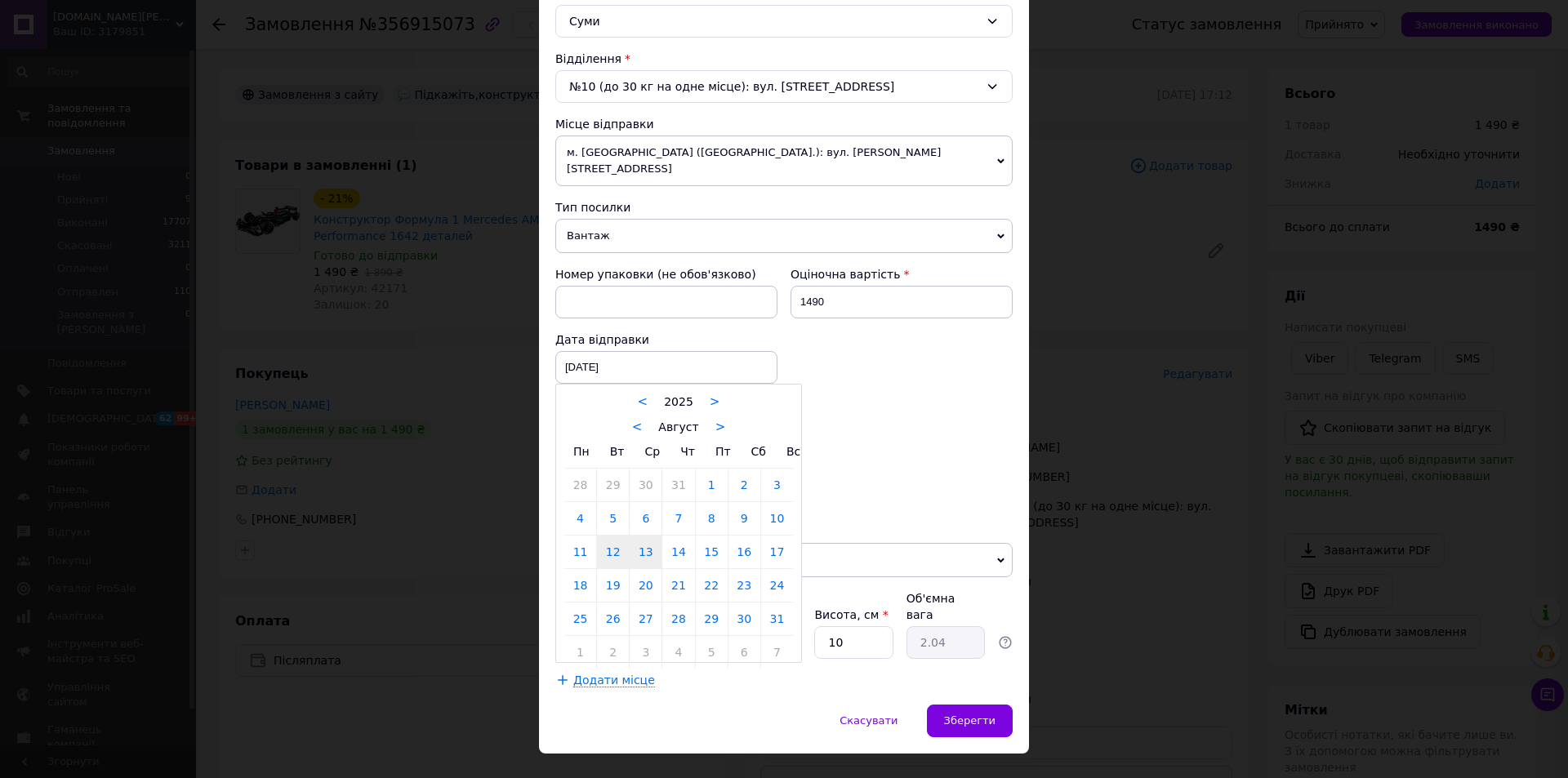
click at [633, 535] on link "13" at bounding box center [645, 551] width 32 height 33
type input "13.08.2025"
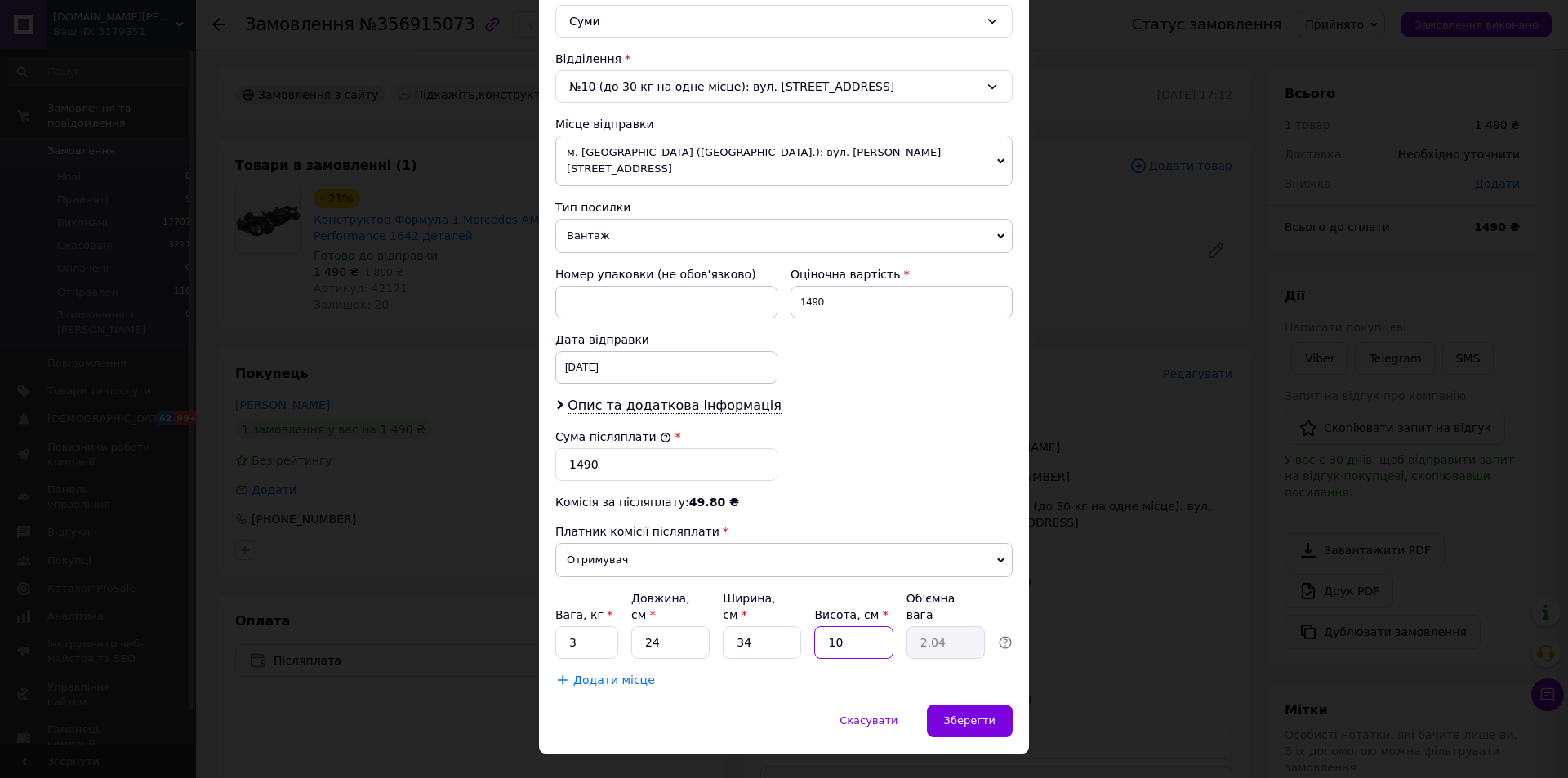
click at [878, 626] on input "10" at bounding box center [853, 642] width 78 height 33
type input "1"
type input "0.2"
type input "17"
type input "3.47"
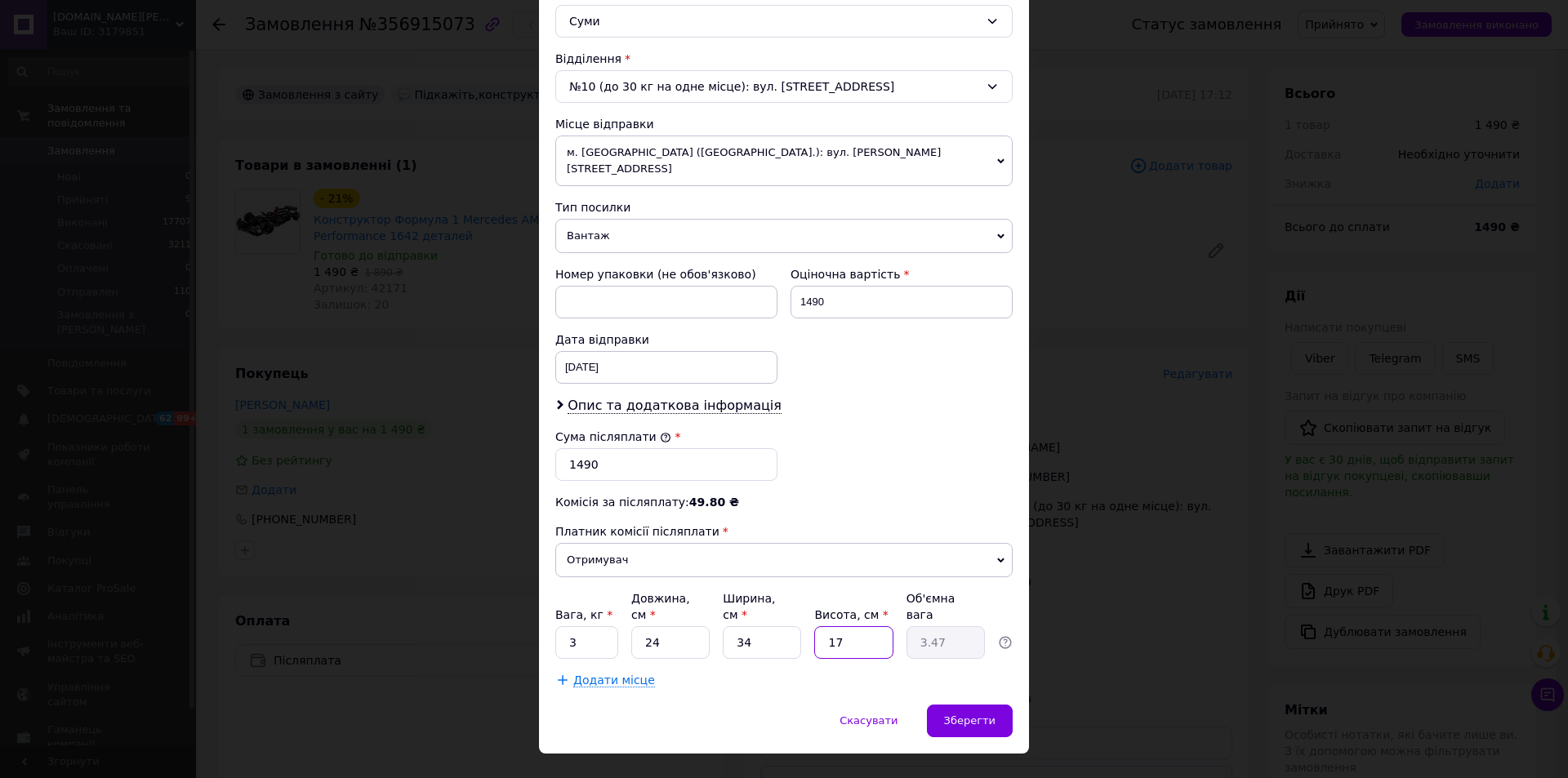
type input "1"
type input "0.2"
type input "15"
type input "3.06"
type input "15"
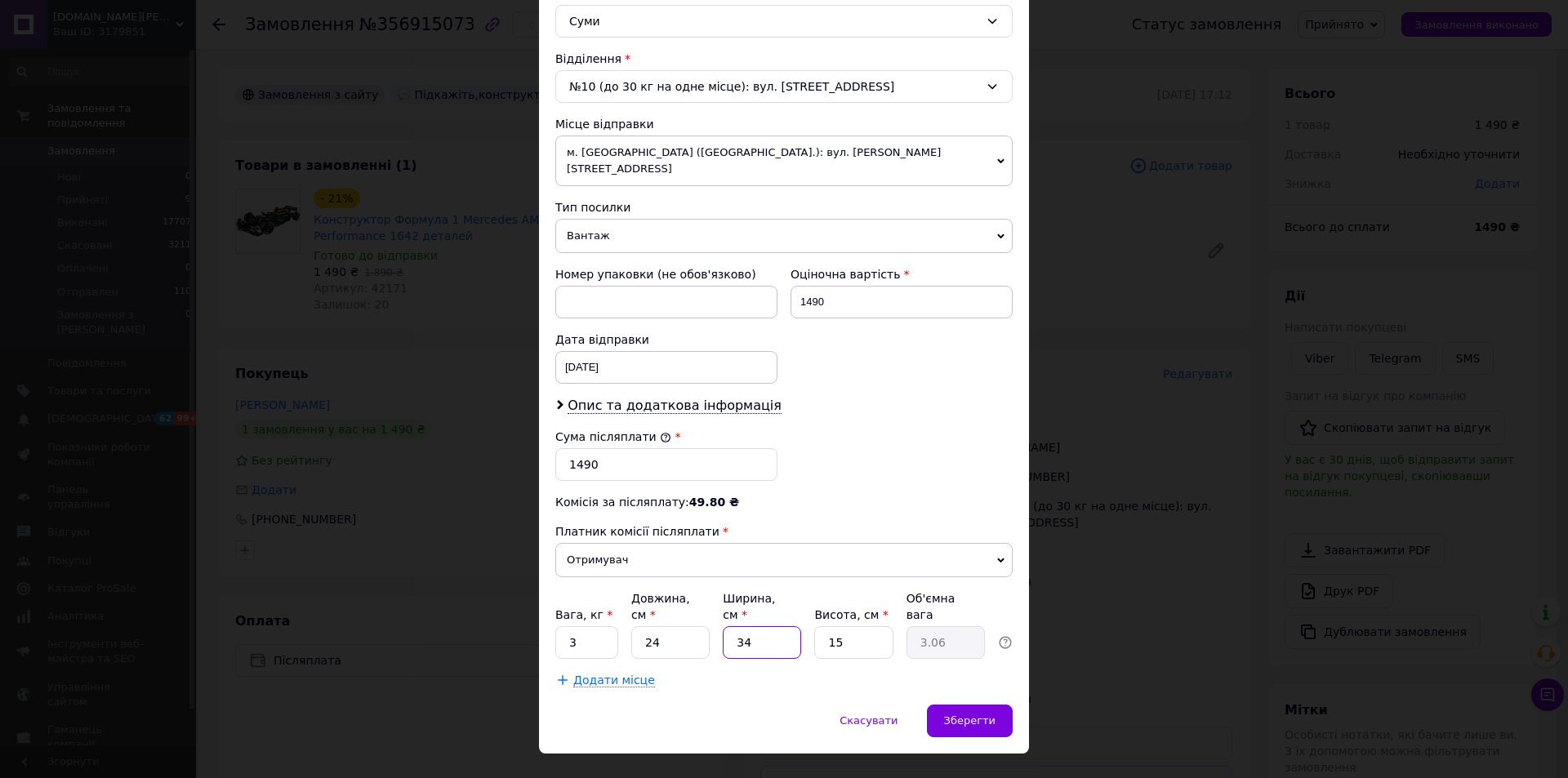
click at [792, 626] on input "34" at bounding box center [761, 642] width 78 height 33
type input "3"
type input "0.27"
type input "32"
type input "2.88"
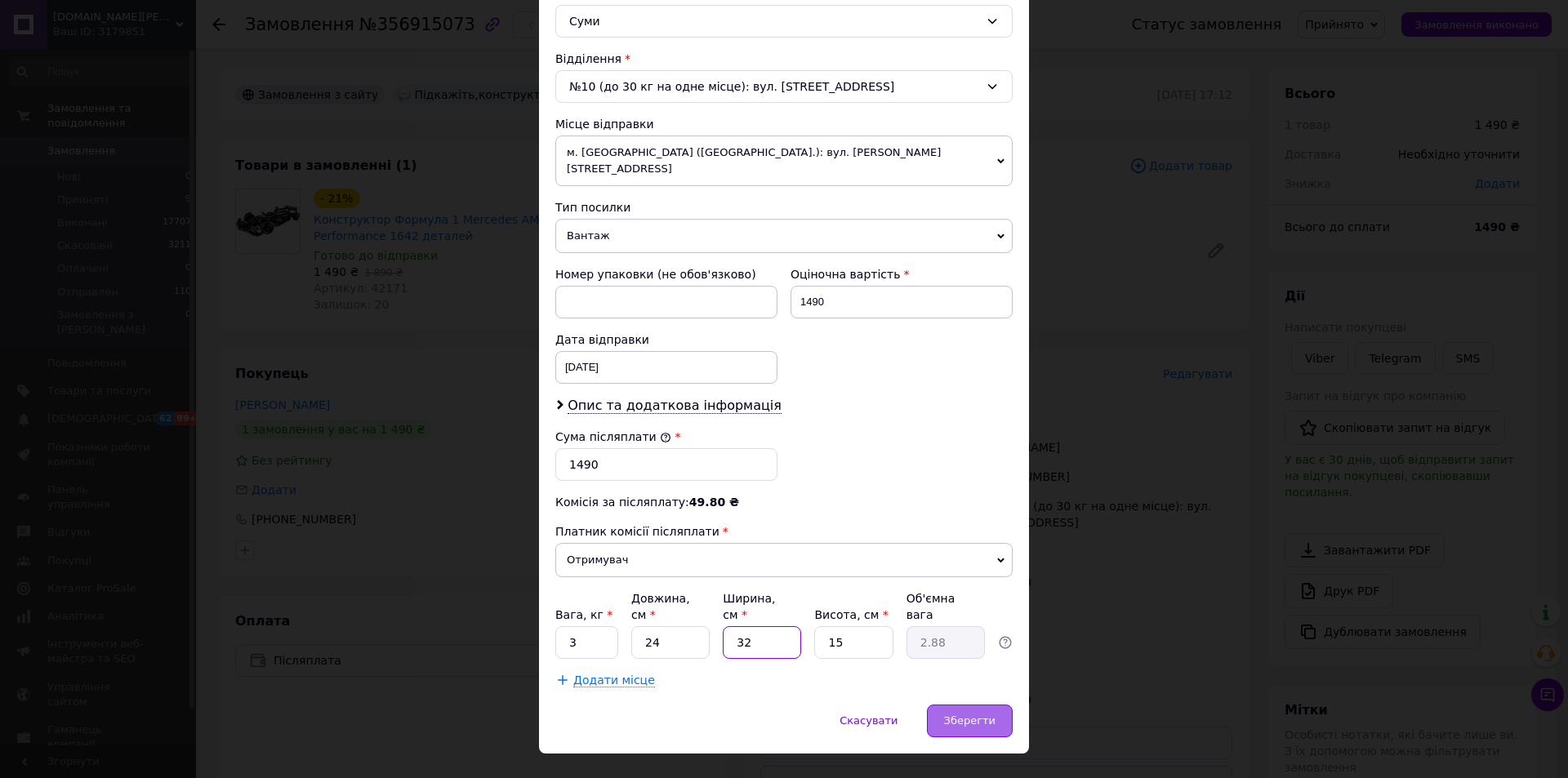
type input "32"
click at [949, 714] on span "Зберегти" at bounding box center [970, 720] width 52 height 12
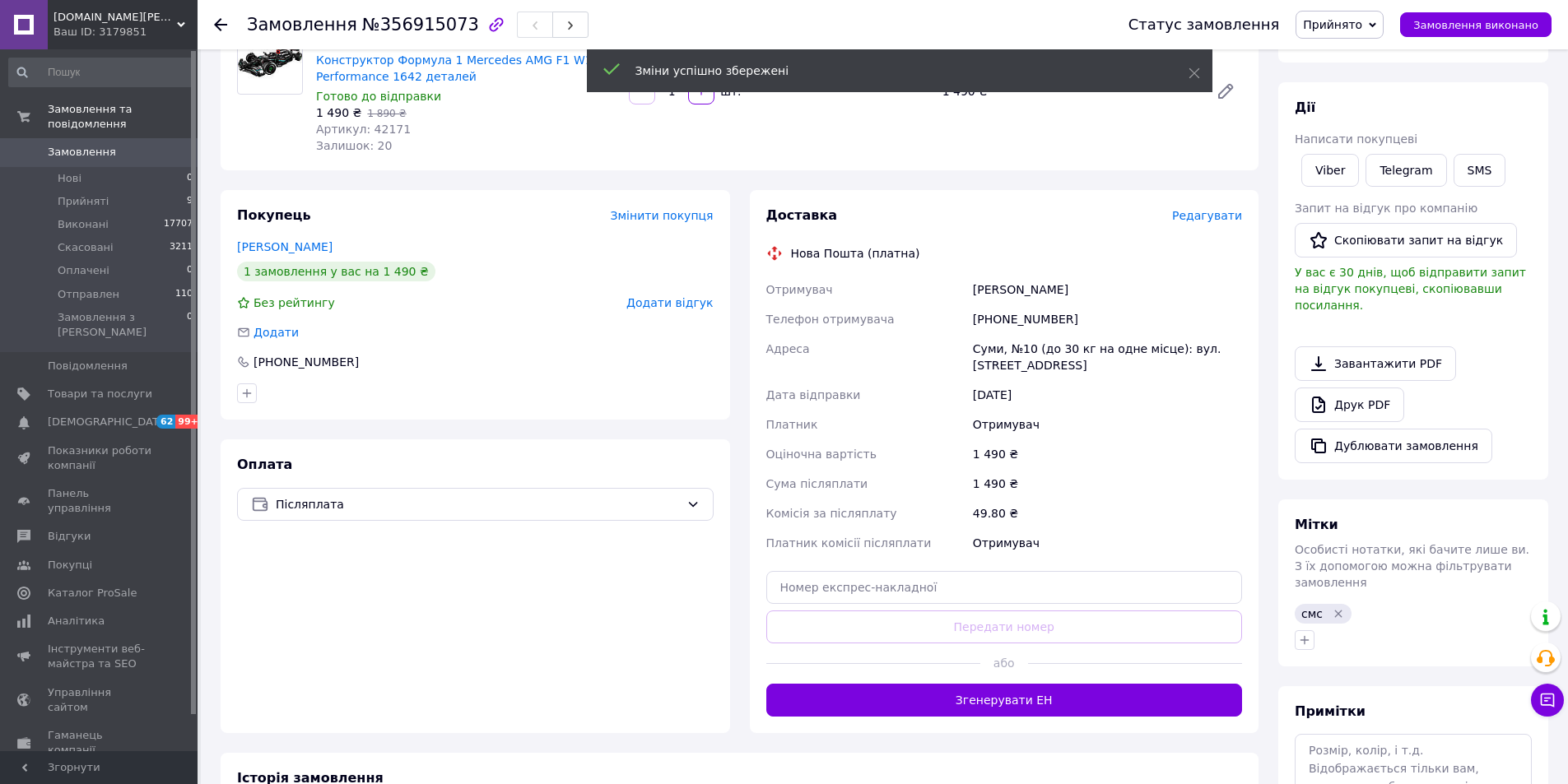
scroll to position [164, 0]
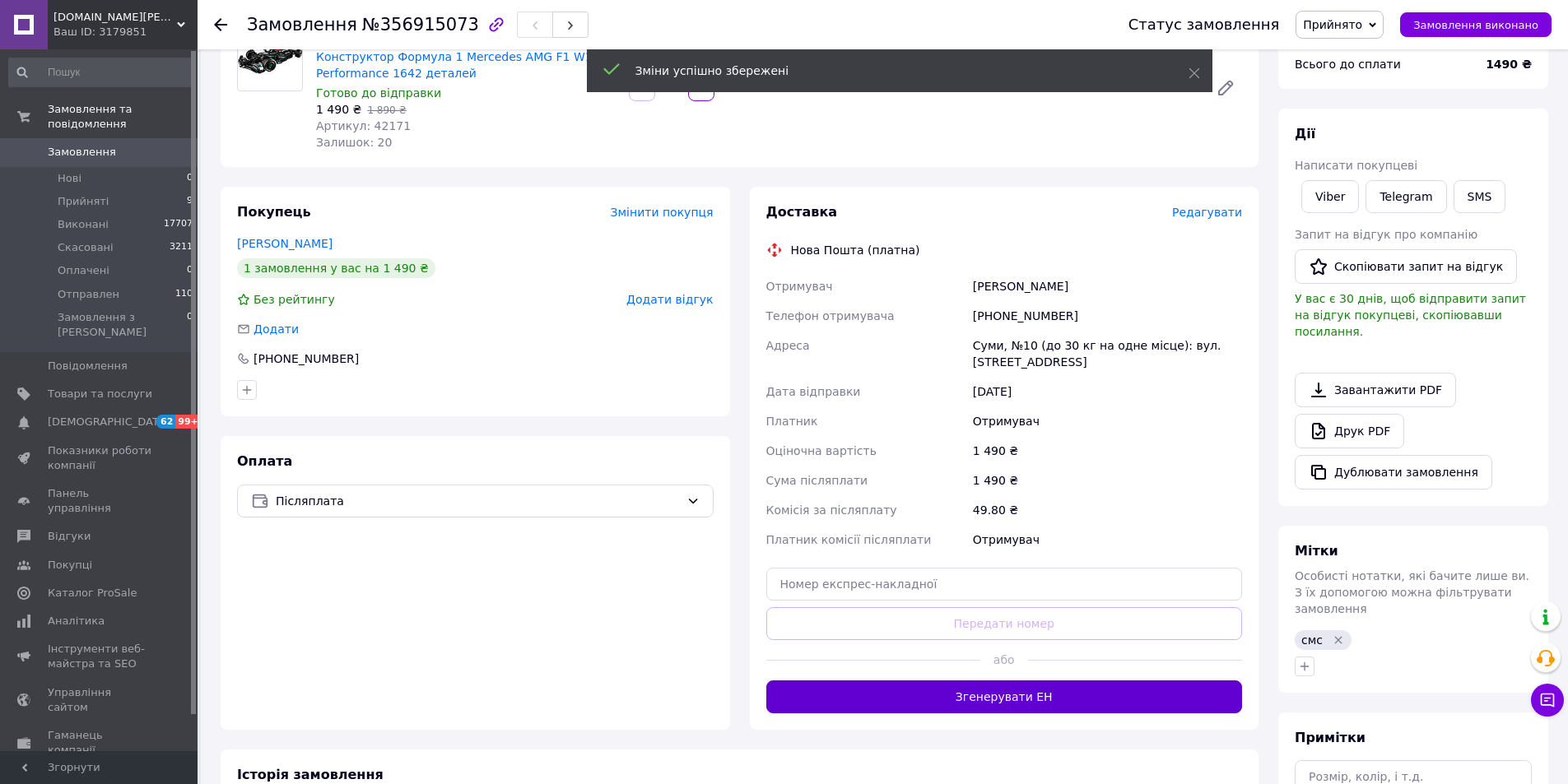
click at [1051, 701] on button "Згенерувати ЕН" at bounding box center [1005, 697] width 477 height 33
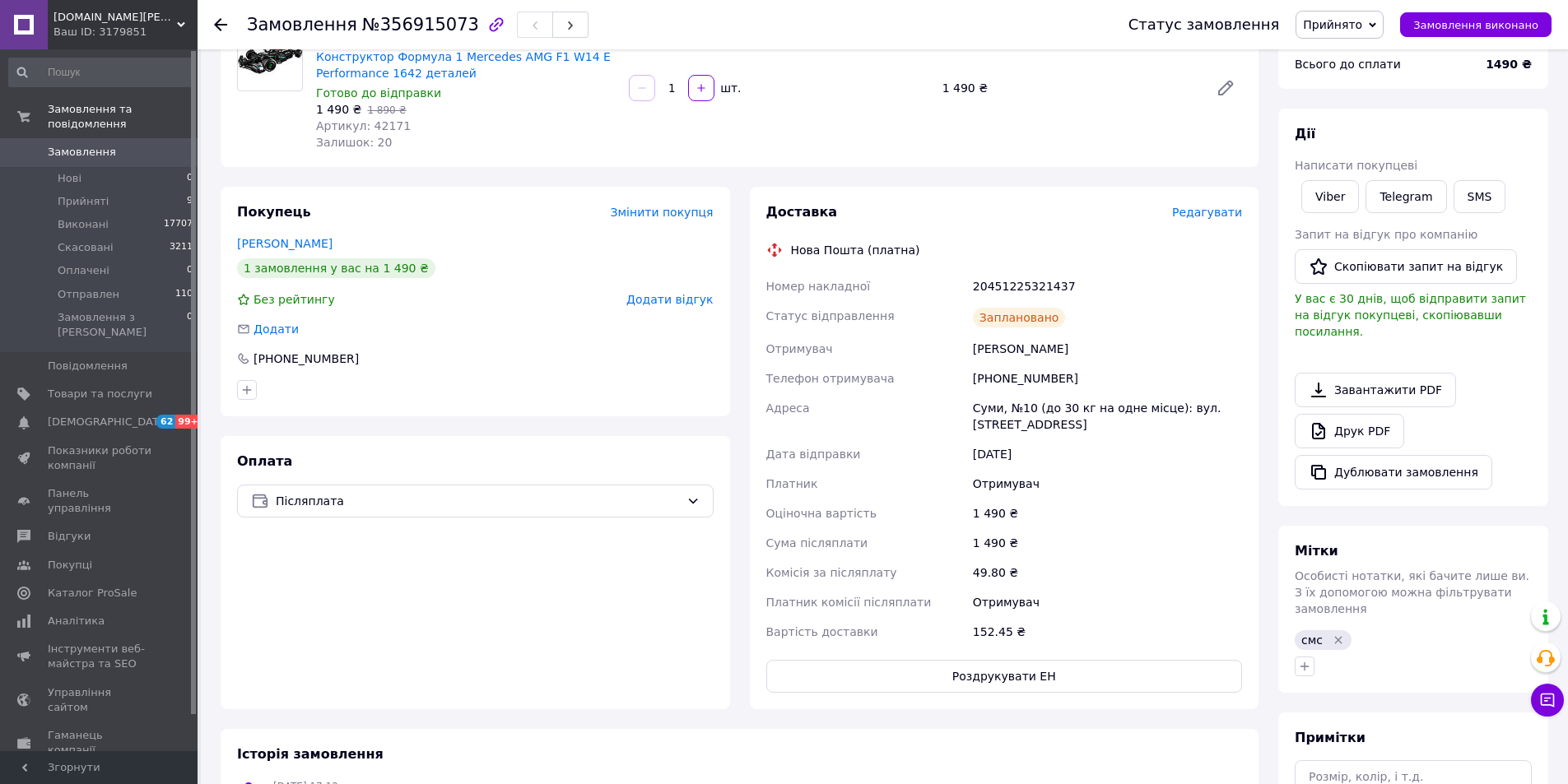
click at [354, 617] on div "Оплата Післяплата" at bounding box center [475, 572] width 509 height 273
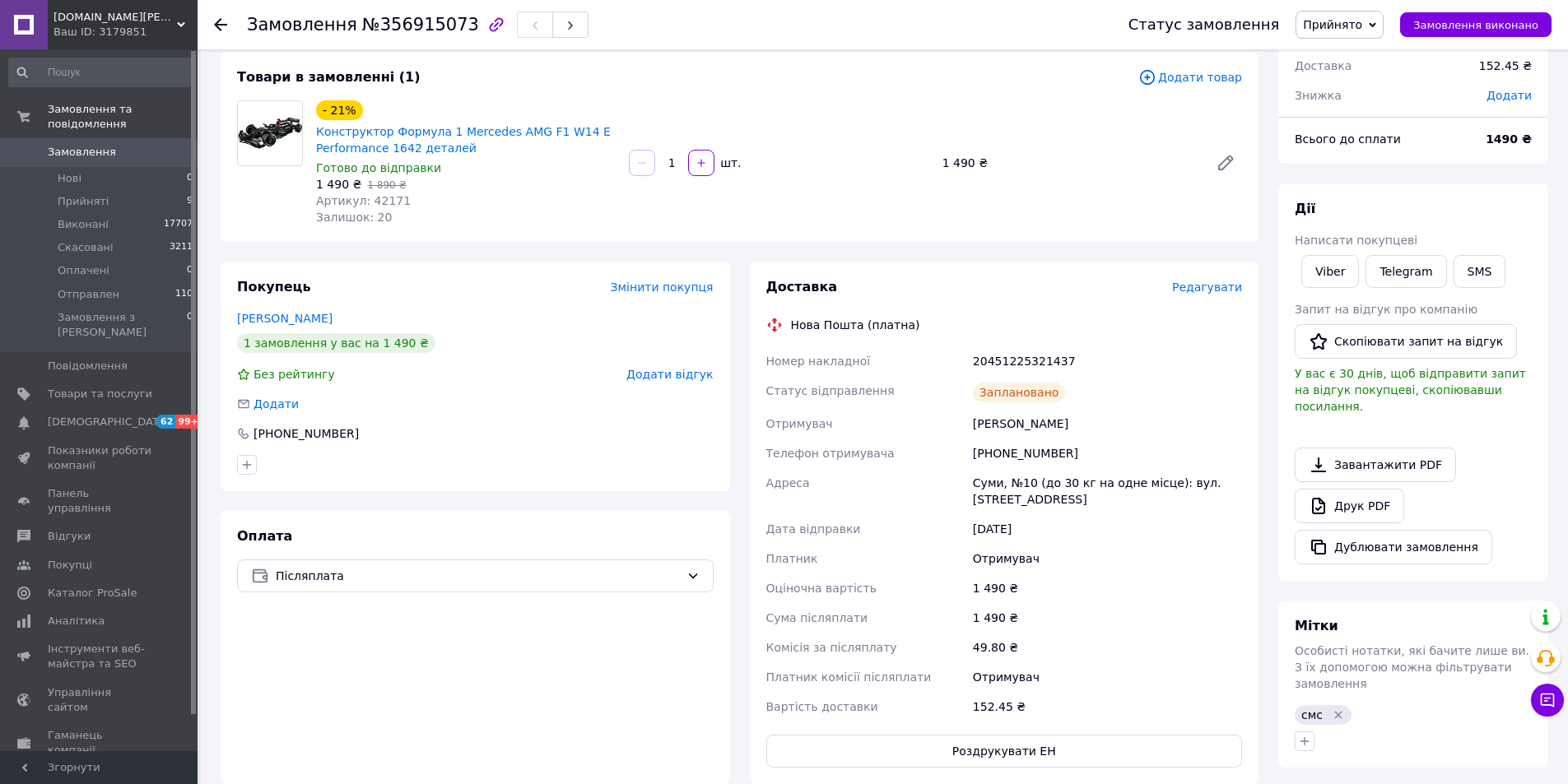
scroll to position [0, 0]
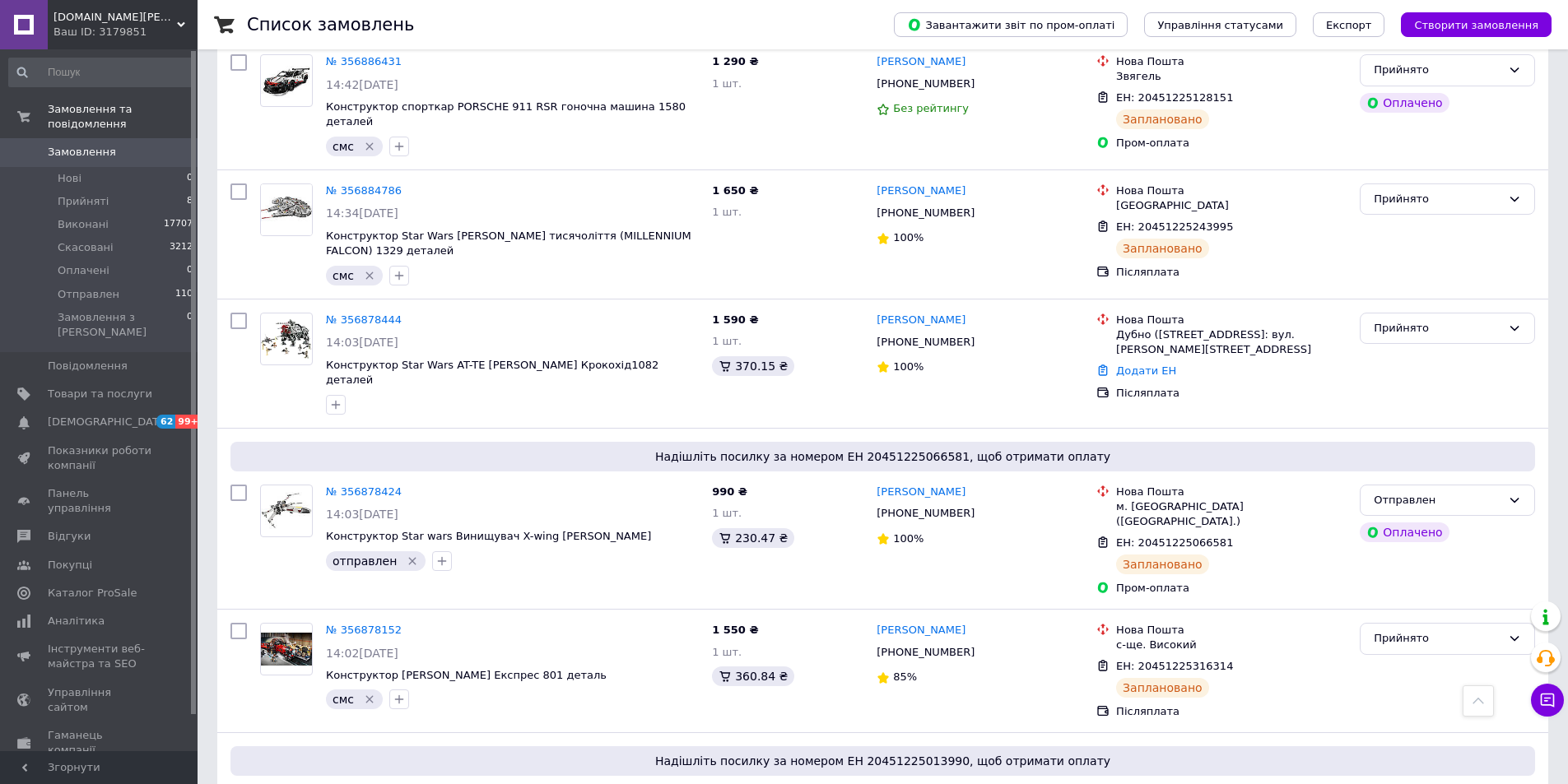
scroll to position [658, 0]
